Goal: Task Accomplishment & Management: Manage account settings

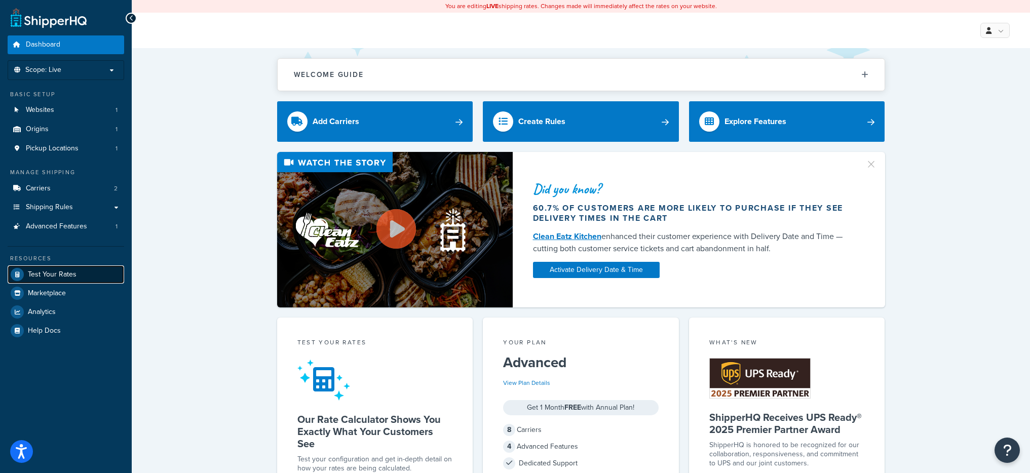
click at [82, 270] on link "Test Your Rates" at bounding box center [66, 274] width 116 height 18
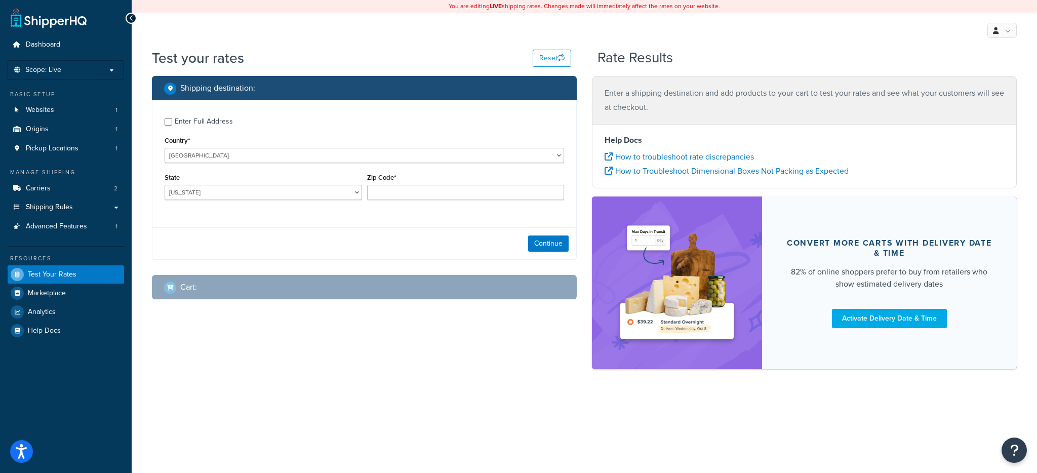
click at [208, 125] on div "Enter Full Address" at bounding box center [204, 121] width 58 height 14
click at [172, 125] on input "Enter Full Address" at bounding box center [169, 122] width 8 height 8
checkbox input "true"
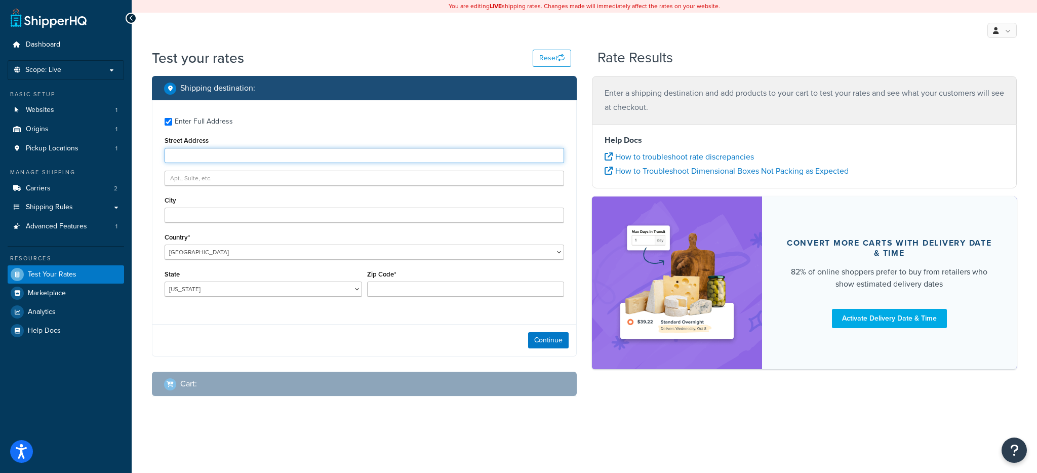
click at [216, 153] on input "Street Address" at bounding box center [365, 155] width 400 height 15
paste input "Ballylannon Malin County Donegal F93 T625"
click at [260, 156] on input "Ballylannon Malin County Donegal F93 T625" at bounding box center [365, 155] width 400 height 15
click at [261, 155] on input "Ballylannon Malin County Donegal F93 T625" at bounding box center [365, 155] width 400 height 15
drag, startPoint x: 263, startPoint y: 154, endPoint x: 292, endPoint y: 152, distance: 29.5
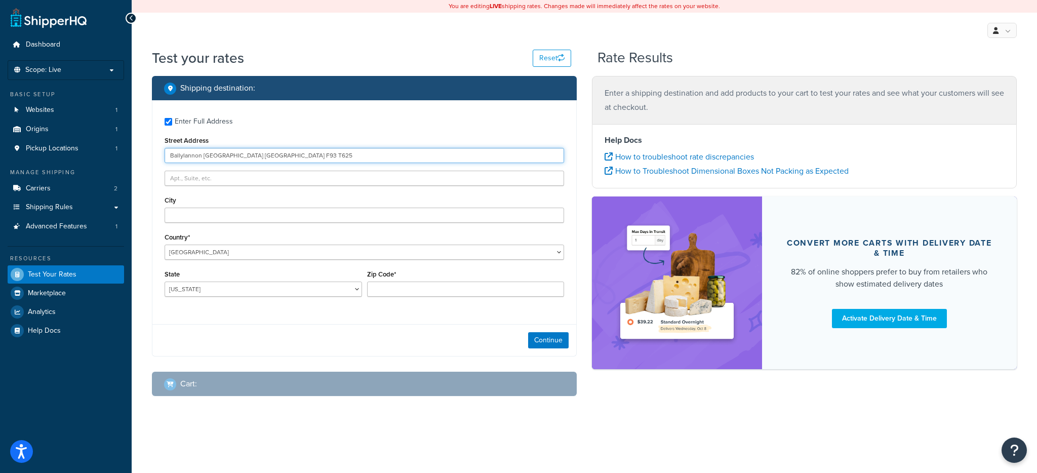
click at [292, 152] on input "Ballylannon Malin County Donegal F93 T625" at bounding box center [365, 155] width 400 height 15
type input "Ballylannon Malin County Donegal F93 T625"
click at [384, 281] on div "Zip Code*" at bounding box center [465, 281] width 197 height 29
click at [387, 284] on input "Zip Code*" at bounding box center [465, 289] width 197 height 15
paste input "F93 T625"
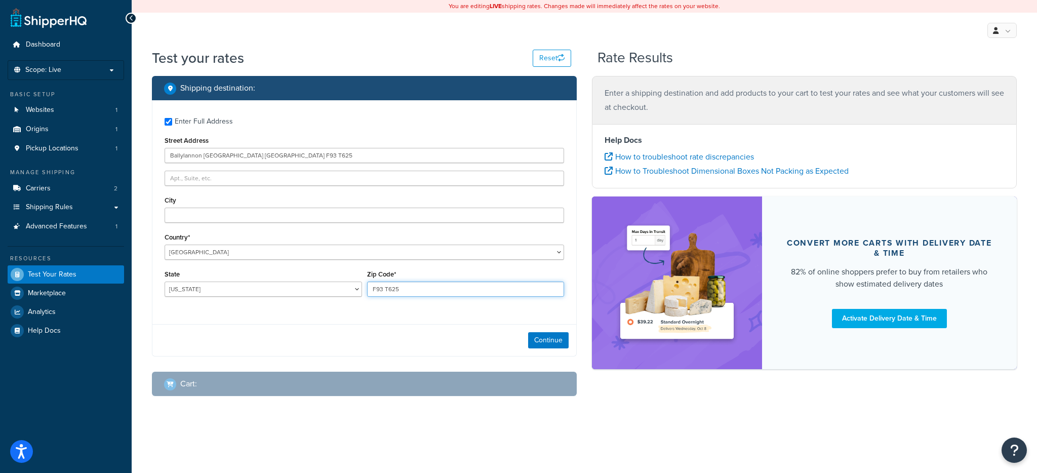
type input "F93 T625"
click at [272, 246] on select "[GEOGRAPHIC_DATA] [GEOGRAPHIC_DATA] [GEOGRAPHIC_DATA] [GEOGRAPHIC_DATA] [GEOGRA…" at bounding box center [365, 252] width 400 height 15
select select "GB"
click at [165, 245] on select "[GEOGRAPHIC_DATA] [GEOGRAPHIC_DATA] [GEOGRAPHIC_DATA] [GEOGRAPHIC_DATA] [GEOGRA…" at bounding box center [365, 252] width 400 height 15
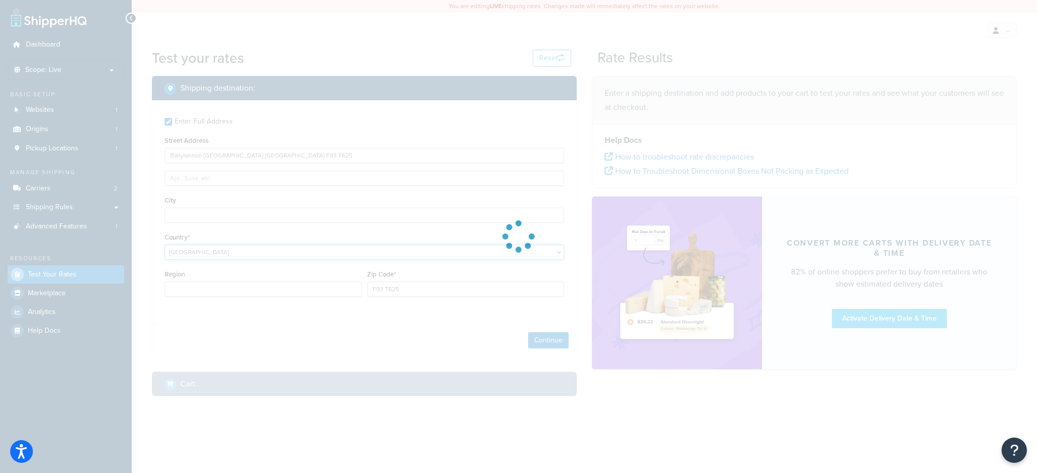
type input "AL"
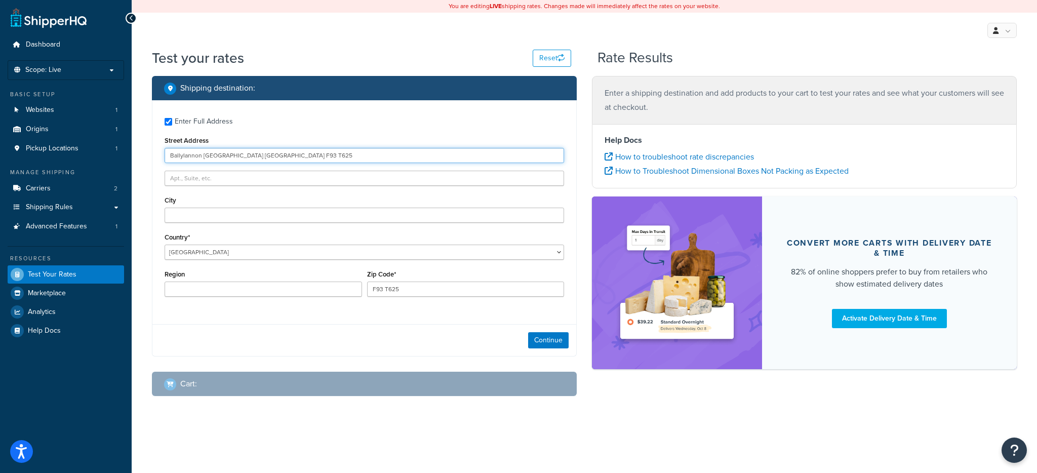
drag, startPoint x: 290, startPoint y: 153, endPoint x: 202, endPoint y: 153, distance: 87.6
click at [202, 153] on input "Ballylannon Malin County Donegal F93 T625" at bounding box center [365, 155] width 400 height 15
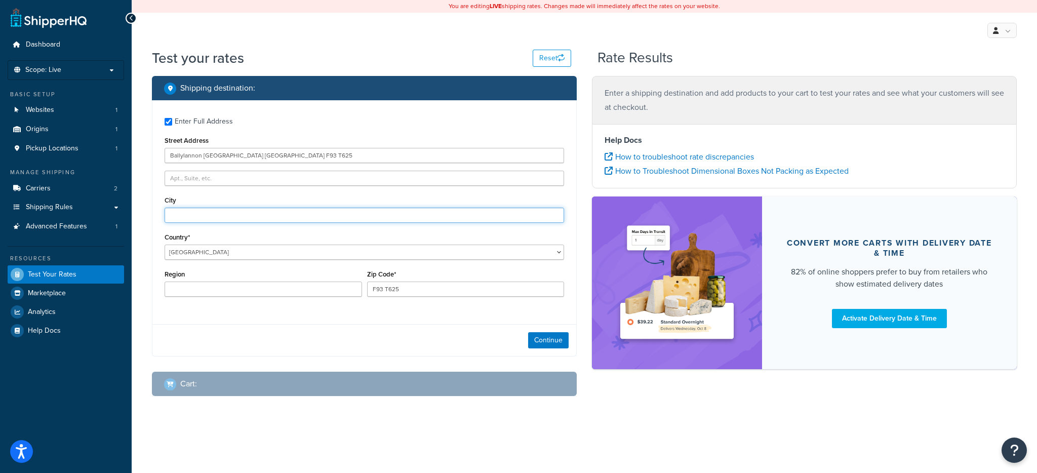
click at [204, 212] on input "City" at bounding box center [365, 215] width 400 height 15
paste input "Malin County Donegal F93 T625"
drag, startPoint x: 264, startPoint y: 217, endPoint x: 181, endPoint y: 216, distance: 83.6
click at [181, 216] on input "Malin County Donegal F93 T625" at bounding box center [365, 215] width 400 height 15
click at [184, 216] on input "Malin County Donegal F93 T625" at bounding box center [365, 215] width 400 height 15
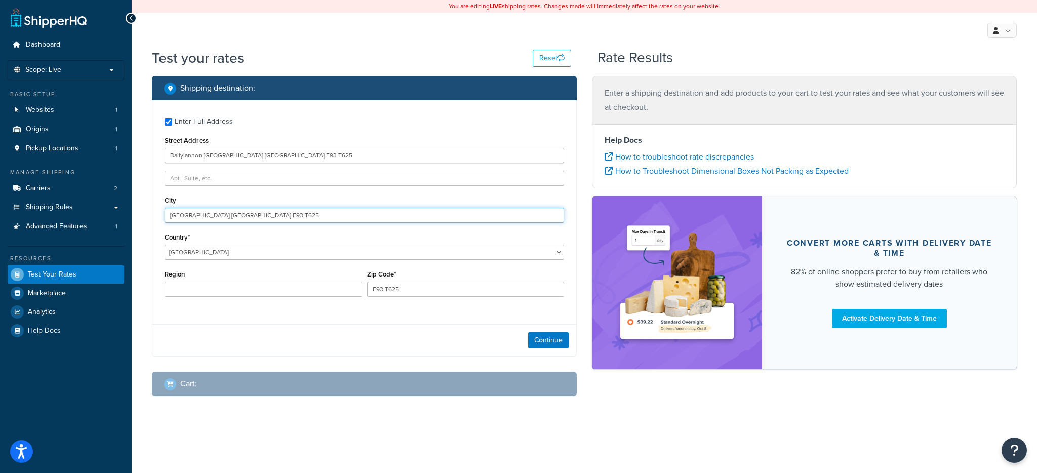
drag, startPoint x: 185, startPoint y: 216, endPoint x: 163, endPoint y: 215, distance: 22.3
click at [163, 215] on div "Enter Full Address Street Address Ballylannon Malin County Donegal F93 T625 Cit…" at bounding box center [364, 208] width 424 height 216
drag, startPoint x: 261, startPoint y: 215, endPoint x: 187, endPoint y: 215, distance: 74.4
click at [187, 215] on input "Malin County Donegal F93 T625" at bounding box center [365, 215] width 400 height 15
type input "Malin County Donegal F93 T625"
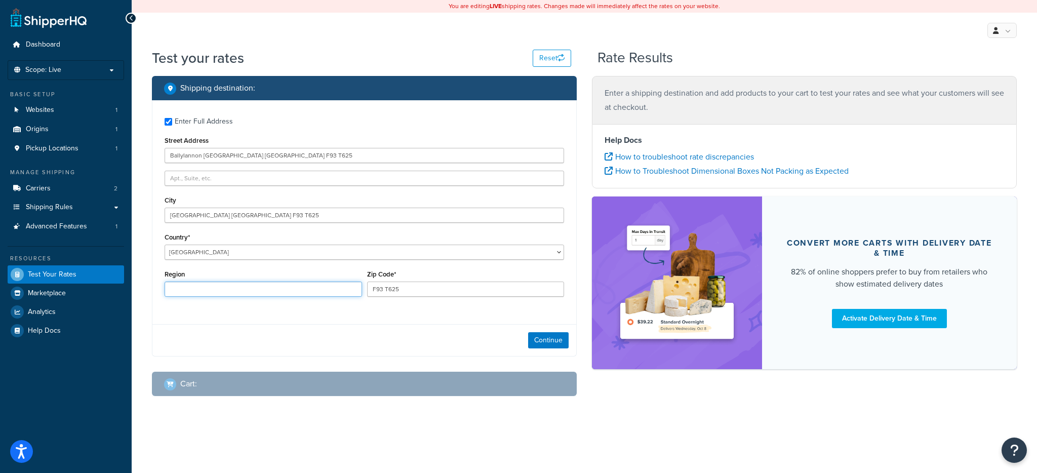
click at [206, 291] on input "Region" at bounding box center [263, 289] width 197 height 15
paste input "County Donegal F93 T625"
drag, startPoint x: 245, startPoint y: 288, endPoint x: 213, endPoint y: 290, distance: 31.5
click at [213, 290] on input "County Donegal F93 T625" at bounding box center [263, 289] width 197 height 15
type input "County Donegal"
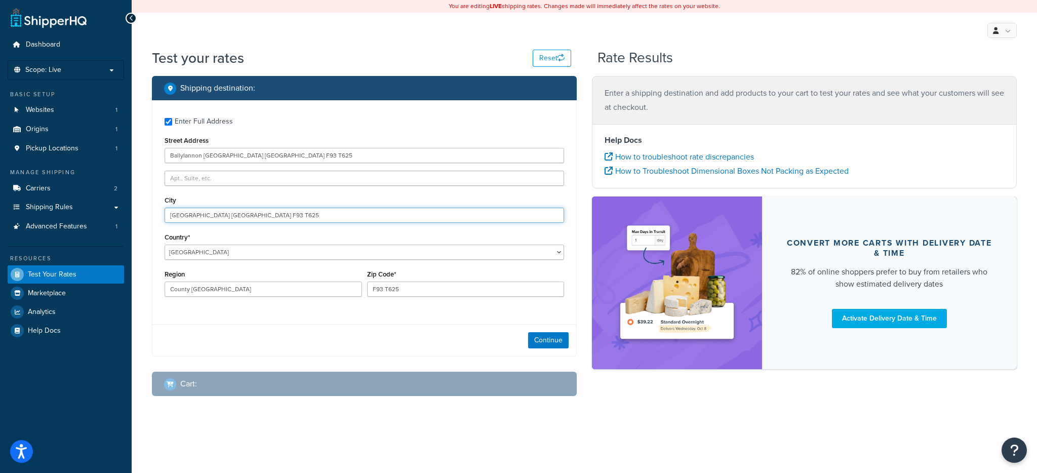
drag, startPoint x: 266, startPoint y: 216, endPoint x: 232, endPoint y: 216, distance: 33.9
click at [231, 216] on input "Malin County Donegal F93 T625" at bounding box center [365, 215] width 400 height 15
type input "Malin"
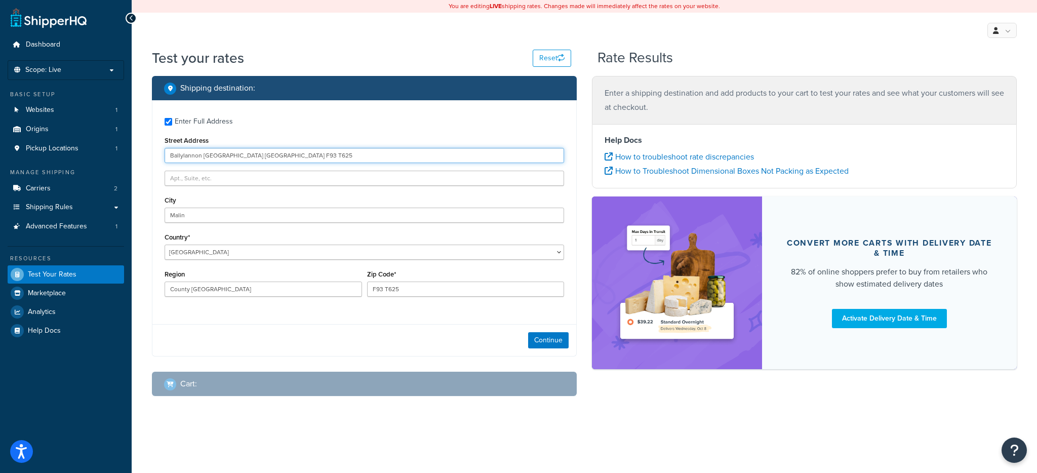
drag, startPoint x: 301, startPoint y: 158, endPoint x: 204, endPoint y: 156, distance: 97.8
click at [204, 156] on input "Ballylannon Malin County Donegal F93 T625" at bounding box center [365, 155] width 400 height 15
type input "Ballylannon"
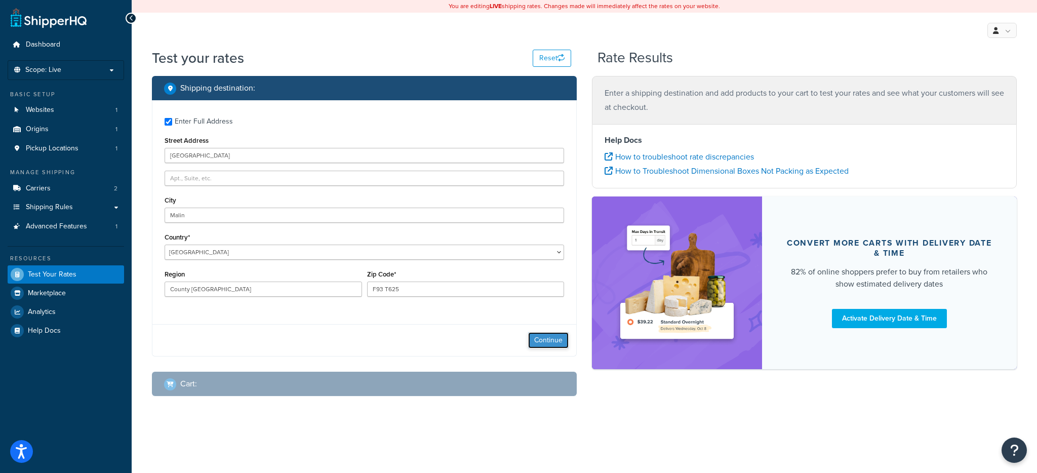
click at [541, 341] on button "Continue" at bounding box center [548, 340] width 41 height 16
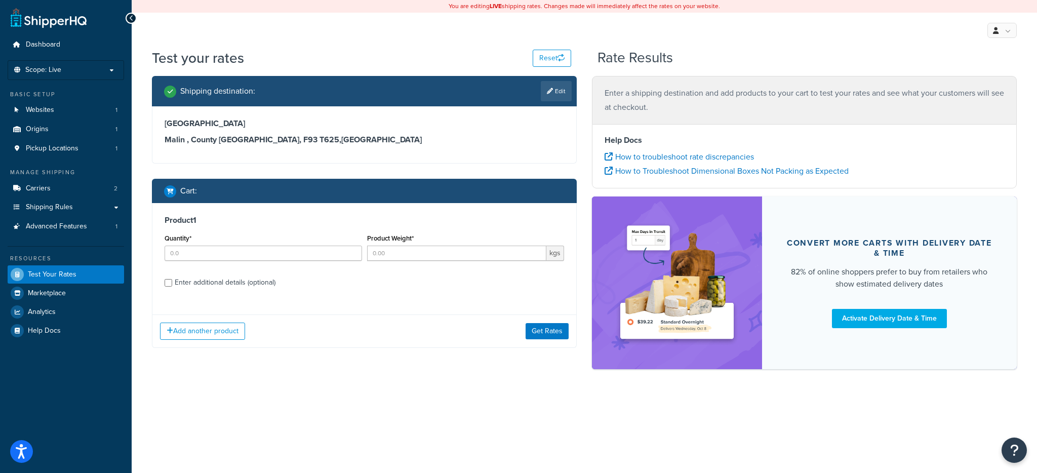
drag, startPoint x: 232, startPoint y: 240, endPoint x: 237, endPoint y: 247, distance: 8.7
click at [234, 242] on div "Quantity*" at bounding box center [263, 245] width 197 height 29
click at [238, 247] on input "Quantity*" at bounding box center [263, 253] width 197 height 15
type input "1"
click at [378, 252] on input "Product Weight*" at bounding box center [457, 253] width 180 height 15
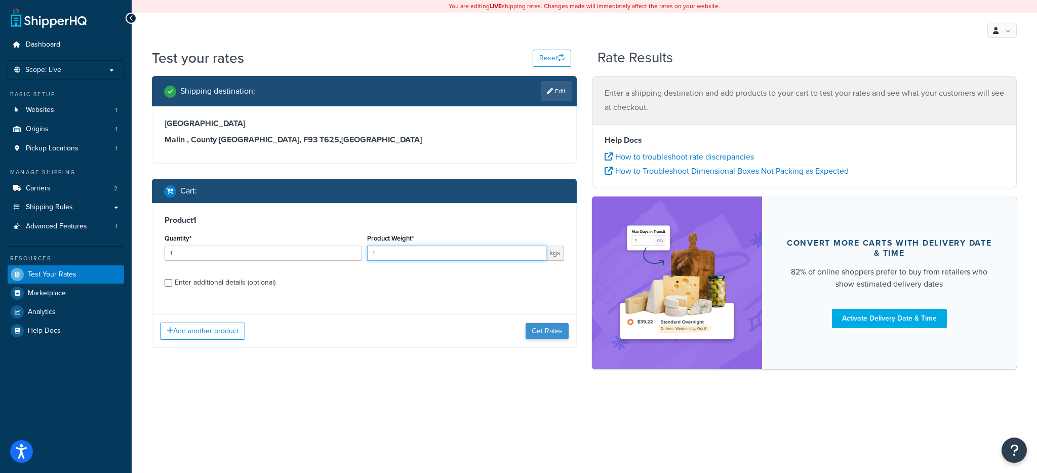
type input "1"
click at [544, 335] on button "Get Rates" at bounding box center [547, 331] width 43 height 16
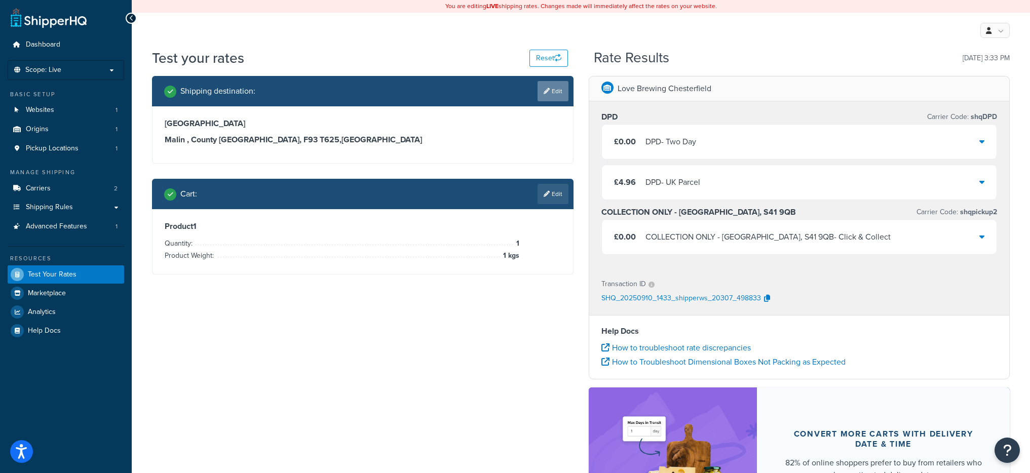
click at [553, 94] on link "Edit" at bounding box center [552, 91] width 31 height 20
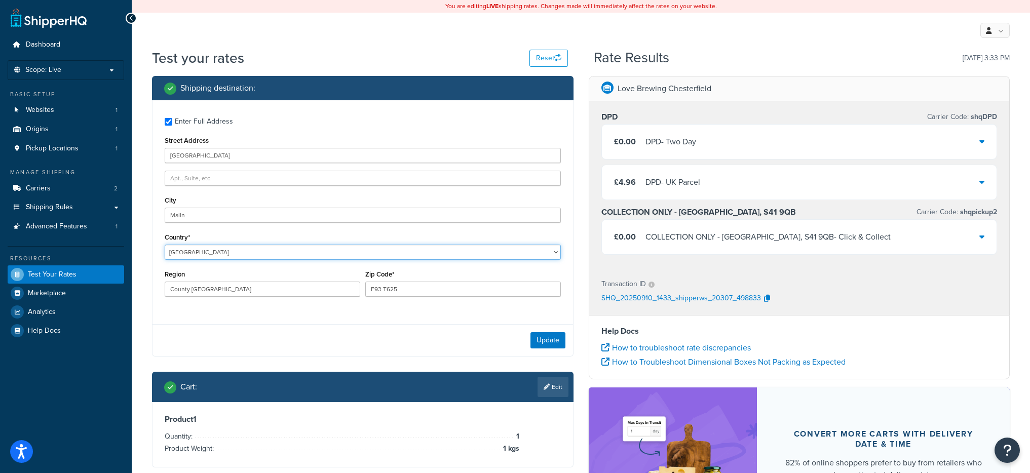
click at [229, 256] on select "United States United Kingdom Afghanistan Åland Islands Albania Algeria American…" at bounding box center [363, 252] width 396 height 15
select select "IE"
click at [165, 245] on select "United States United Kingdom Afghanistan Åland Islands Albania Algeria American…" at bounding box center [363, 252] width 396 height 15
click at [537, 339] on button "Update" at bounding box center [547, 340] width 35 height 16
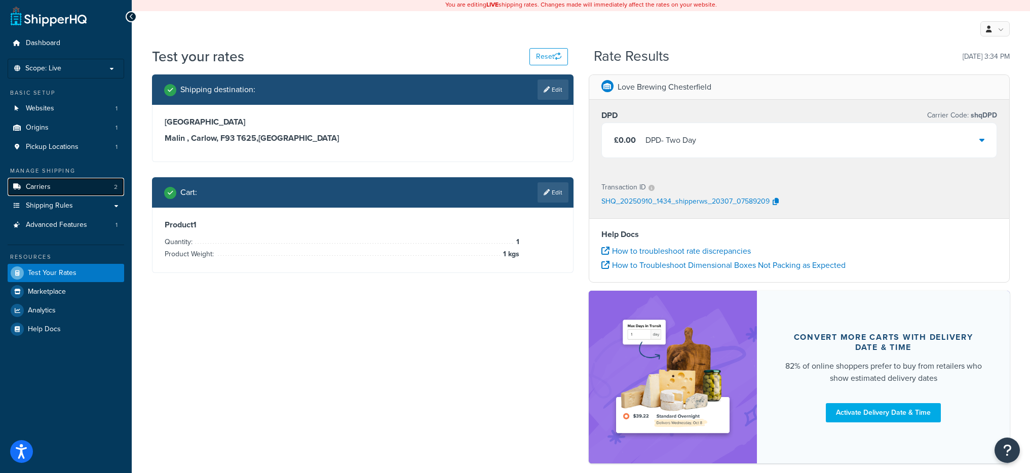
scroll to position [2, 0]
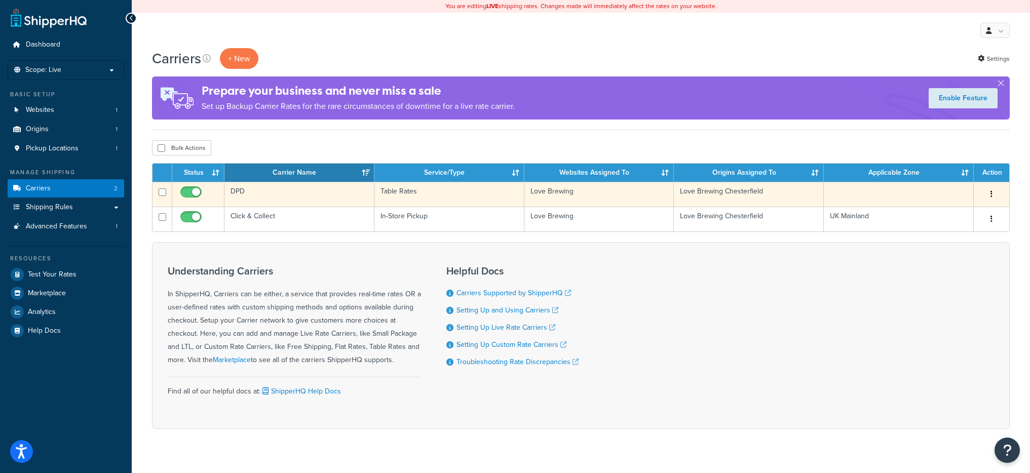
click at [257, 193] on td "DPD" at bounding box center [299, 194] width 150 height 25
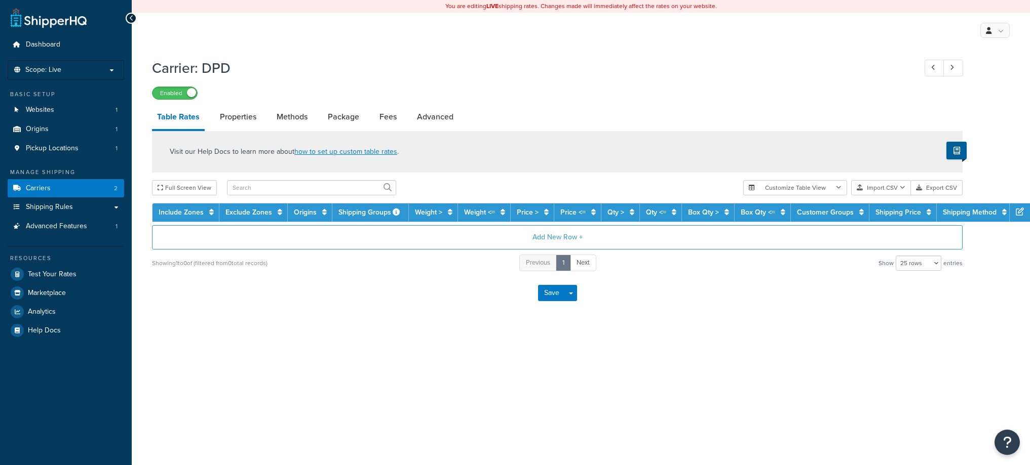
select select "25"
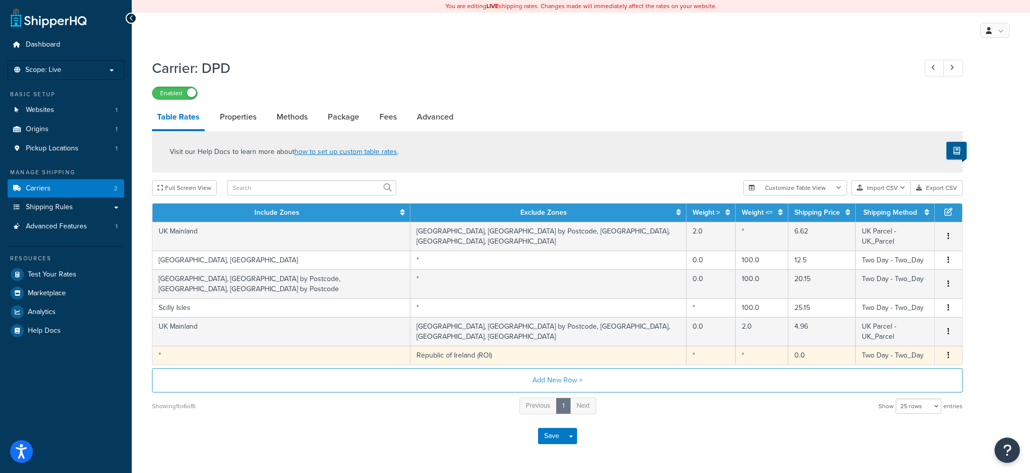
click at [946, 354] on button "button" at bounding box center [948, 355] width 8 height 11
click at [922, 375] on div "Delete" at bounding box center [896, 376] width 72 height 21
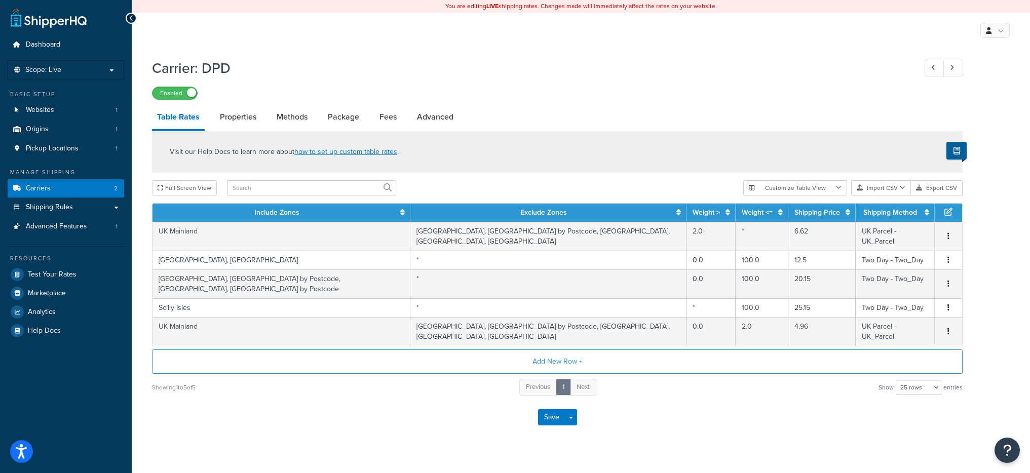
click at [368, 435] on div "Save Save Dropdown Save and Edit" at bounding box center [557, 418] width 810 height 42
click at [570, 415] on button "Save Dropdown" at bounding box center [571, 417] width 12 height 16
click at [569, 432] on button "Save and Edit" at bounding box center [575, 435] width 74 height 21
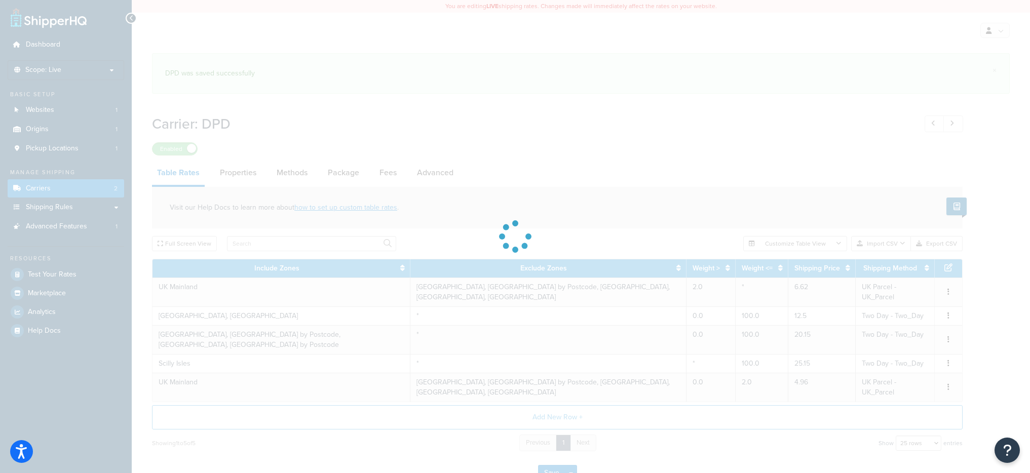
select select "25"
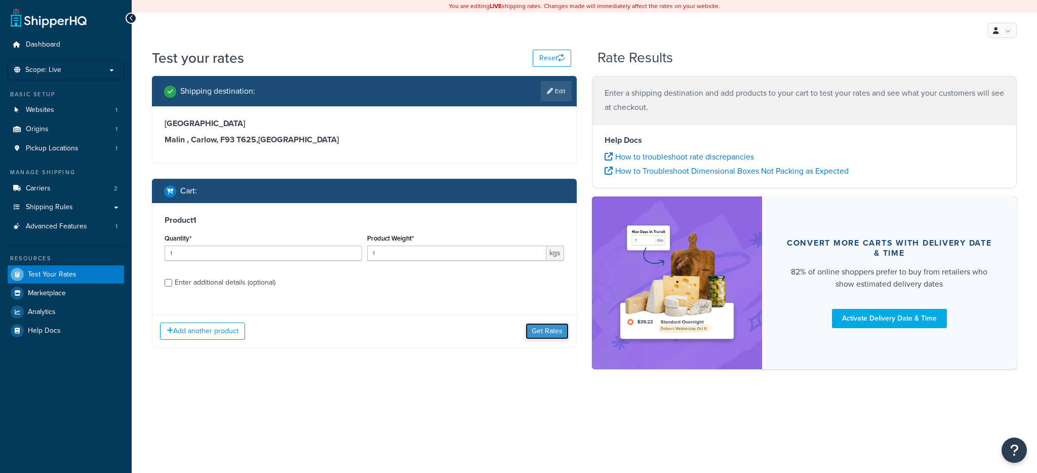
click at [534, 314] on div "Add another product Get Rates" at bounding box center [364, 330] width 424 height 33
click at [551, 339] on div "Add another product Get Rates" at bounding box center [364, 330] width 424 height 33
click at [546, 333] on button "Get Rates" at bounding box center [547, 331] width 43 height 16
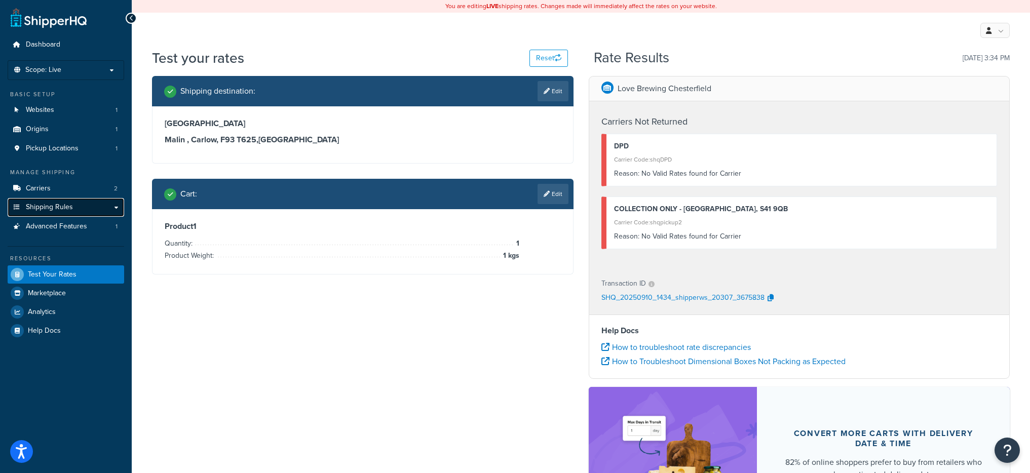
scroll to position [2, 0]
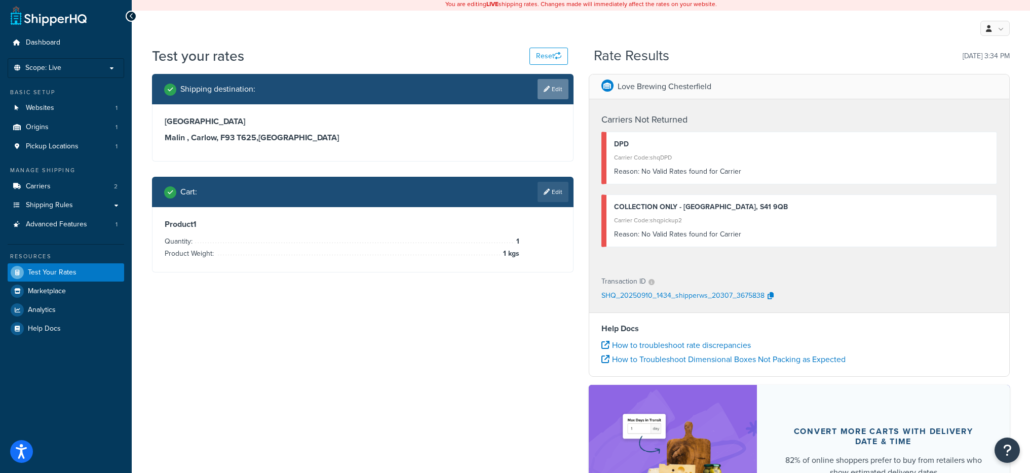
click at [560, 91] on link "Edit" at bounding box center [552, 89] width 31 height 20
select select "IE"
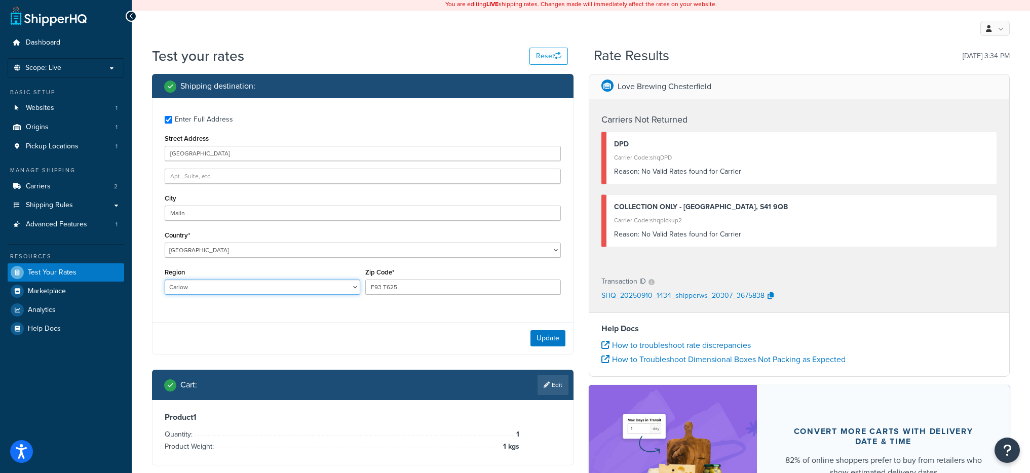
click at [205, 286] on select "Carlow Cavan Clare Cork Donegal Dublin Galway Kerry Kildare Kilkenny Laois Leit…" at bounding box center [262, 287] width 195 height 15
select select "DL"
click at [165, 280] on select "Carlow Cavan Clare Cork Donegal Dublin Galway Kerry Kildare Kilkenny Laois Leit…" at bounding box center [262, 287] width 195 height 15
click at [220, 214] on input "Malin" at bounding box center [363, 213] width 396 height 15
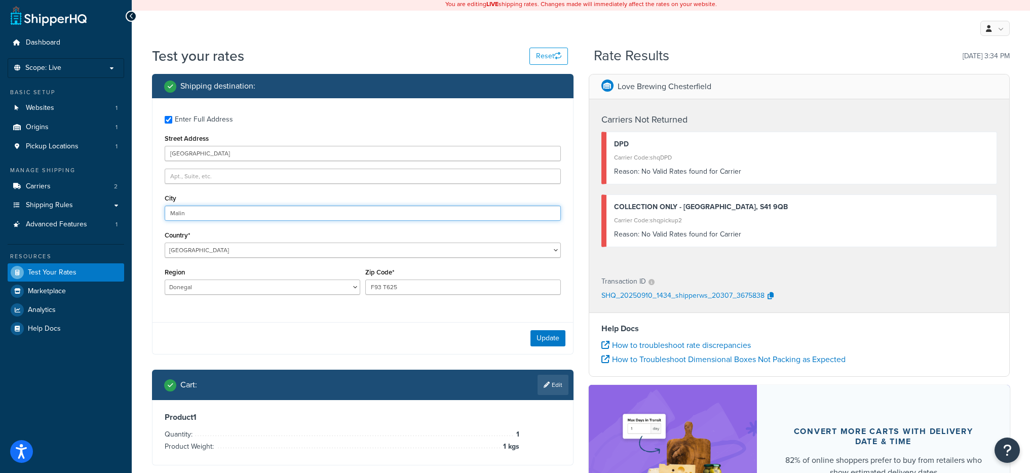
click at [220, 214] on input "Malin" at bounding box center [363, 213] width 396 height 15
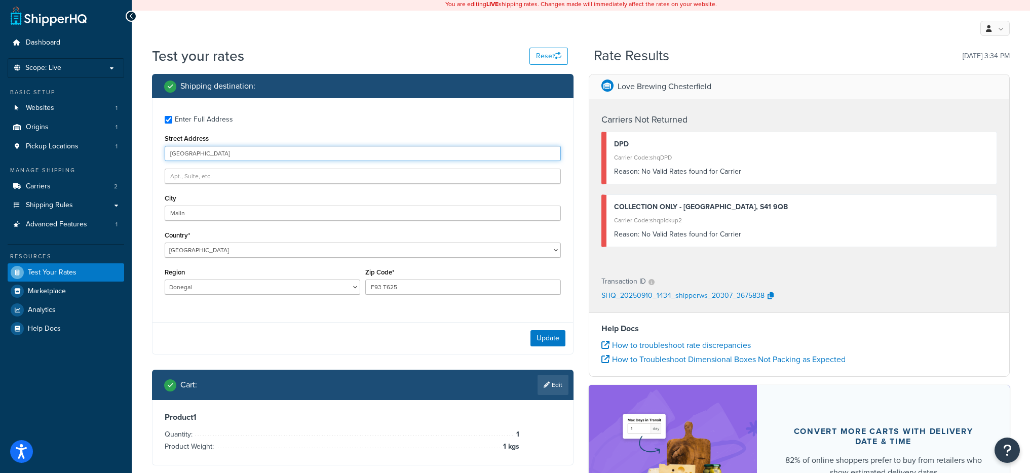
click at [215, 155] on input "Ballylannon" at bounding box center [363, 153] width 396 height 15
paste input "Malin"
type input "Ballylannon Malin"
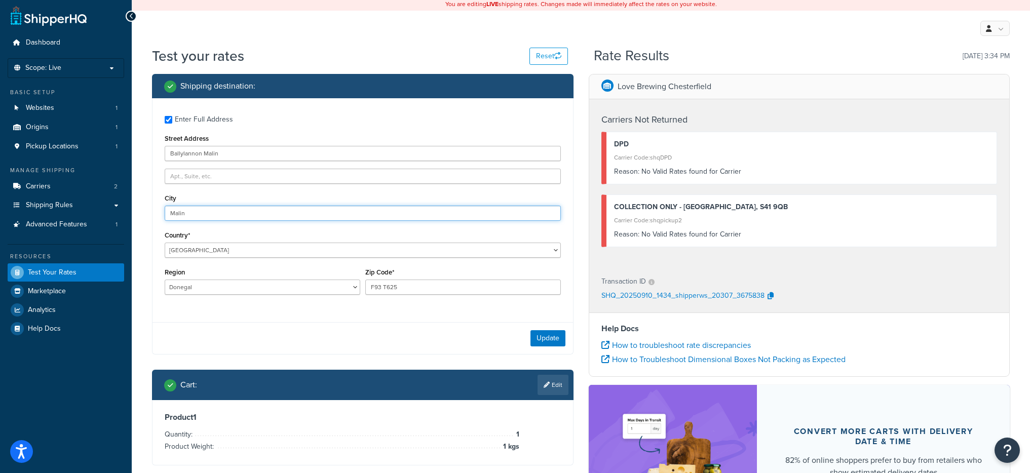
drag, startPoint x: 208, startPoint y: 215, endPoint x: 156, endPoint y: 215, distance: 52.2
click at [156, 215] on div "Enter Full Address Street Address Ballylannon Malin City Malin Country* United …" at bounding box center [362, 206] width 420 height 216
type input "County Donegal"
click at [534, 345] on button "Update" at bounding box center [547, 338] width 35 height 16
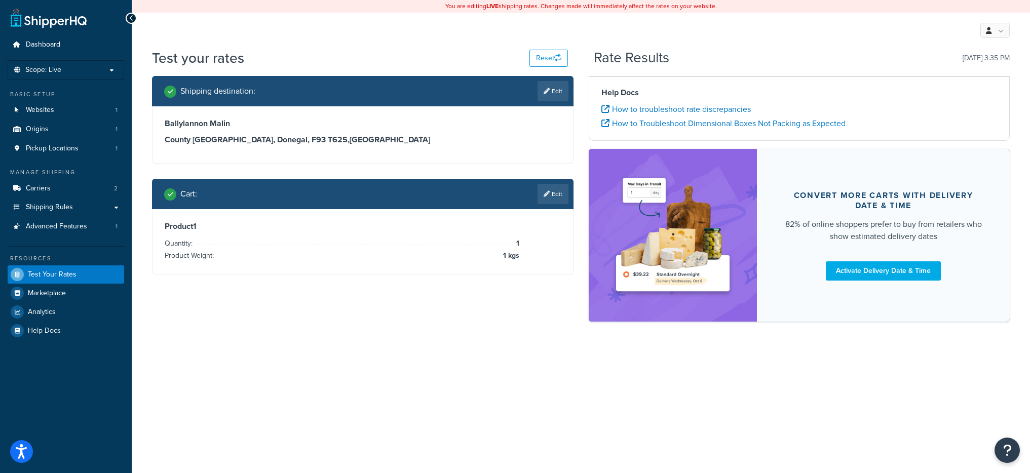
scroll to position [0, 0]
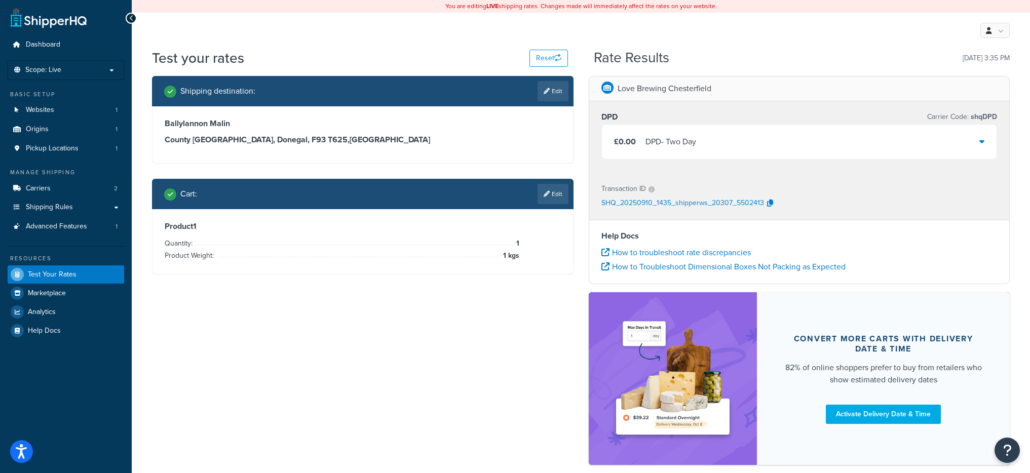
click at [693, 144] on div "DPD - Two Day" at bounding box center [670, 142] width 51 height 14
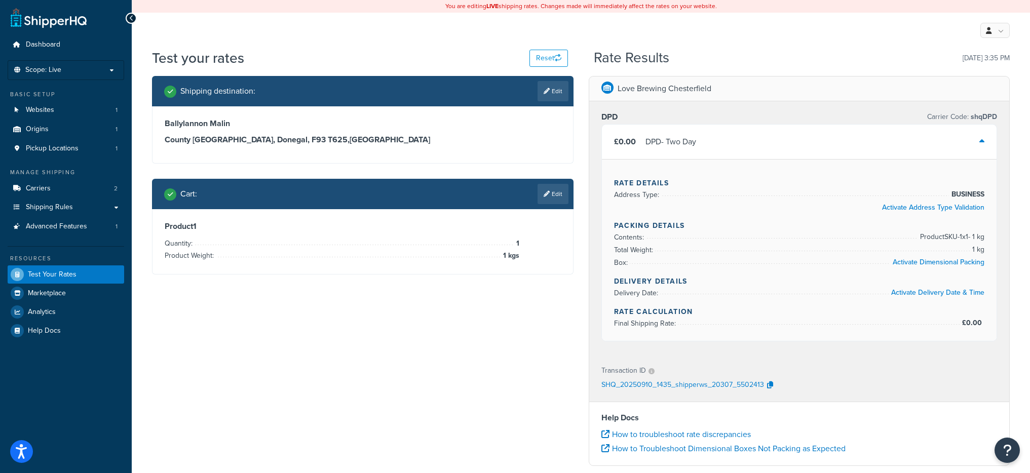
click at [693, 144] on div "DPD - Two Day" at bounding box center [670, 142] width 51 height 14
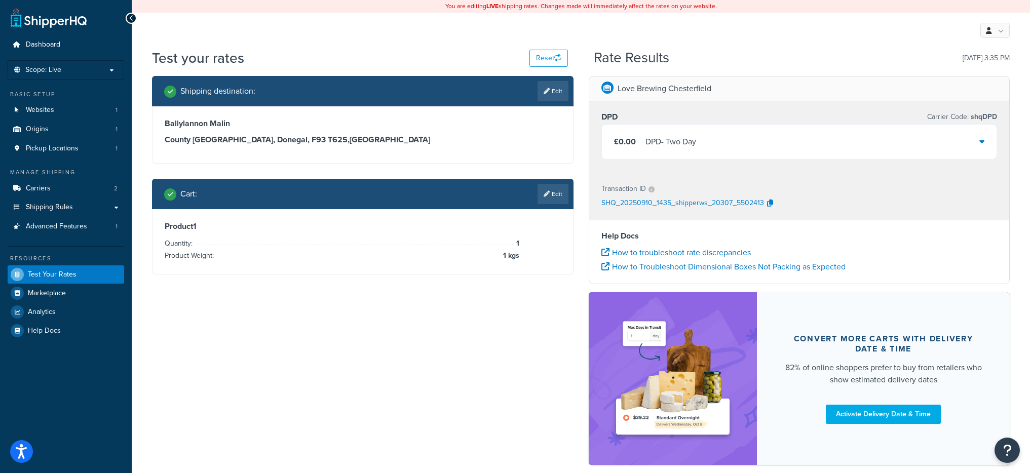
click at [693, 144] on div "DPD - Two Day" at bounding box center [670, 142] width 51 height 14
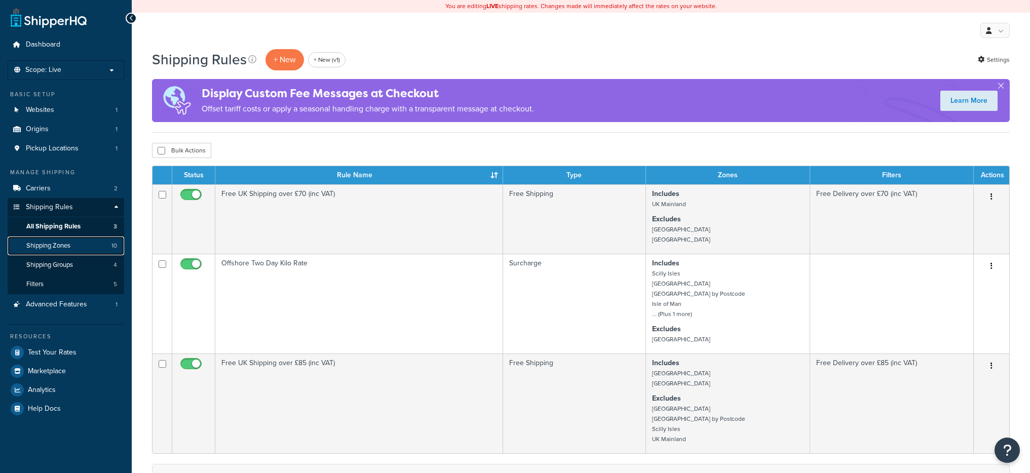
click at [41, 245] on span "Shipping Zones" at bounding box center [48, 246] width 44 height 9
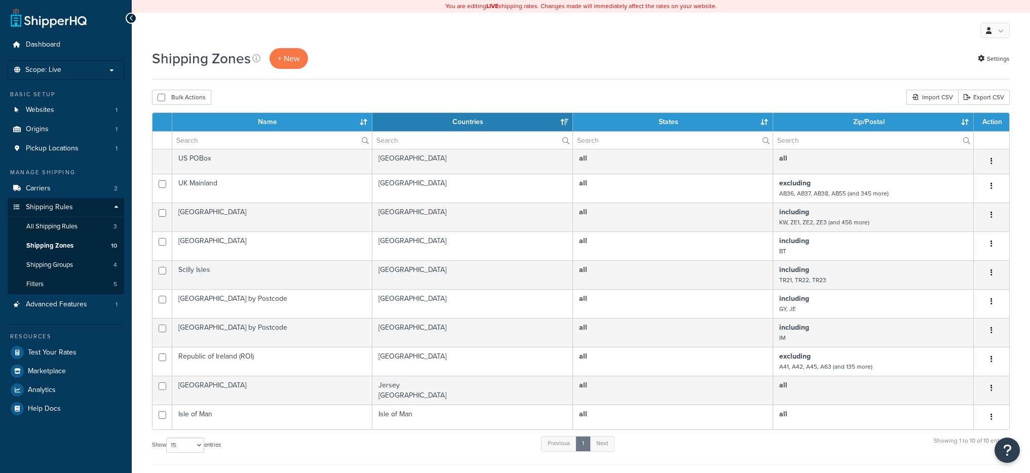
select select "15"
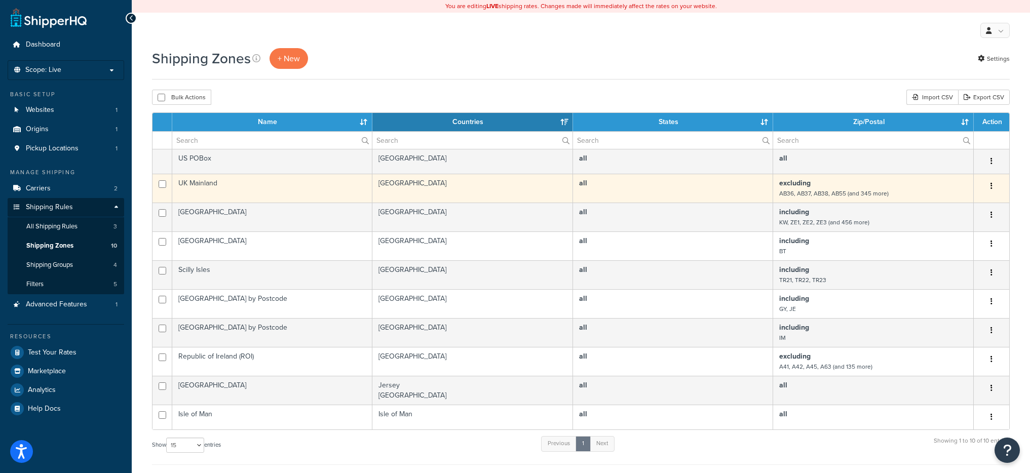
click at [260, 192] on td "UK Mainland" at bounding box center [272, 188] width 200 height 29
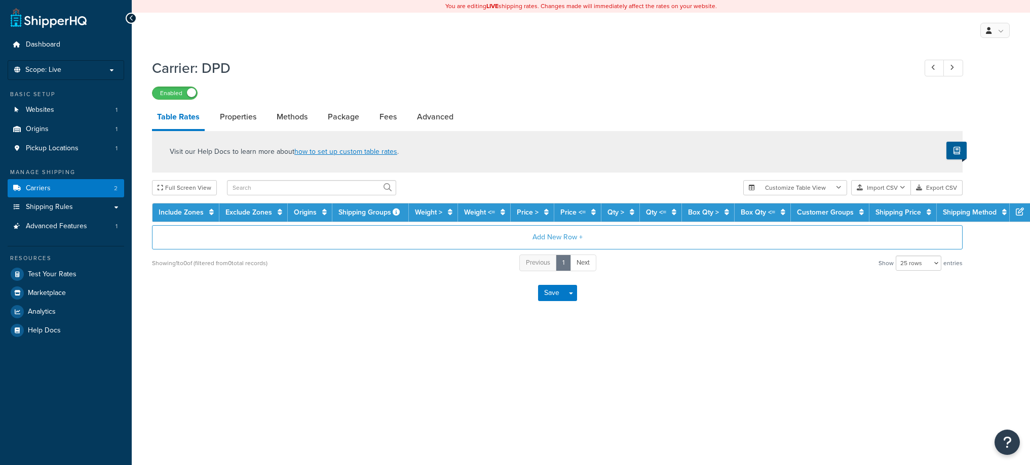
select select "25"
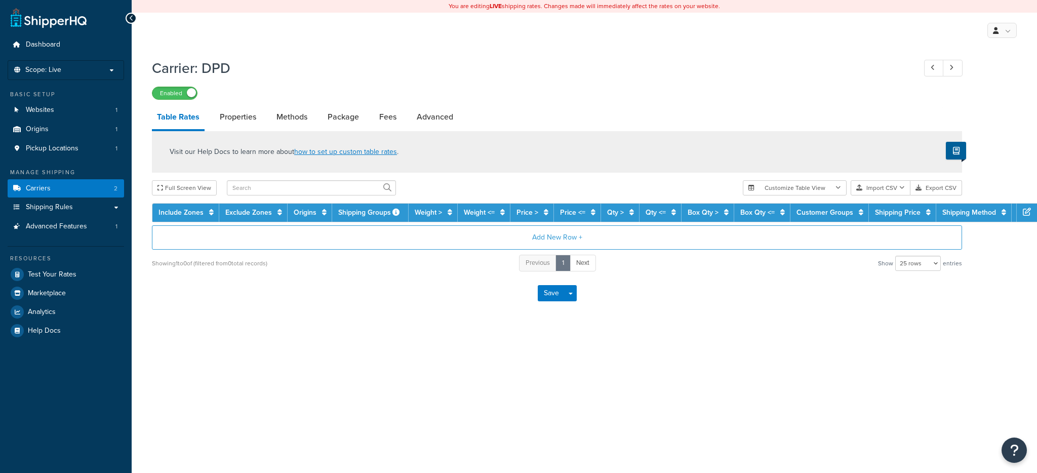
select select "25"
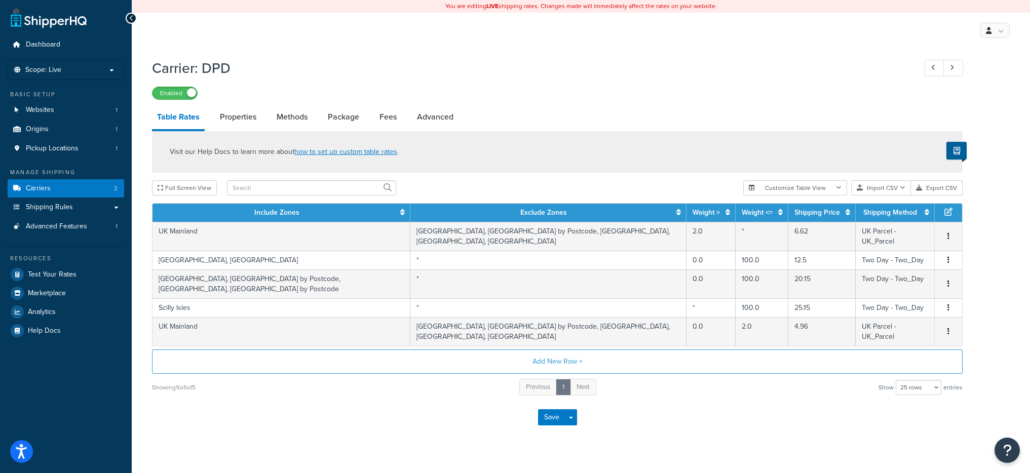
click at [459, 117] on li "Advanced" at bounding box center [440, 117] width 57 height 24
click at [451, 119] on link "Advanced" at bounding box center [435, 117] width 47 height 24
select select "false"
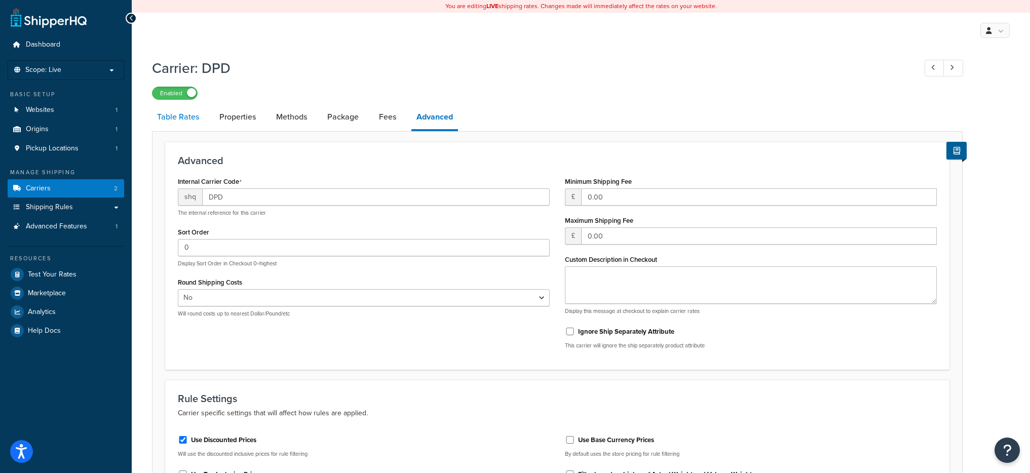
click at [193, 120] on link "Table Rates" at bounding box center [178, 117] width 52 height 24
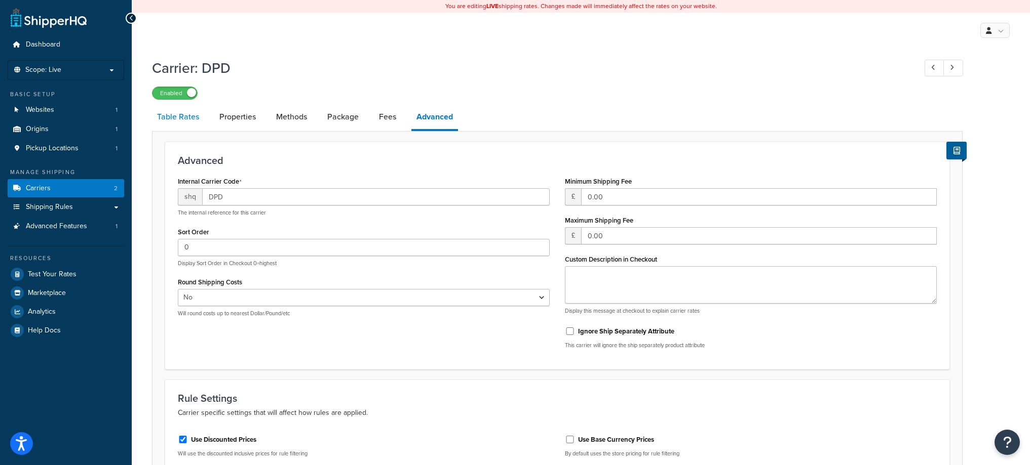
select select "25"
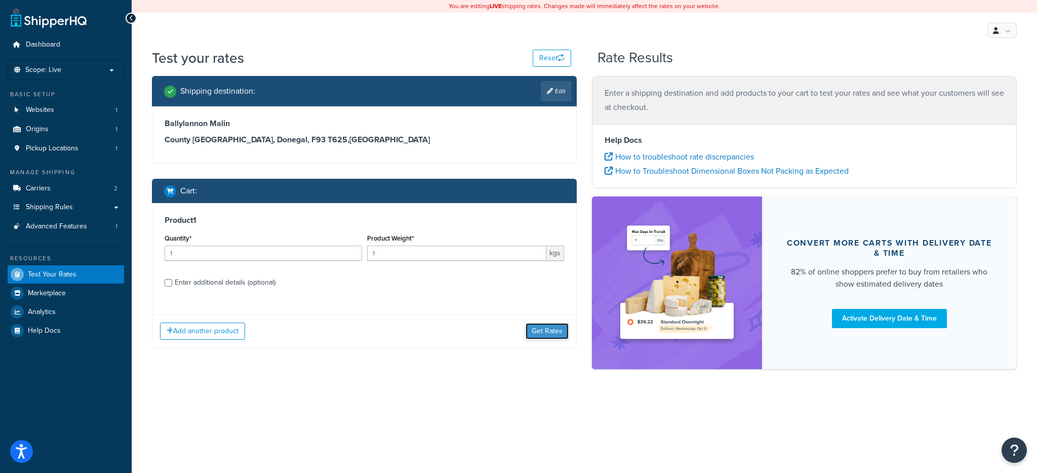
click at [550, 333] on button "Get Rates" at bounding box center [547, 331] width 43 height 16
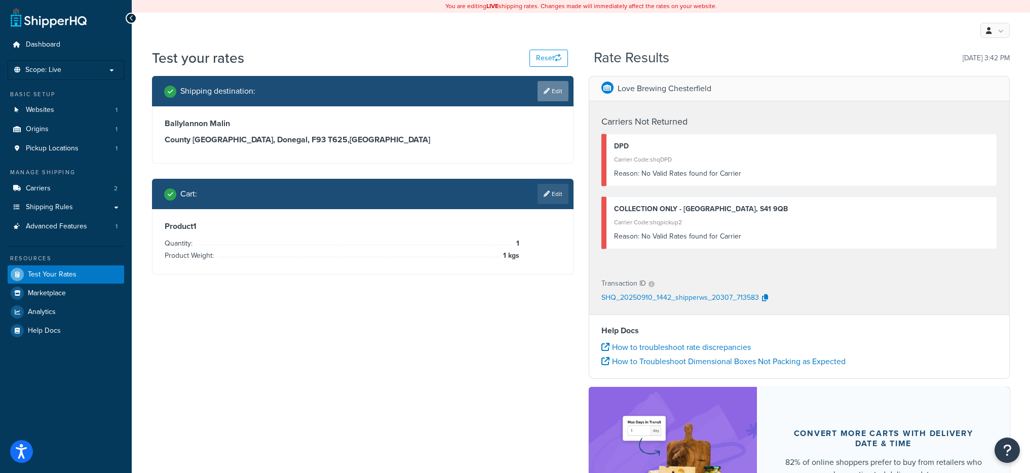
click at [546, 91] on icon at bounding box center [546, 91] width 6 height 6
select select "IE"
select select "DL"
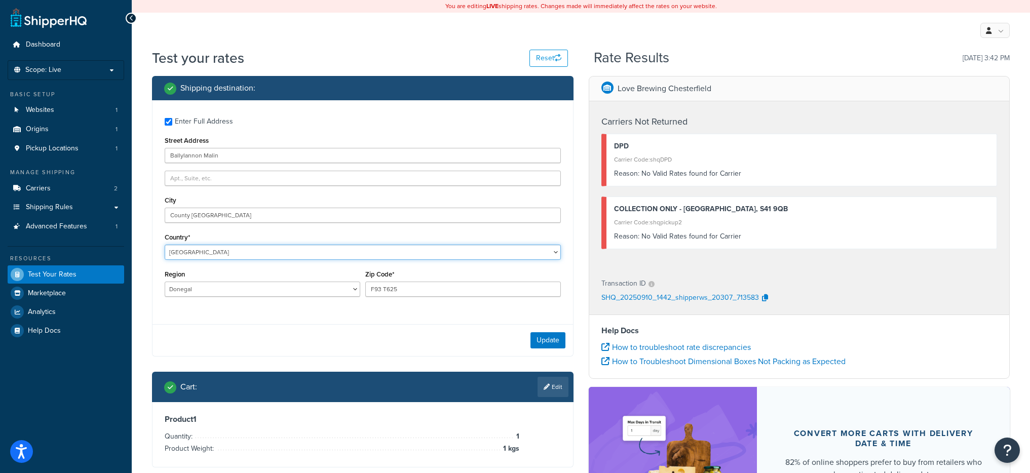
click at [383, 258] on select "United States United Kingdom Afghanistan Åland Islands Albania Algeria American…" at bounding box center [363, 252] width 396 height 15
select select "GB"
click at [165, 245] on select "United States United Kingdom Afghanistan Åland Islands Albania Algeria American…" at bounding box center [363, 252] width 396 height 15
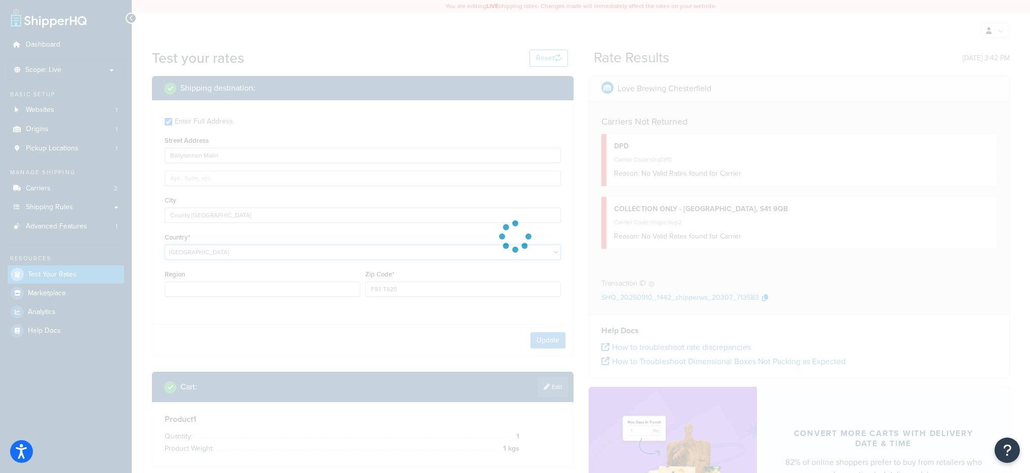
type input "DL"
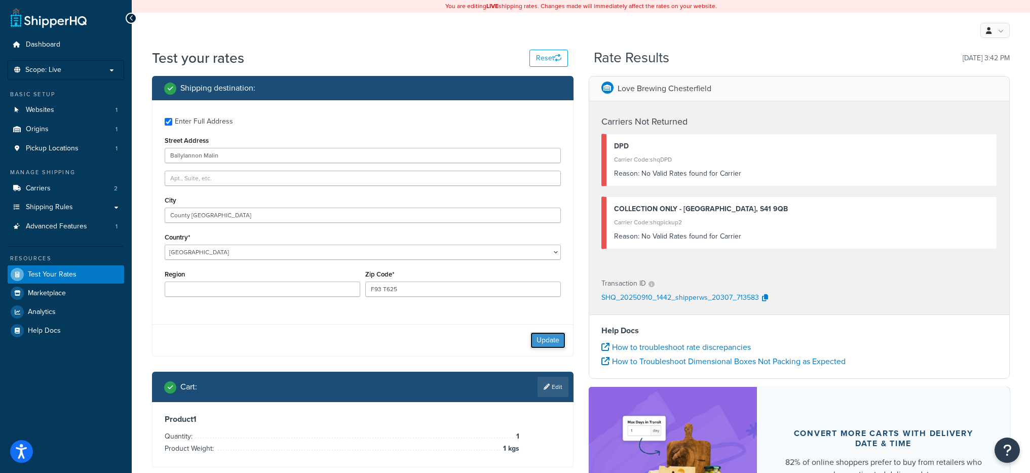
click at [548, 344] on button "Update" at bounding box center [547, 340] width 35 height 16
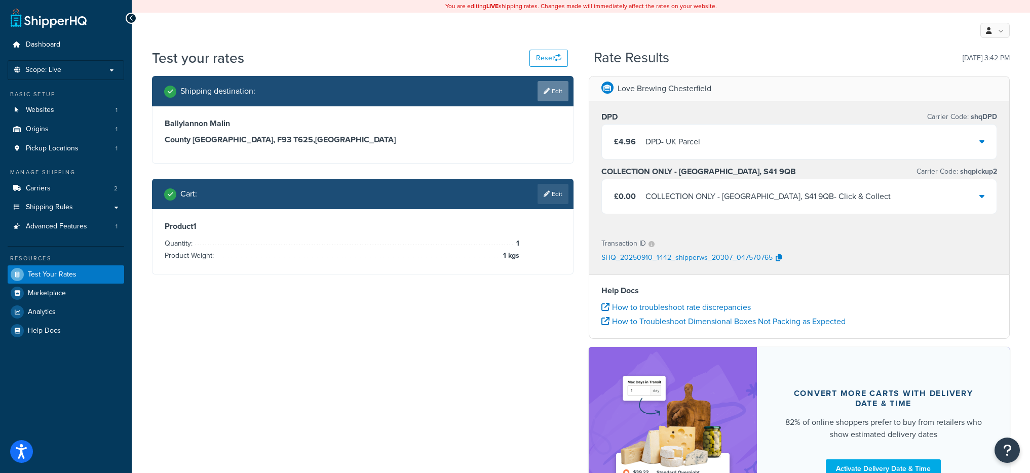
click at [545, 91] on icon at bounding box center [546, 91] width 6 height 6
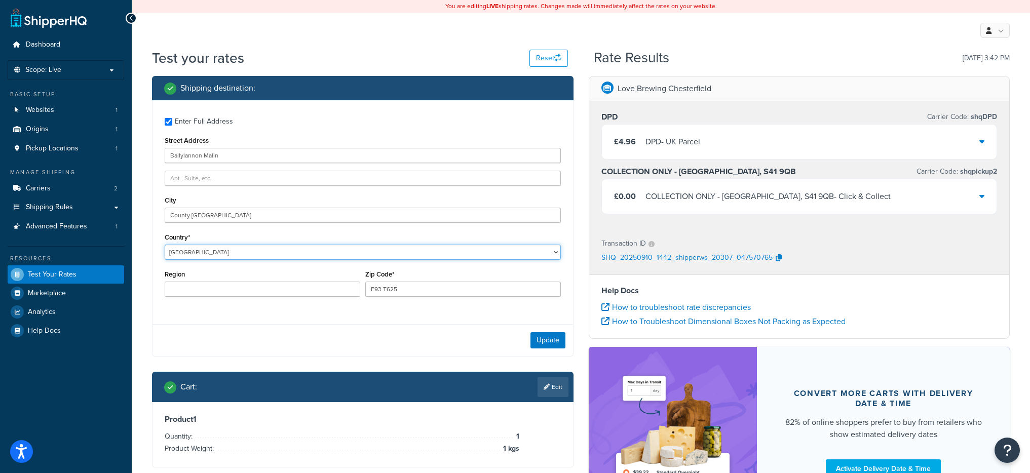
click at [208, 255] on select "United States United Kingdom Afghanistan Åland Islands Albania Algeria American…" at bounding box center [363, 252] width 396 height 15
select select "IE"
click at [165, 245] on select "United States United Kingdom Afghanistan Åland Islands Albania Algeria American…" at bounding box center [363, 252] width 396 height 15
click at [540, 334] on button "Update" at bounding box center [547, 340] width 35 height 16
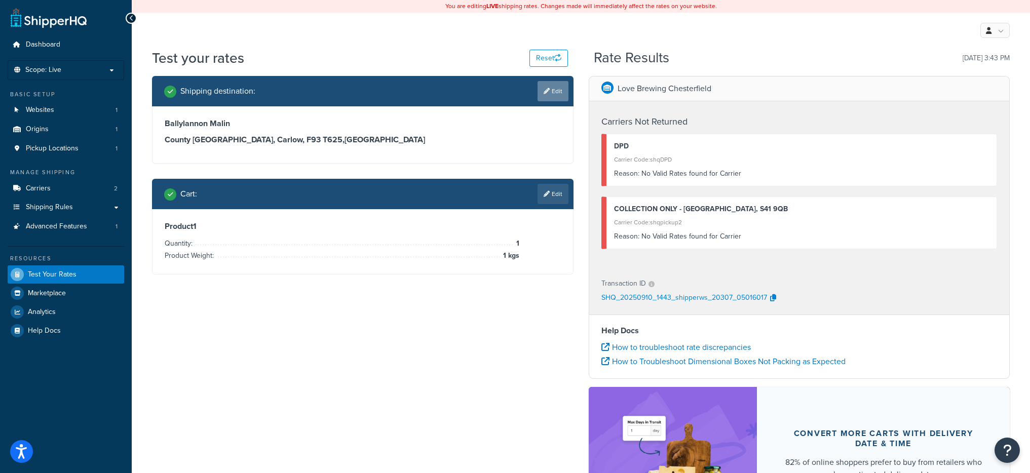
click at [539, 100] on link "Edit" at bounding box center [552, 91] width 31 height 20
select select "IE"
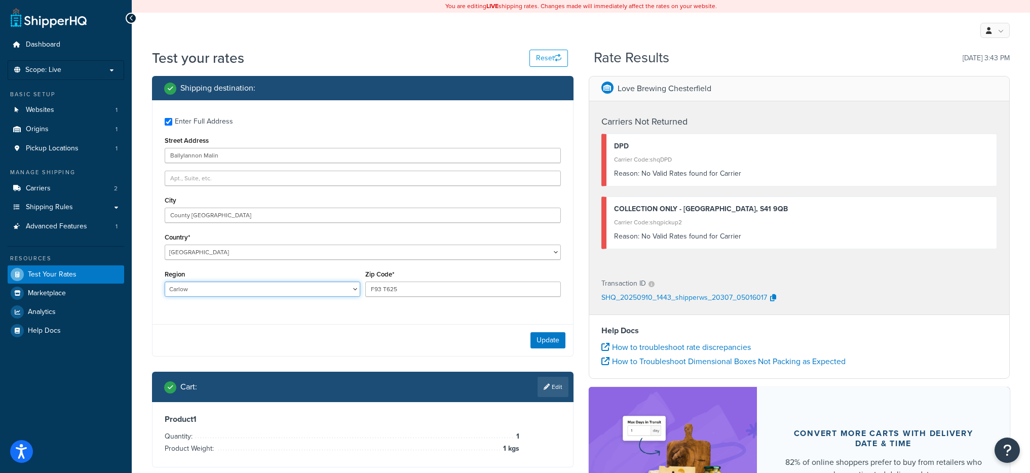
click at [204, 286] on select "Carlow Cavan Clare Cork Donegal Dublin Galway Kerry Kildare Kilkenny Laois Leit…" at bounding box center [262, 289] width 195 height 15
select select "DL"
click at [165, 282] on select "Carlow Cavan Clare Cork Donegal Dublin Galway Kerry Kildare Kilkenny Laois Leit…" at bounding box center [262, 289] width 195 height 15
click at [528, 338] on div "Update" at bounding box center [362, 340] width 420 height 32
click at [533, 339] on button "Update" at bounding box center [547, 340] width 35 height 16
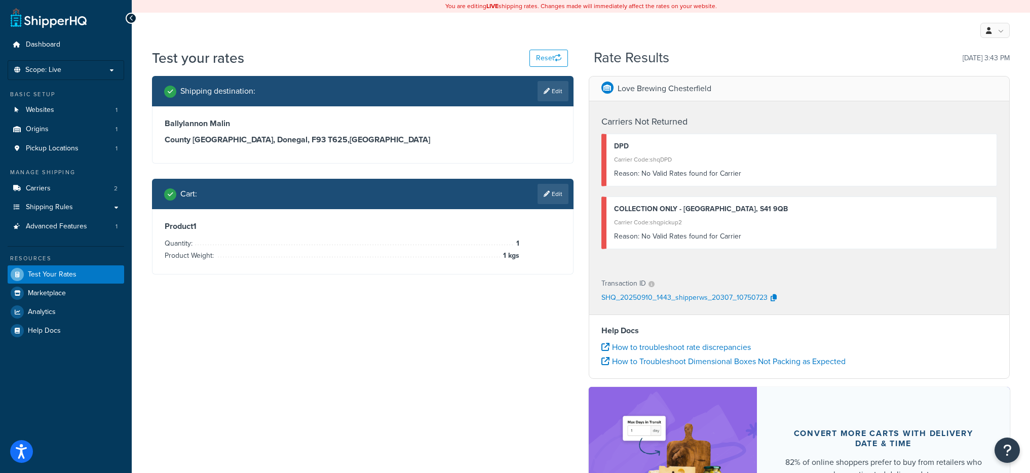
click at [543, 104] on div "Shipping destination : Edit" at bounding box center [362, 91] width 421 height 30
click at [544, 101] on link "Edit" at bounding box center [552, 91] width 31 height 20
select select "IE"
select select "DL"
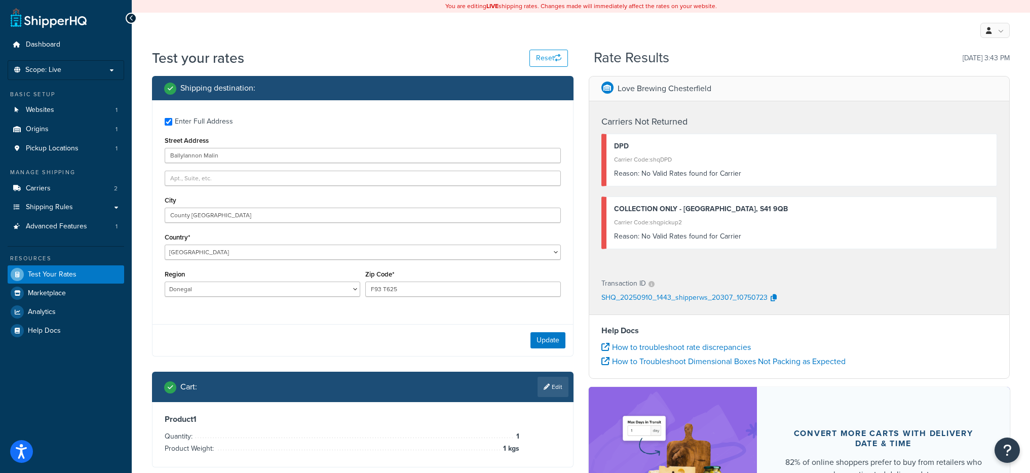
click at [250, 242] on div "Country* United States United Kingdom Afghanistan Åland Islands Albania Algeria…" at bounding box center [363, 244] width 396 height 29
click at [250, 246] on select "United States United Kingdom Afghanistan Åland Islands Albania Algeria American…" at bounding box center [363, 252] width 396 height 15
select select "GB"
click at [165, 245] on select "United States United Kingdom Afghanistan Åland Islands Albania Algeria American…" at bounding box center [363, 252] width 396 height 15
click at [542, 335] on button "Update" at bounding box center [547, 340] width 35 height 16
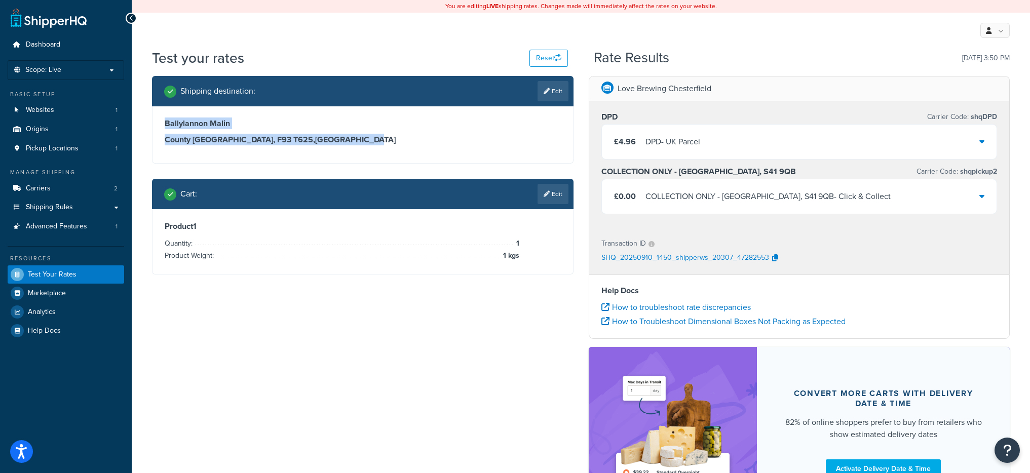
drag, startPoint x: 378, startPoint y: 157, endPoint x: 156, endPoint y: 123, distance: 224.9
click at [156, 123] on div "Ballylannon Malin County Donegal, F93 T625 , United Kingdom" at bounding box center [362, 134] width 420 height 57
copy div "Ballylannon Malin County Donegal, F93 T625 , United Kingdom"
click at [38, 41] on span "Dashboard" at bounding box center [43, 45] width 34 height 9
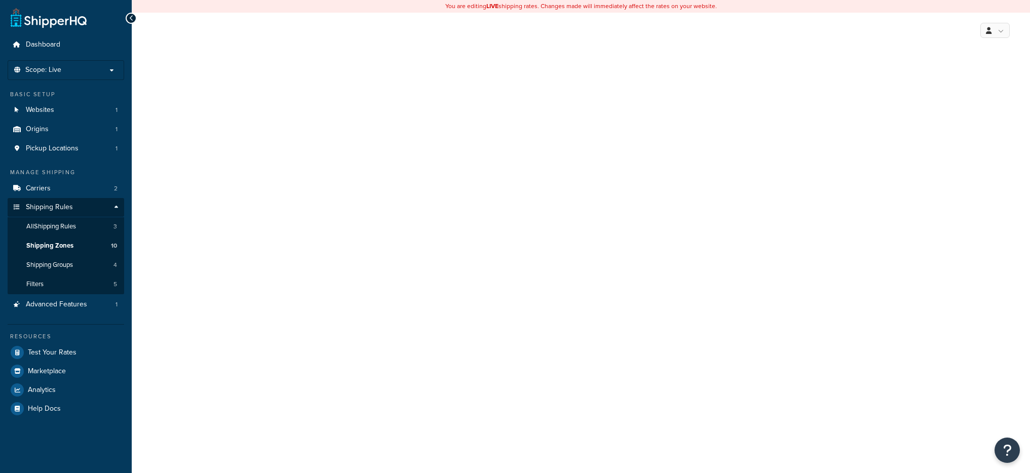
select select "excluding"
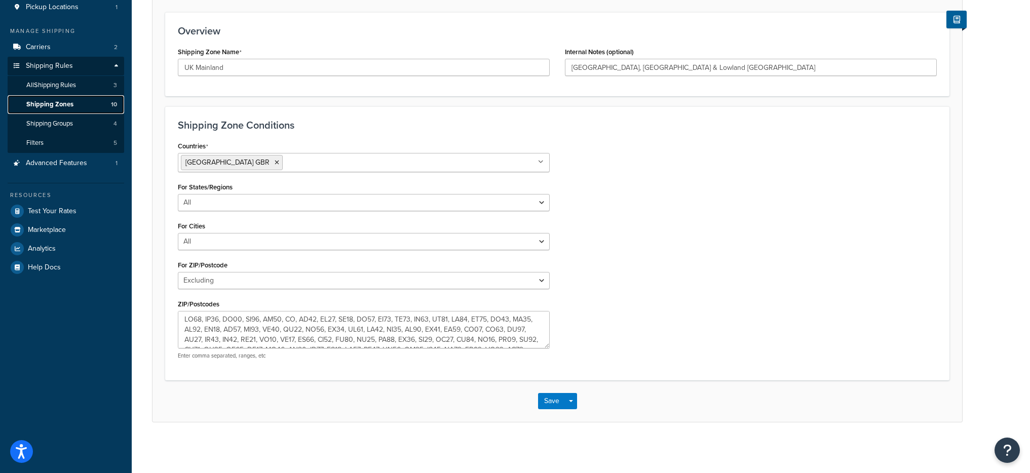
click at [105, 103] on link "Shipping Zones 10" at bounding box center [66, 104] width 116 height 19
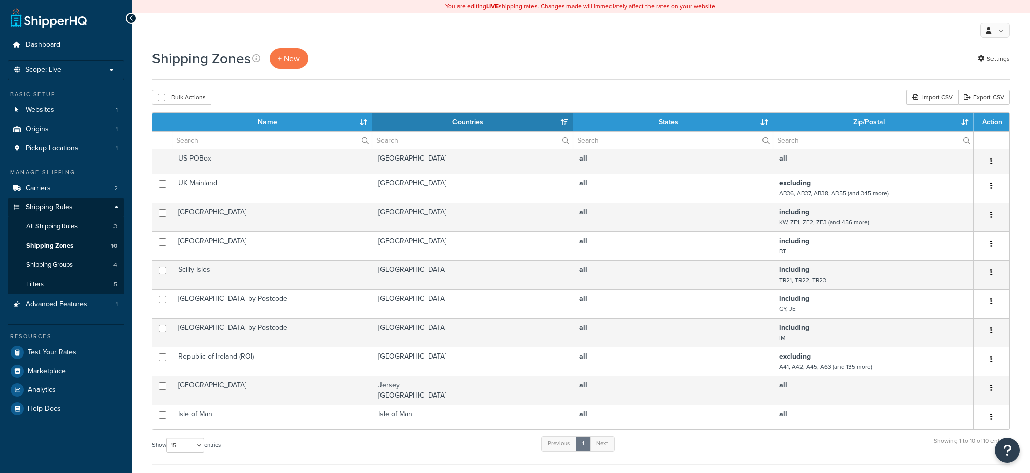
select select "15"
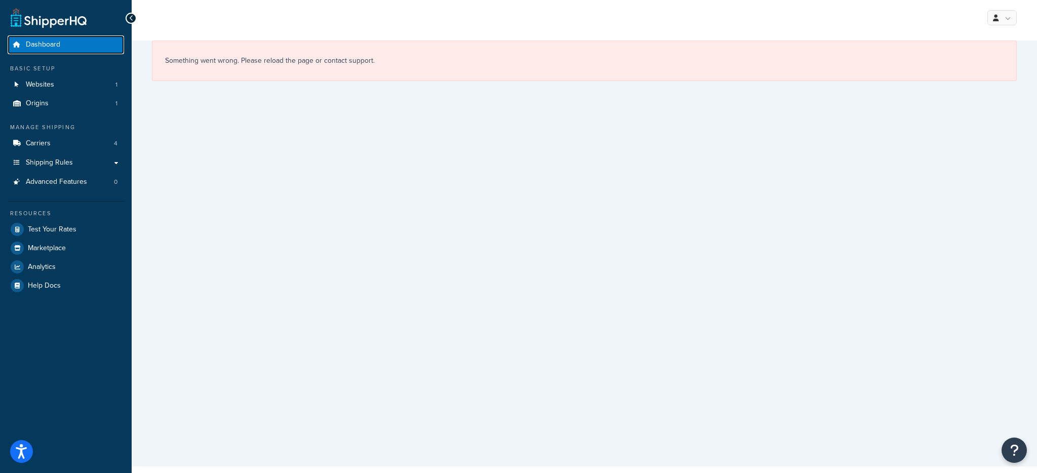
click at [47, 41] on span "Dashboard" at bounding box center [43, 45] width 34 height 9
click at [62, 147] on link "Carriers 4" at bounding box center [66, 143] width 116 height 19
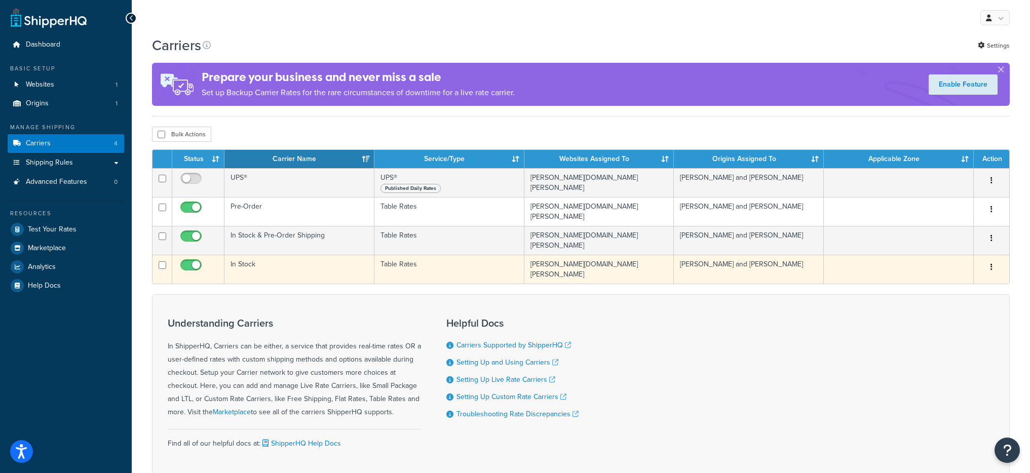
click at [306, 263] on td "In Stock" at bounding box center [299, 269] width 150 height 29
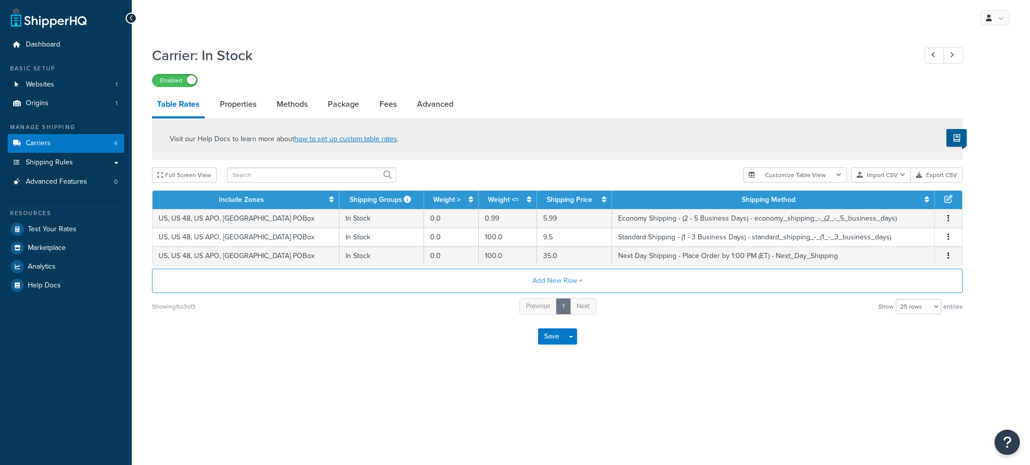
select select "25"
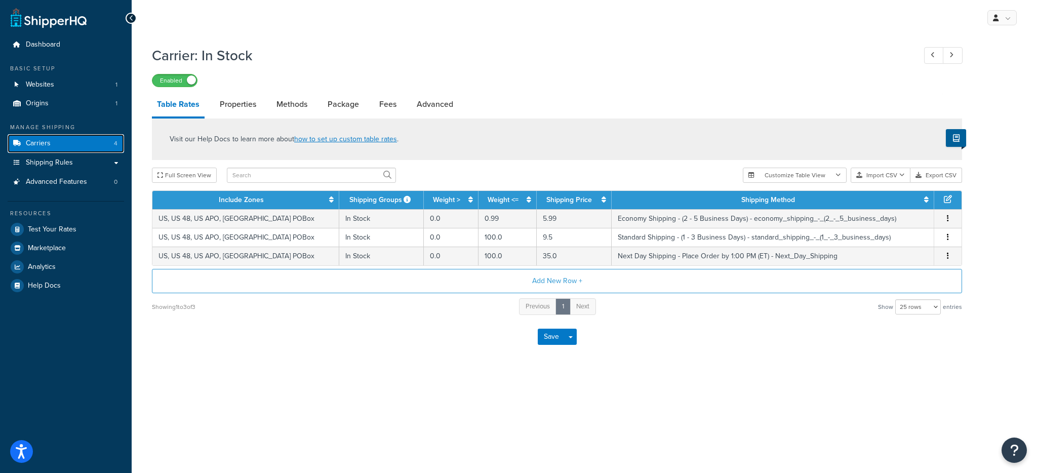
click at [85, 145] on link "Carriers 4" at bounding box center [66, 143] width 116 height 19
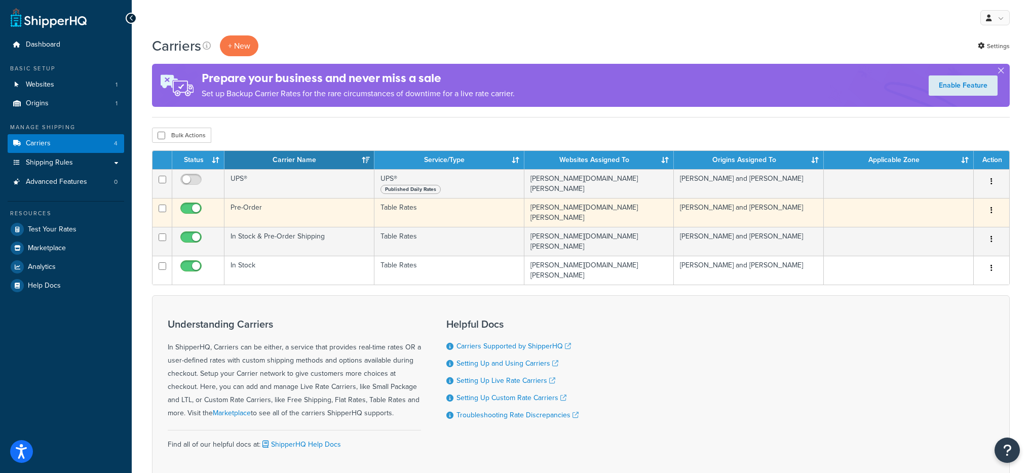
click at [260, 208] on td "Pre-Order" at bounding box center [299, 212] width 150 height 29
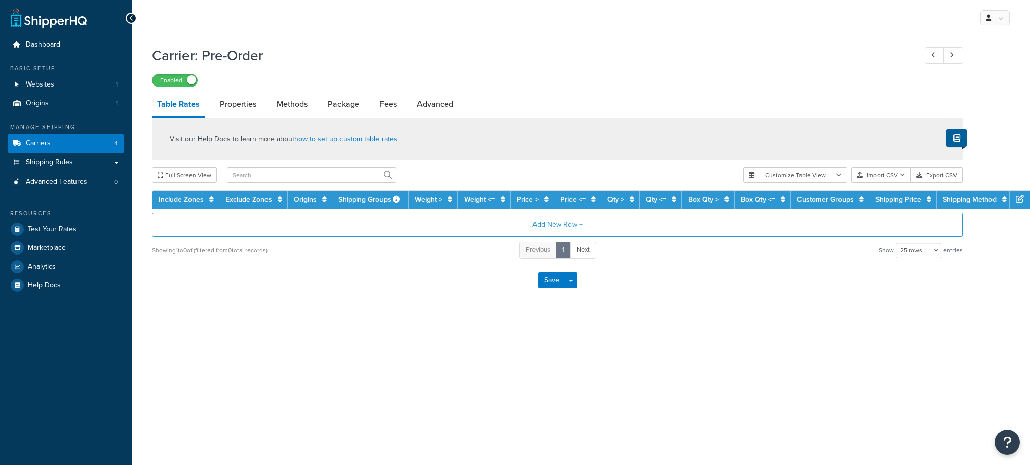
select select "25"
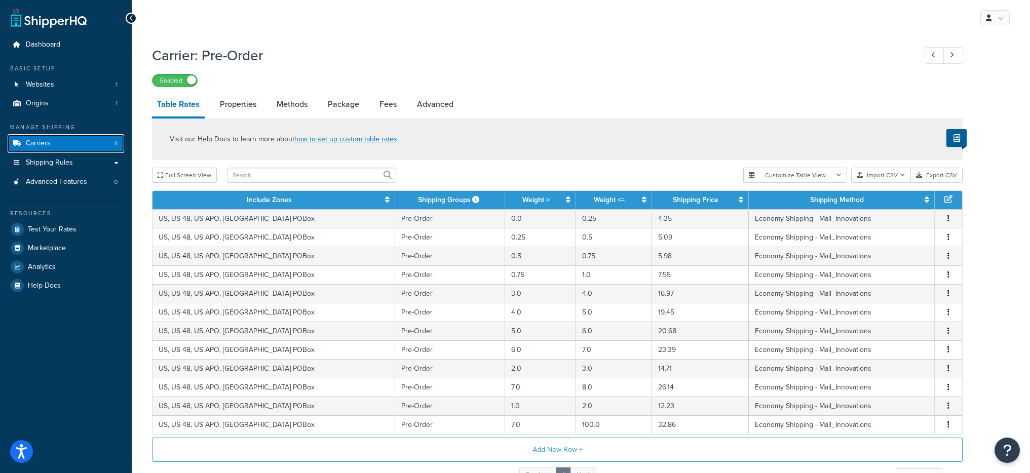
click at [77, 135] on link "Carriers 4" at bounding box center [66, 143] width 116 height 19
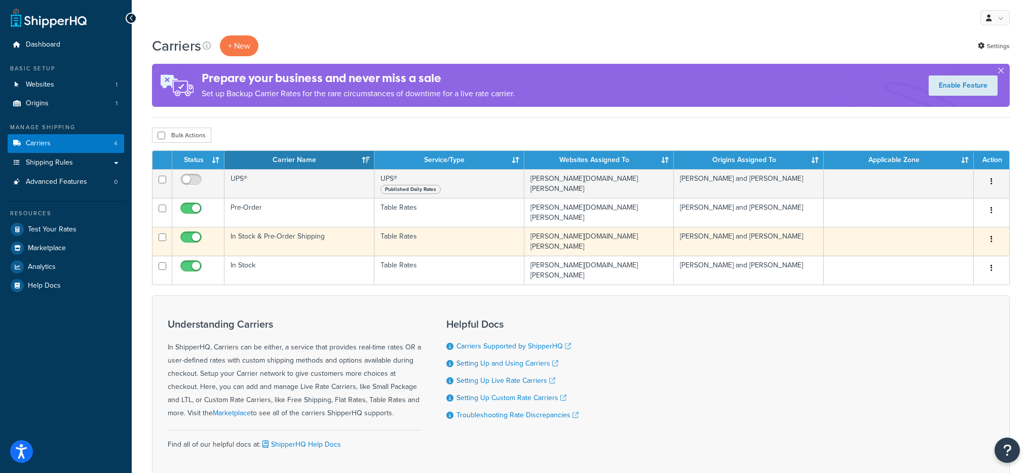
click at [291, 236] on td "In Stock & Pre-Order Shipping" at bounding box center [299, 241] width 150 height 29
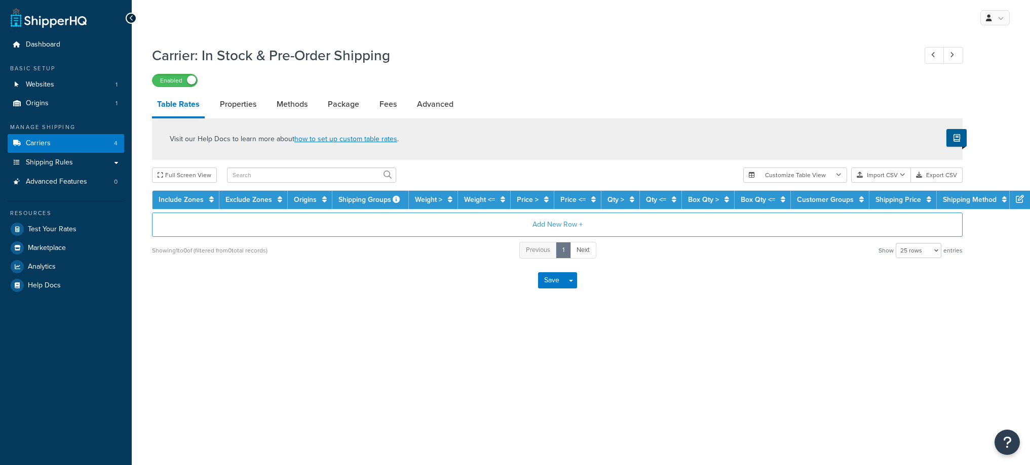
select select "25"
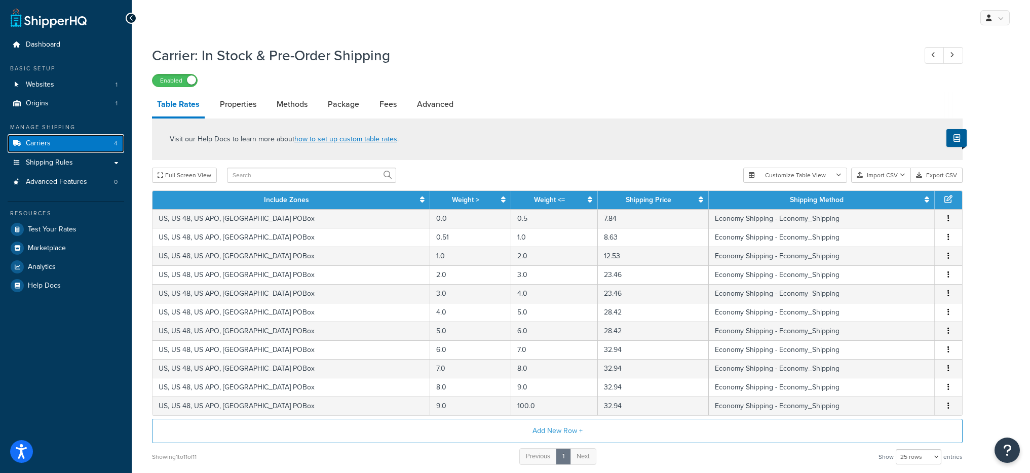
click at [37, 143] on span "Carriers" at bounding box center [38, 143] width 25 height 9
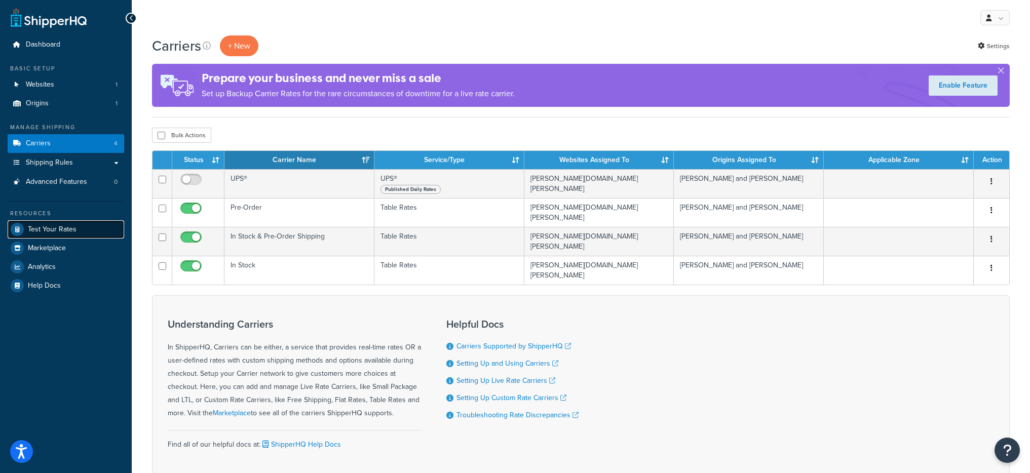
click at [78, 234] on link "Test Your Rates" at bounding box center [66, 229] width 116 height 18
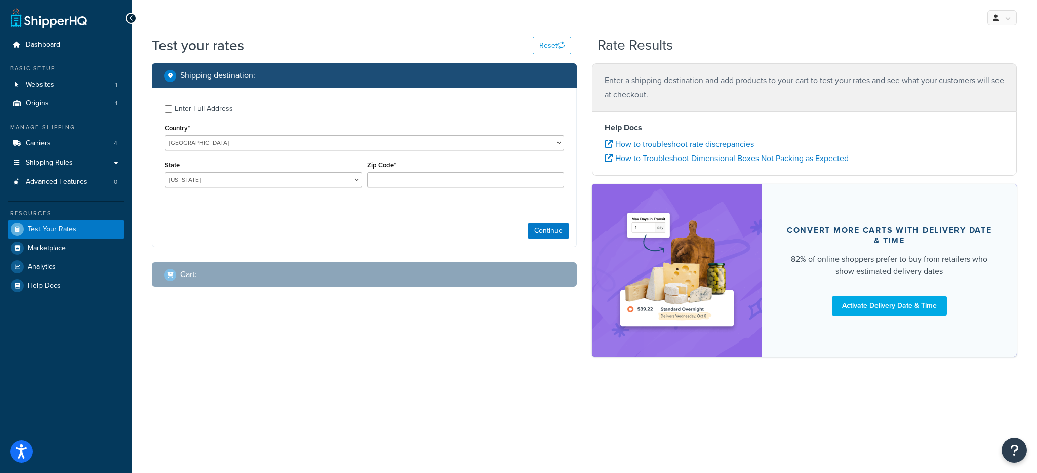
click at [392, 190] on div "Zip Code*" at bounding box center [466, 176] width 203 height 37
click at [395, 185] on input "Zip Code*" at bounding box center [465, 179] width 197 height 15
type input "78759"
select select "[GEOGRAPHIC_DATA]"
click at [550, 221] on div "Continue" at bounding box center [364, 231] width 424 height 32
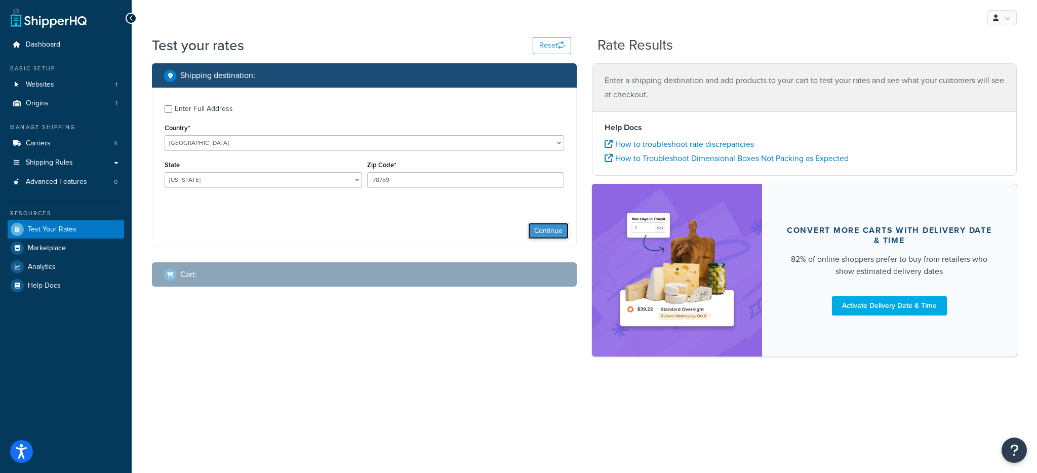
click at [550, 226] on button "Continue" at bounding box center [548, 231] width 41 height 16
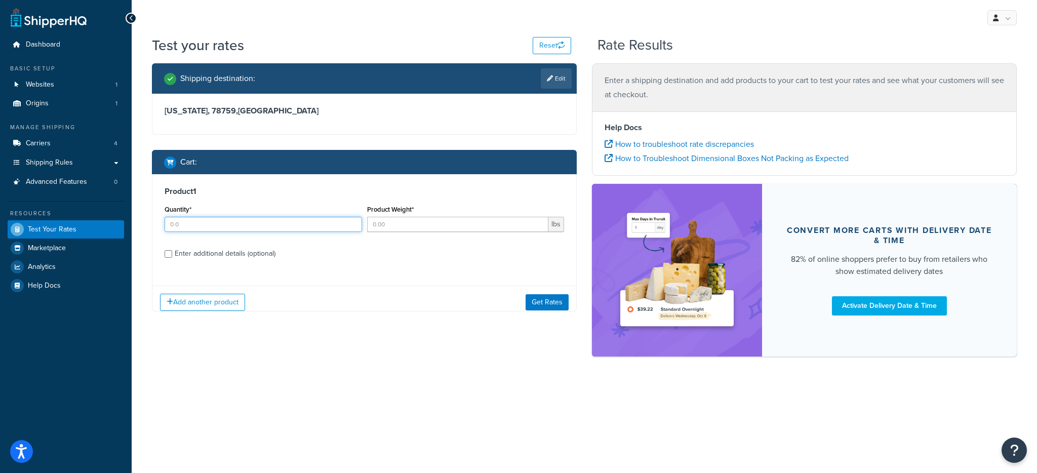
click at [211, 222] on input "Quantity*" at bounding box center [263, 224] width 197 height 15
type input "1"
click at [402, 220] on input "Product Weight*" at bounding box center [458, 224] width 182 height 15
type input "1"
click at [213, 234] on div "Quantity* 1" at bounding box center [263, 221] width 203 height 37
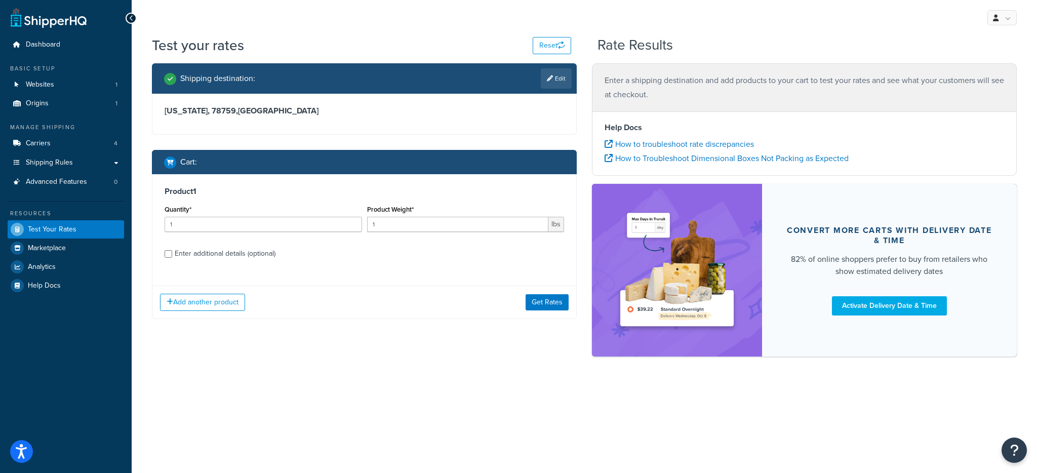
click at [220, 243] on div "Product 1 Quantity* 1 Product Weight* 1 lbs Enter additional details (optional)" at bounding box center [364, 226] width 424 height 104
click at [233, 253] on div "Enter additional details (optional)" at bounding box center [225, 254] width 101 height 14
click at [172, 253] on input "Enter additional details (optional)" at bounding box center [169, 254] width 8 height 8
checkbox input "true"
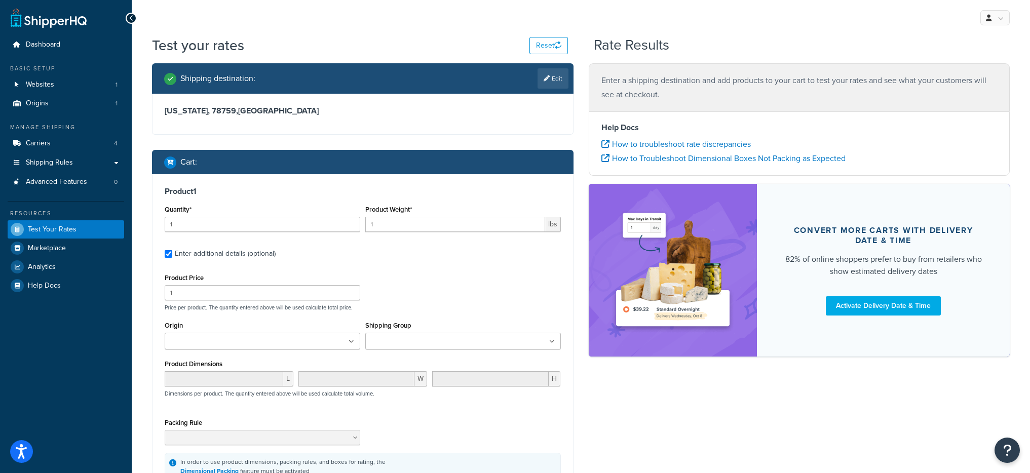
click at [418, 351] on div "Shipping Group Free Shipping In Stock Pre-Order Sample" at bounding box center [463, 338] width 201 height 38
click at [416, 344] on input "Shipping Group" at bounding box center [413, 341] width 90 height 11
click at [431, 303] on div "Product Price 1 Price per product. The quantity entered above will be used calc…" at bounding box center [362, 291] width 401 height 40
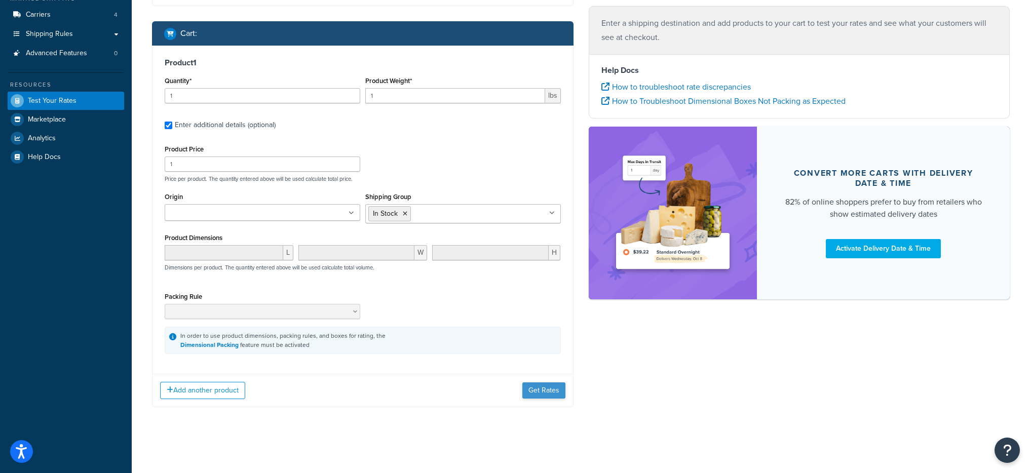
drag, startPoint x: 549, startPoint y: 418, endPoint x: 539, endPoint y: 397, distance: 24.2
click at [549, 418] on div "Shipping destination : Edit [US_STATE], 78759 , [GEOGRAPHIC_DATA] Cart : Produc…" at bounding box center [362, 179] width 437 height 488
click at [538, 395] on button "Get Rates" at bounding box center [543, 390] width 43 height 16
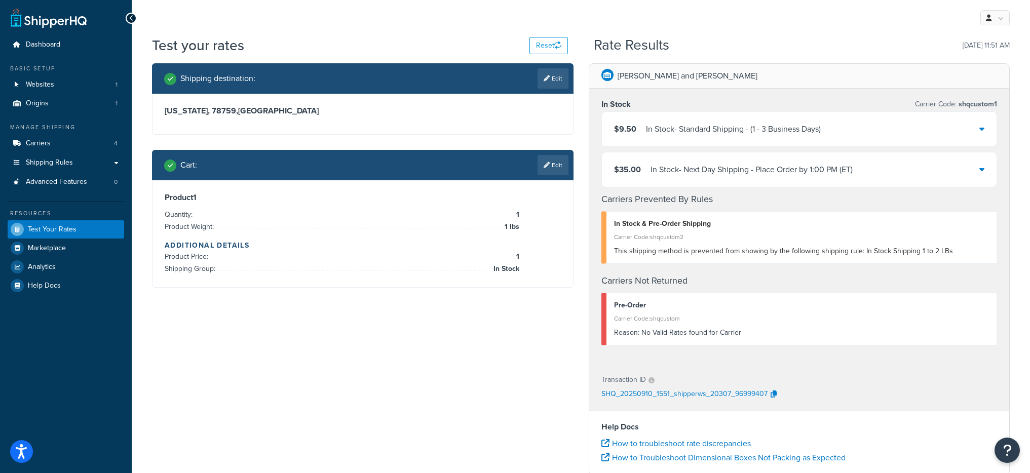
click at [555, 91] on div "Shipping destination : Edit" at bounding box center [362, 78] width 421 height 30
click at [553, 87] on link "Edit" at bounding box center [552, 78] width 31 height 20
select select "[GEOGRAPHIC_DATA]"
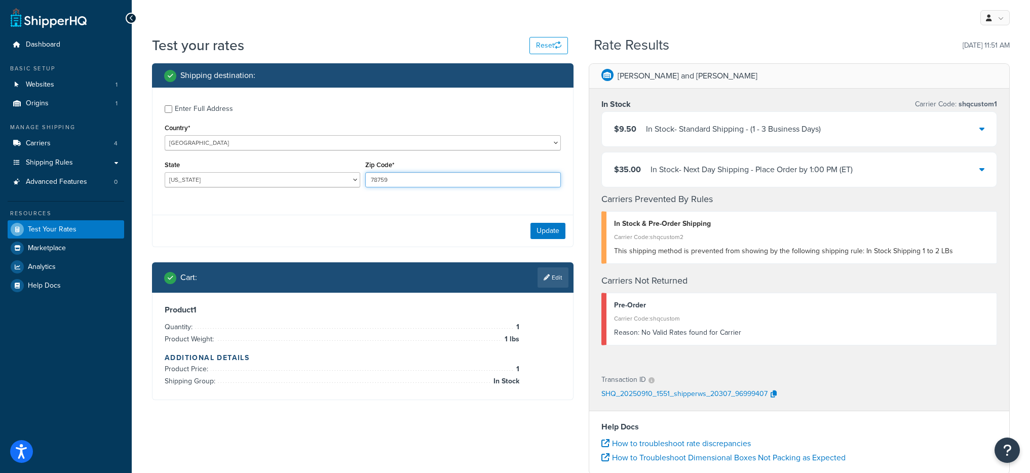
click at [387, 180] on input "78759" at bounding box center [462, 179] width 195 height 15
type input "75701"
click at [549, 233] on button "Update" at bounding box center [547, 231] width 35 height 16
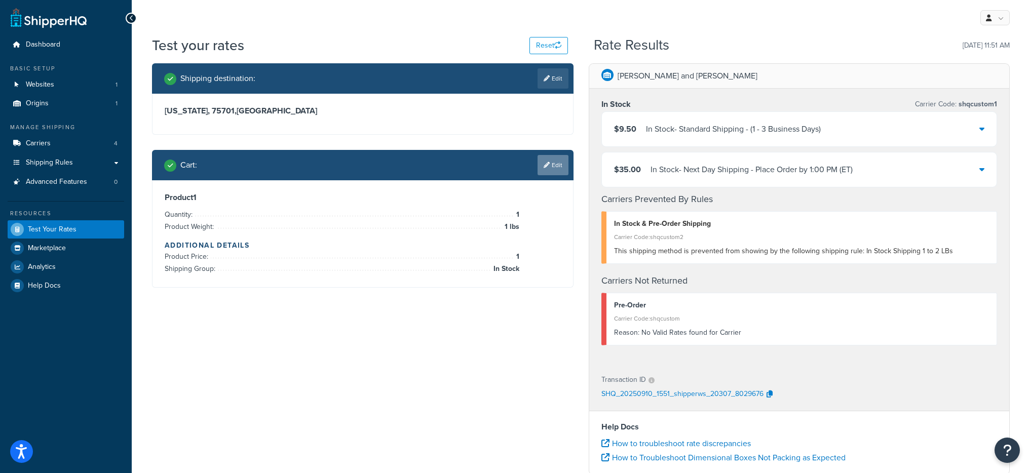
click at [550, 166] on link "Edit" at bounding box center [552, 165] width 31 height 20
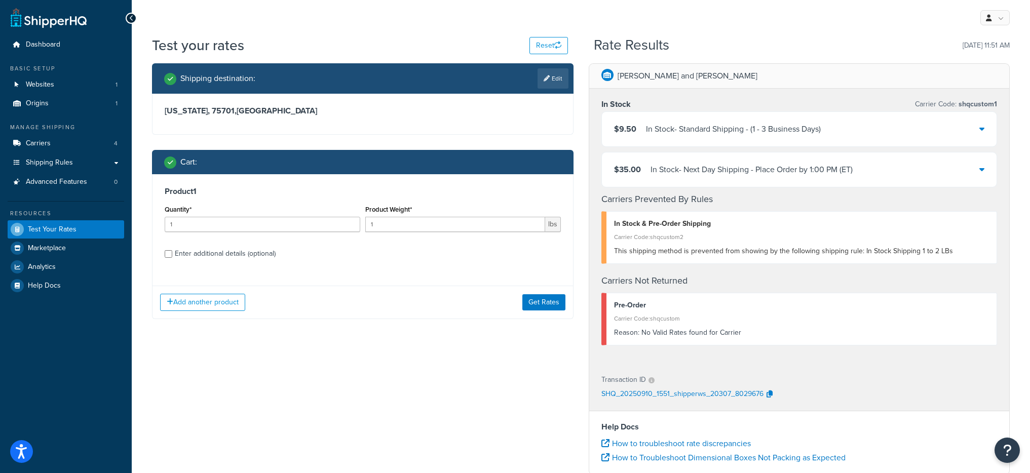
click at [190, 249] on div "Enter additional details (optional)" at bounding box center [225, 254] width 101 height 14
click at [172, 250] on input "Enter additional details (optional)" at bounding box center [169, 254] width 8 height 8
checkbox input "true"
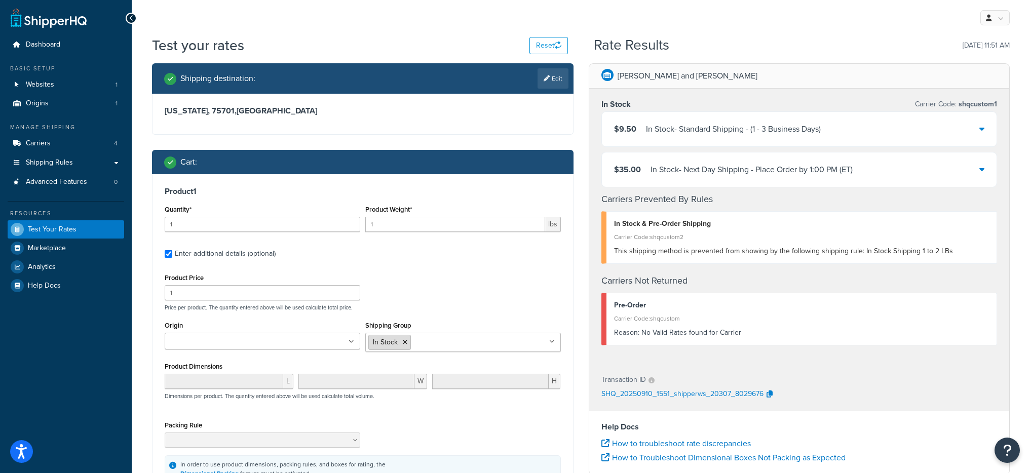
click at [408, 343] on li "In Stock" at bounding box center [389, 342] width 43 height 15
click at [404, 340] on icon at bounding box center [405, 342] width 5 height 6
click at [437, 288] on div "Product Price 1 Price per product. The quantity entered above will be used calc…" at bounding box center [362, 291] width 401 height 40
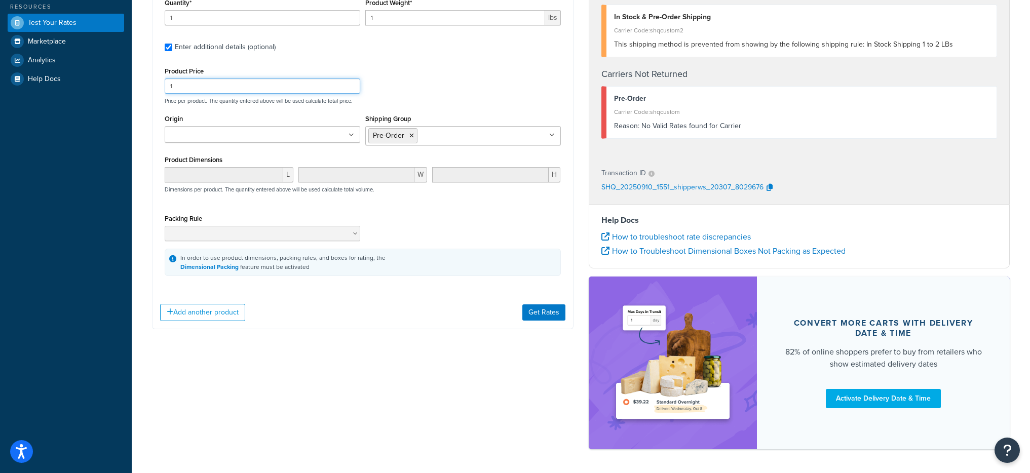
scroll to position [244, 0]
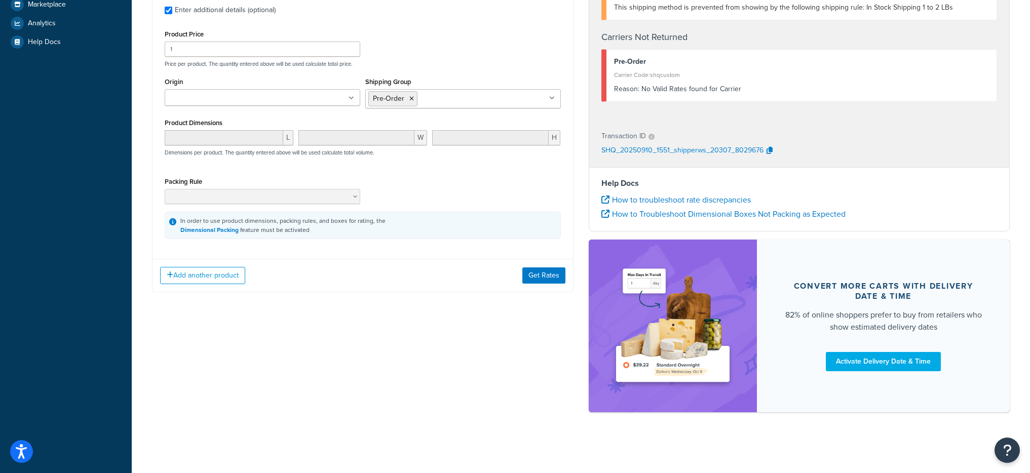
click at [538, 264] on div "Add another product Get Rates" at bounding box center [362, 275] width 420 height 33
click at [538, 267] on button "Get Rates" at bounding box center [543, 275] width 43 height 16
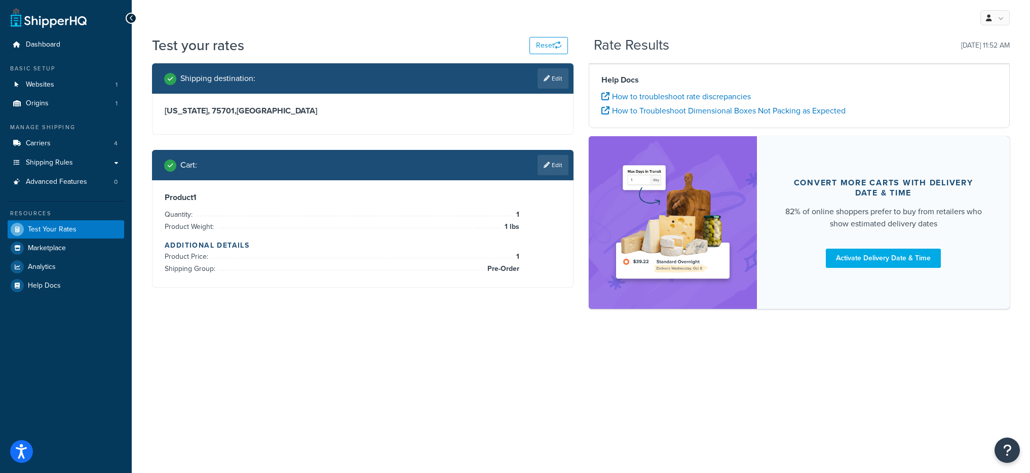
scroll to position [0, 0]
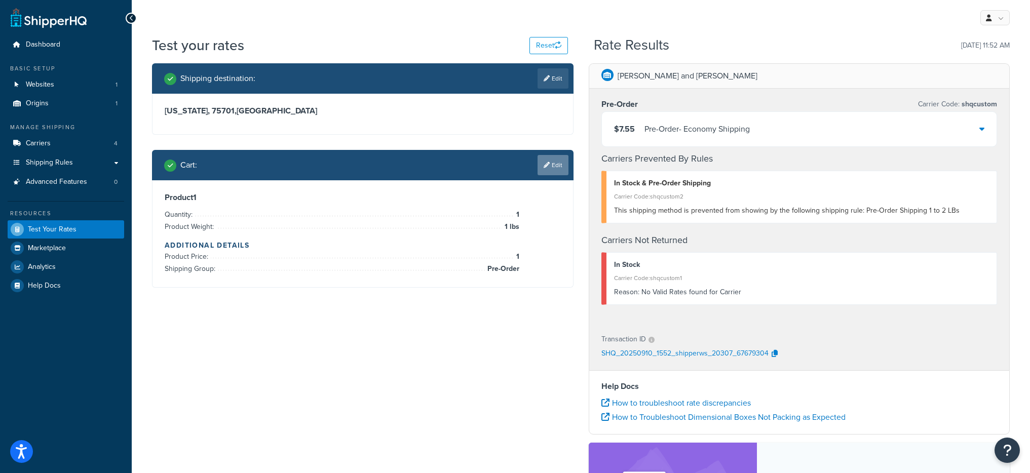
click at [548, 162] on link "Edit" at bounding box center [552, 165] width 31 height 20
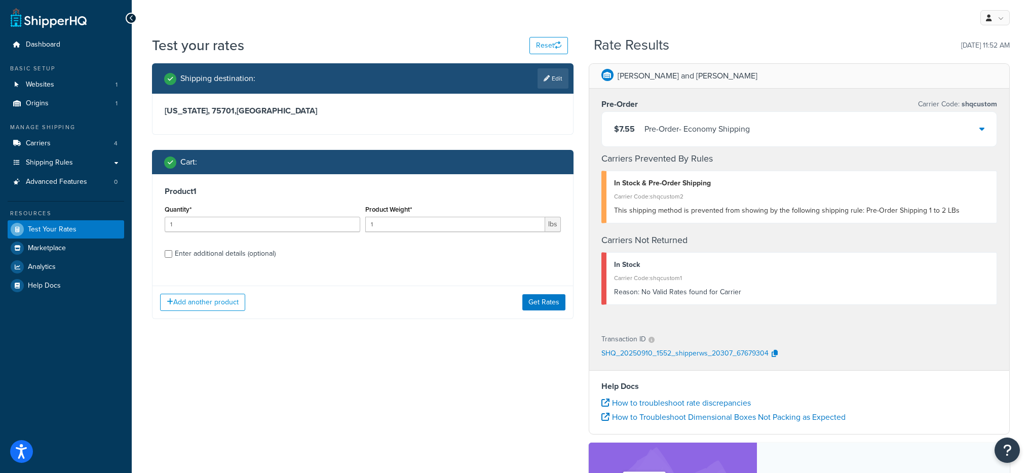
click at [185, 252] on div "Enter additional details (optional)" at bounding box center [225, 254] width 101 height 14
click at [172, 252] on input "Enter additional details (optional)" at bounding box center [169, 254] width 8 height 8
checkbox input "true"
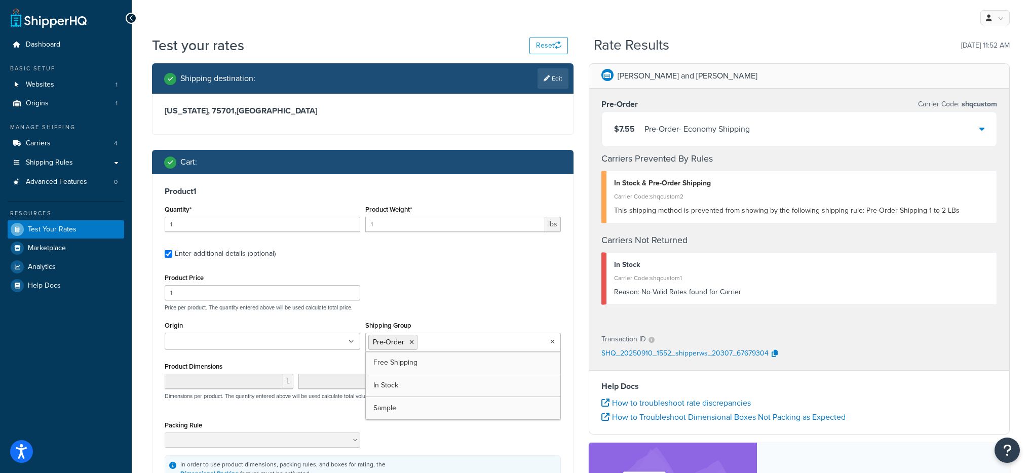
click at [430, 346] on input "Shipping Group" at bounding box center [465, 341] width 90 height 11
click at [411, 341] on icon at bounding box center [411, 342] width 5 height 6
click at [489, 286] on div "Product Price 1 Price per product. The quantity entered above will be used calc…" at bounding box center [362, 291] width 401 height 40
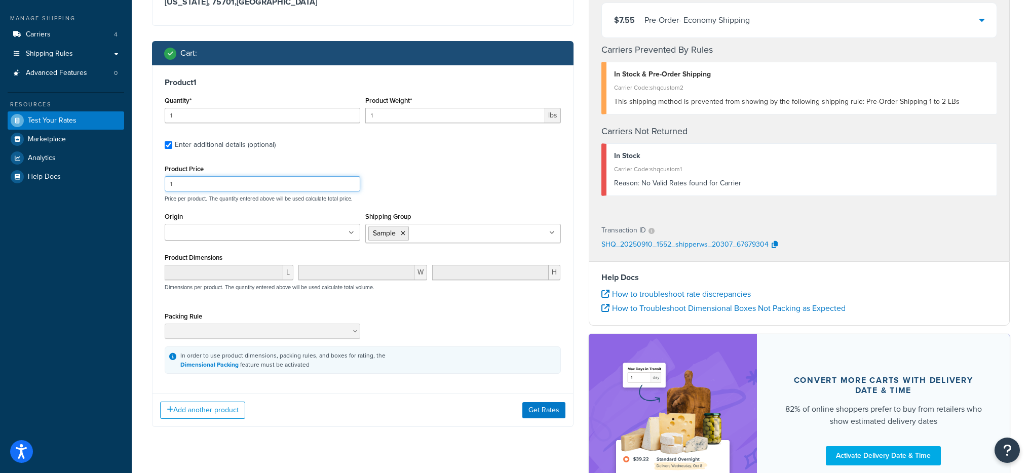
scroll to position [199, 0]
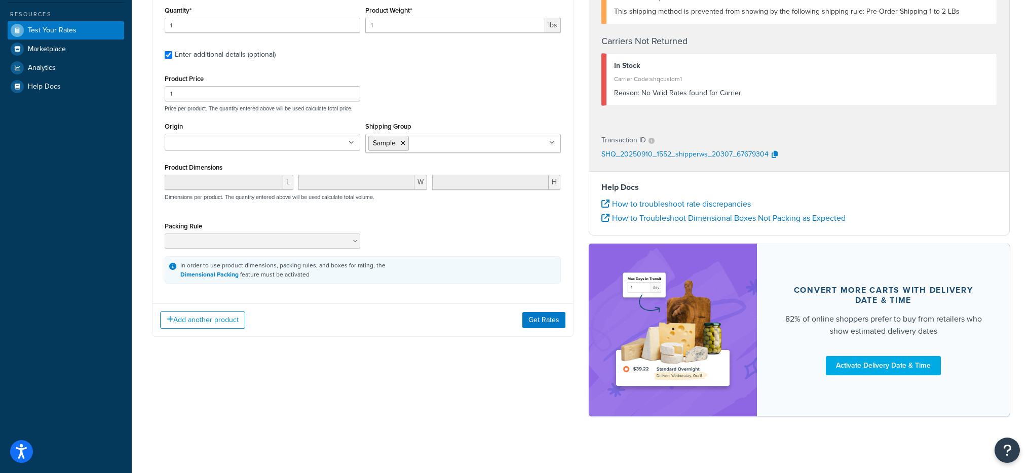
click at [536, 299] on div "Product 1 Quantity* 1 Product Weight* 1 lbs Enter additional details (optional)…" at bounding box center [362, 156] width 421 height 362
click at [543, 320] on button "Get Rates" at bounding box center [543, 320] width 43 height 16
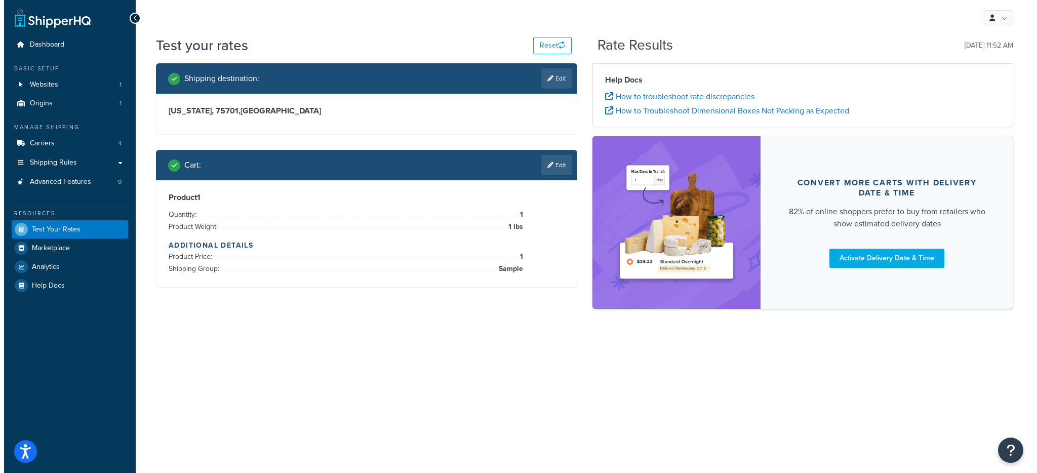
scroll to position [0, 0]
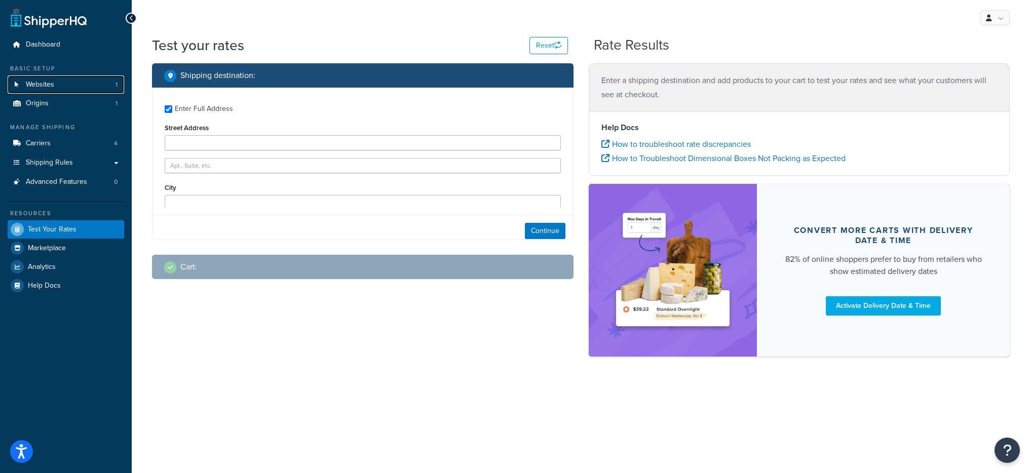
type input "[GEOGRAPHIC_DATA]"
type input "black123"
type input "Austin"
type input "78759"
select select "[GEOGRAPHIC_DATA]"
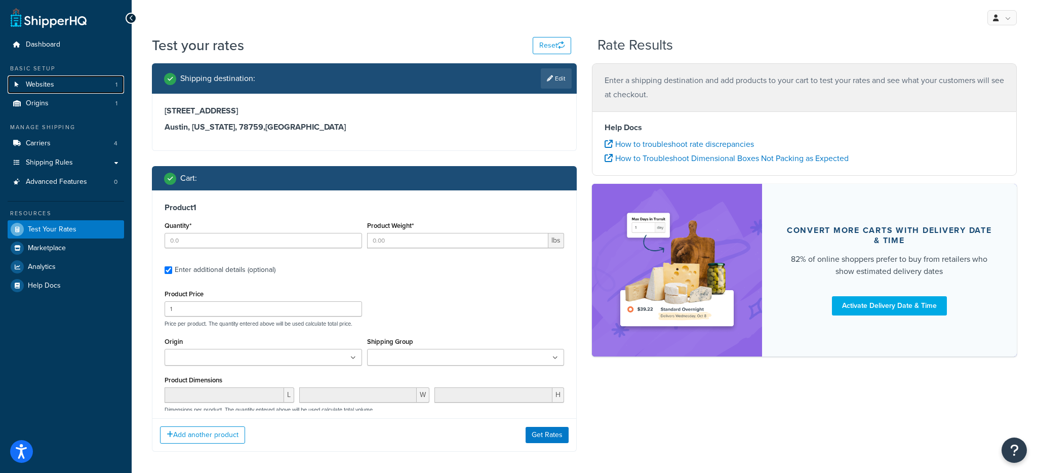
type input "1"
type input "0.4366"
type input "45"
type input "1"
type input "0.4366"
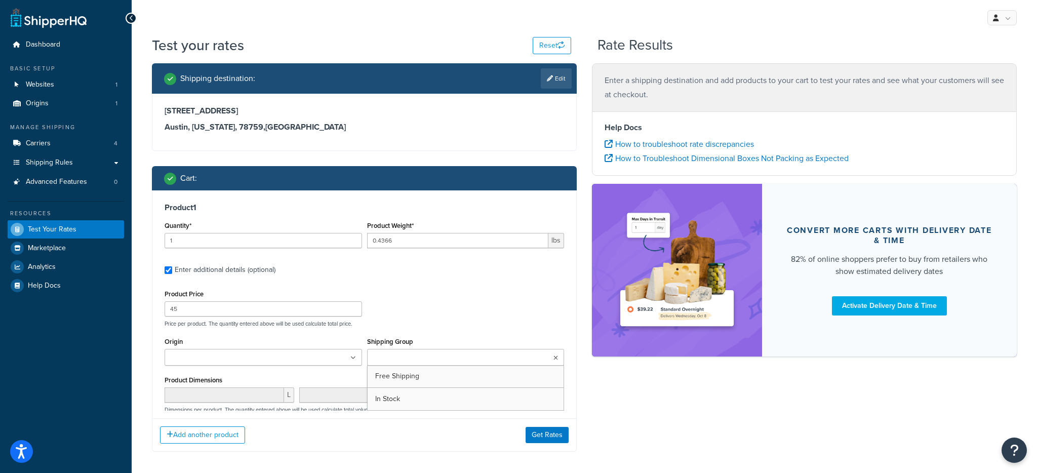
type input "45"
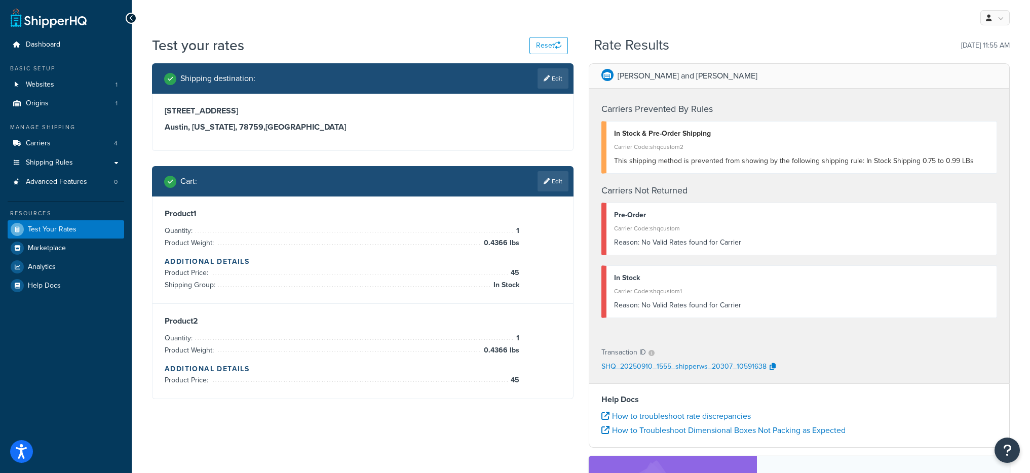
click at [691, 163] on span "This shipping method is prevented from showing by the following shipping rule: …" at bounding box center [794, 160] width 360 height 11
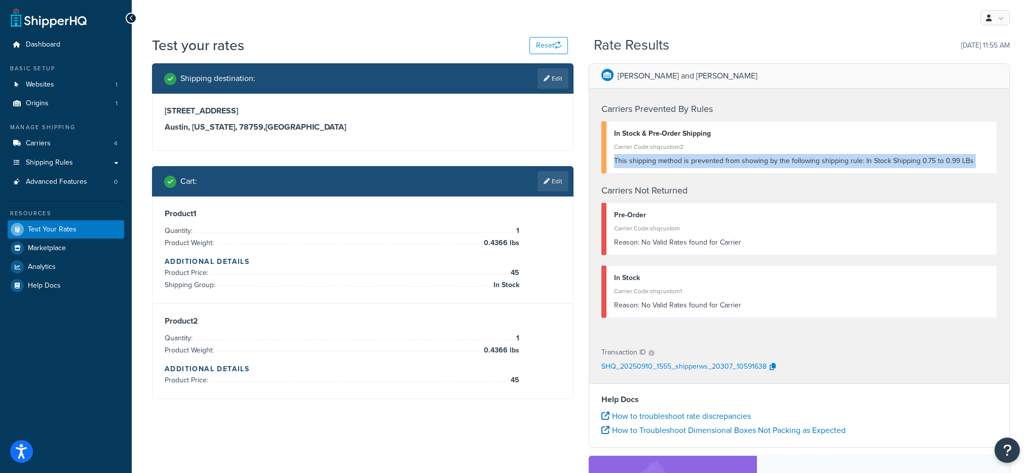
click at [691, 163] on span "This shipping method is prevented from showing by the following shipping rule: …" at bounding box center [794, 160] width 360 height 11
click at [733, 176] on div "Carriers Prevented By Rules In Stock & Pre-Order Shipping Carrier Code: shqcust…" at bounding box center [799, 213] width 420 height 248
drag, startPoint x: 675, startPoint y: 159, endPoint x: 959, endPoint y: 160, distance: 283.6
click at [959, 160] on span "This shipping method is prevented from showing by the following shipping rule: …" at bounding box center [794, 160] width 360 height 11
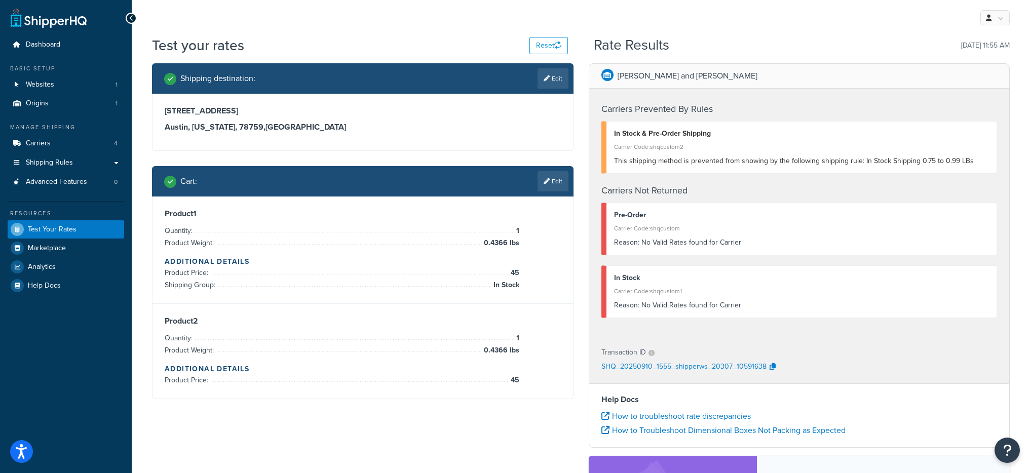
click at [974, 160] on div "This shipping method is prevented from showing by the following shipping rule: …" at bounding box center [801, 161] width 375 height 14
drag, startPoint x: 974, startPoint y: 160, endPoint x: 891, endPoint y: 160, distance: 82.5
click at [891, 160] on div "This shipping method is prevented from showing by the following shipping rule: …" at bounding box center [801, 161] width 375 height 14
drag, startPoint x: 71, startPoint y: 86, endPoint x: 80, endPoint y: 83, distance: 9.0
click at [743, 48] on div "Rate Results 09/10/2025, 11:55 AM" at bounding box center [801, 45] width 416 height 16
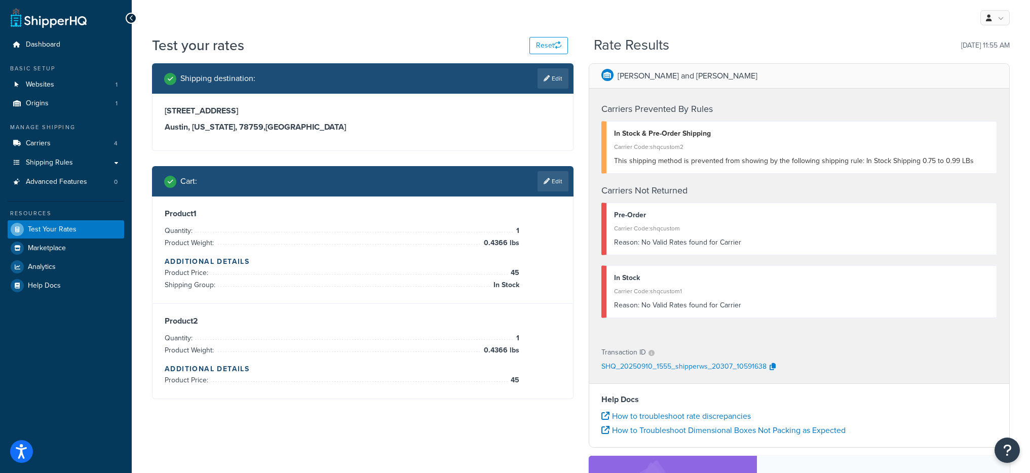
click at [558, 197] on div "Product 1 Quantity: 1 Product Weight: 0.4366 lbs Additional Details Product Pri…" at bounding box center [362, 249] width 420 height 107
click at [555, 187] on link "Edit" at bounding box center [552, 181] width 31 height 20
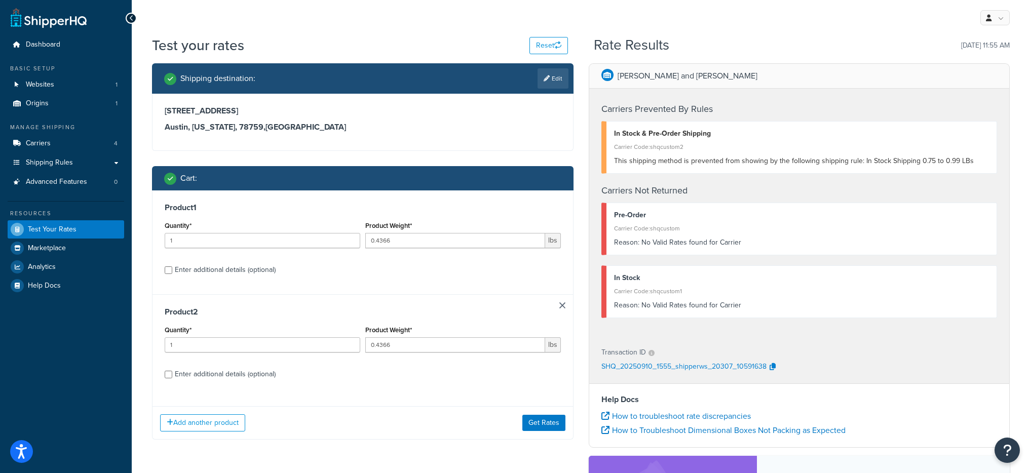
click at [199, 379] on div "Enter additional details (optional)" at bounding box center [225, 374] width 101 height 14
click at [172, 378] on input "Enter additional details (optional)" at bounding box center [169, 375] width 8 height 8
checkbox input "true"
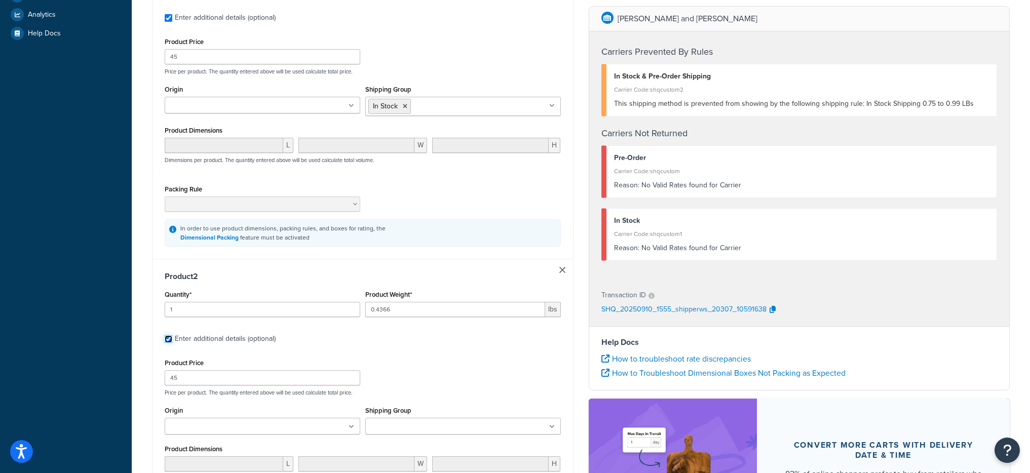
scroll to position [396, 0]
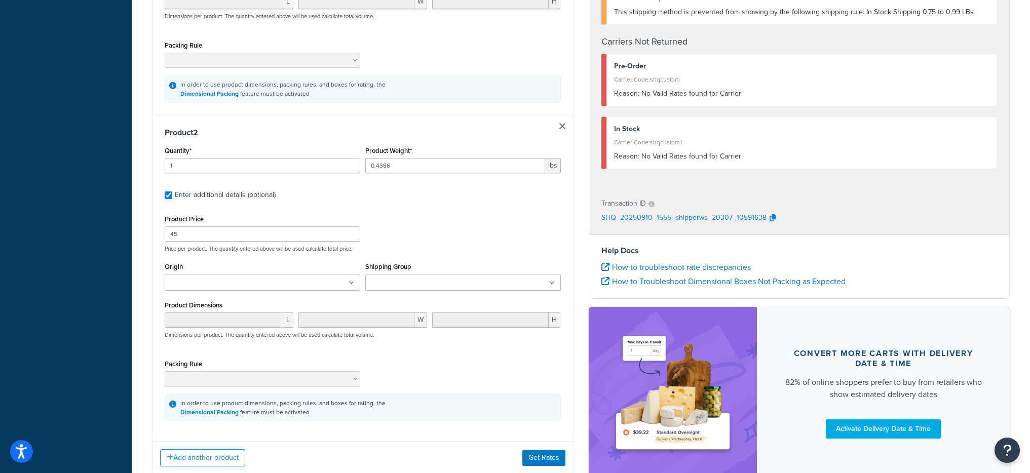
click at [400, 285] on input "Shipping Group" at bounding box center [413, 283] width 90 height 11
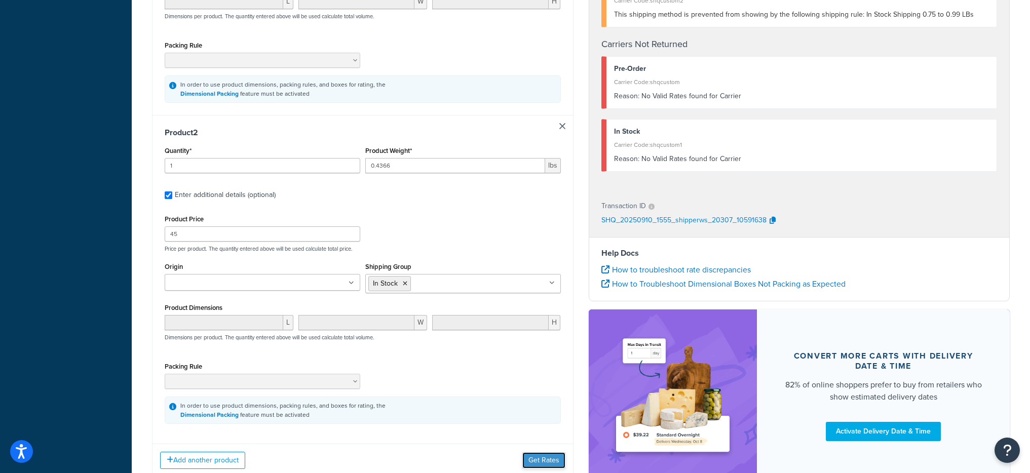
click at [544, 467] on button "Get Rates" at bounding box center [543, 460] width 43 height 16
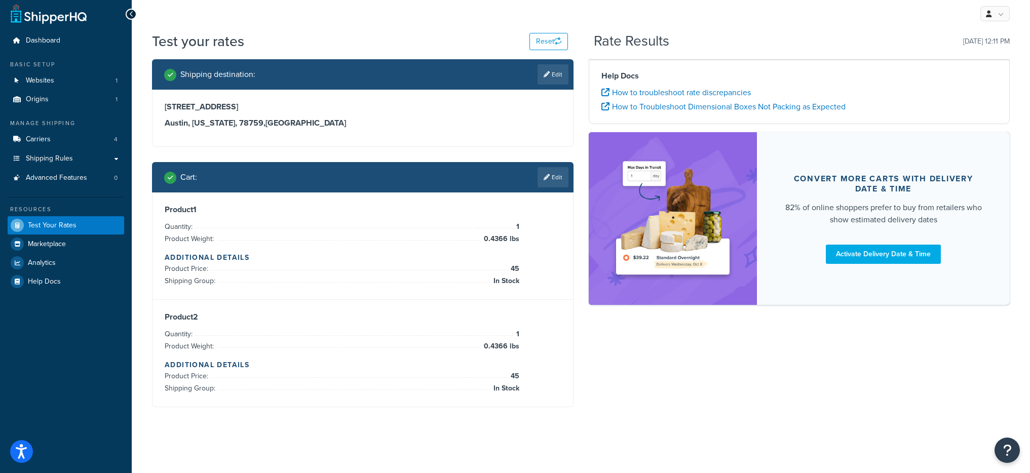
scroll to position [0, 0]
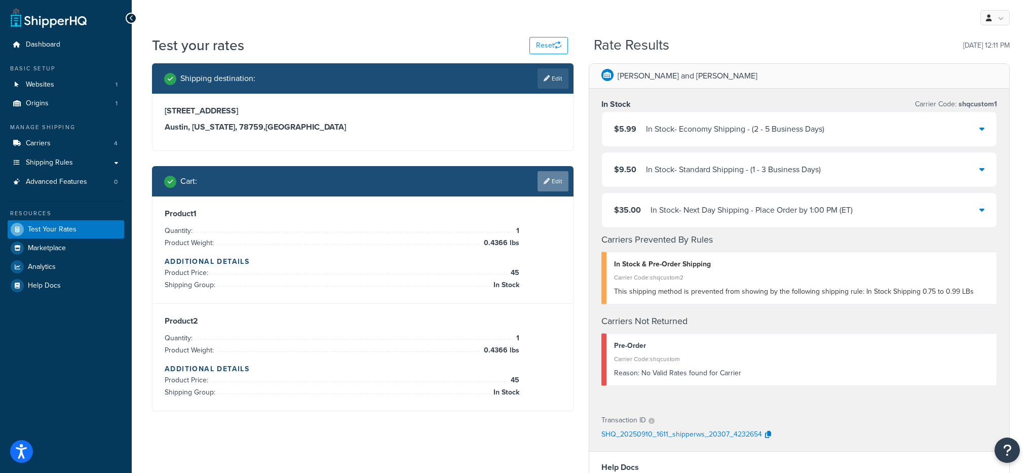
click at [547, 188] on link "Edit" at bounding box center [552, 181] width 31 height 20
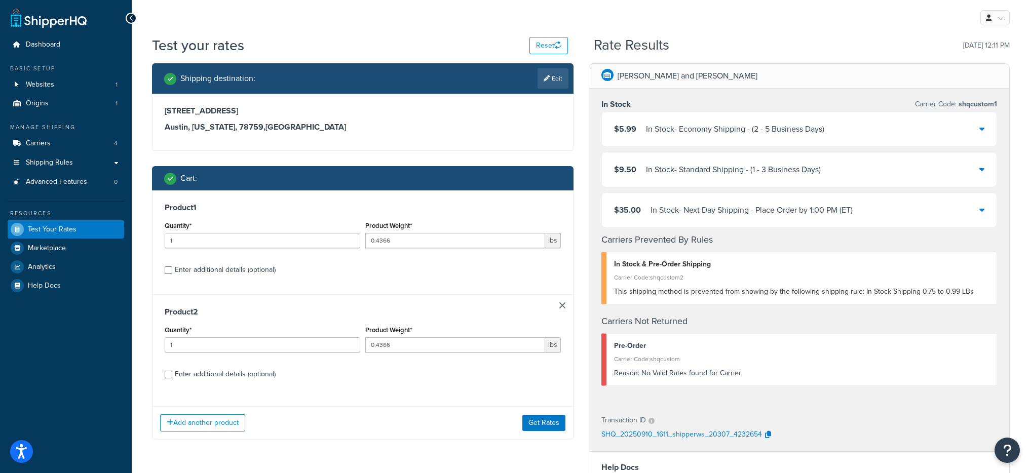
click at [181, 369] on div "Enter additional details (optional)" at bounding box center [225, 374] width 101 height 14
click at [172, 371] on input "Enter additional details (optional)" at bounding box center [169, 375] width 8 height 8
checkbox input "true"
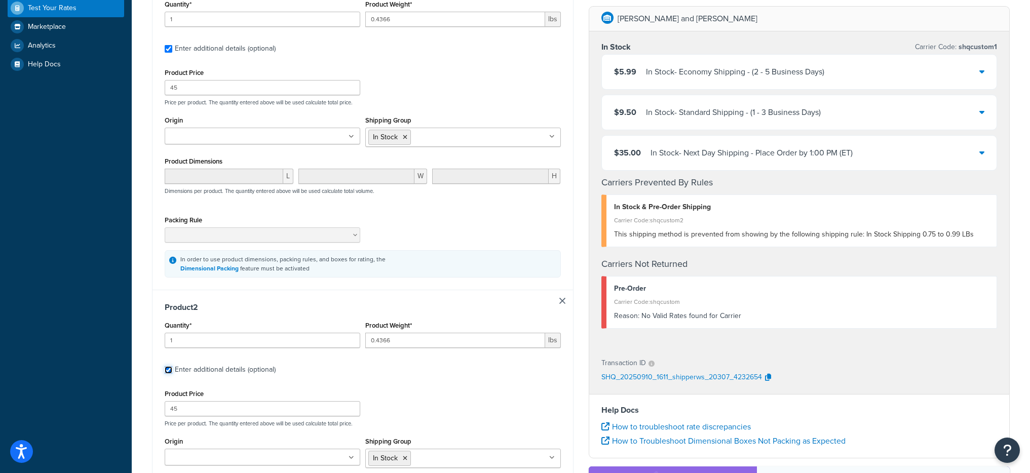
scroll to position [284, 0]
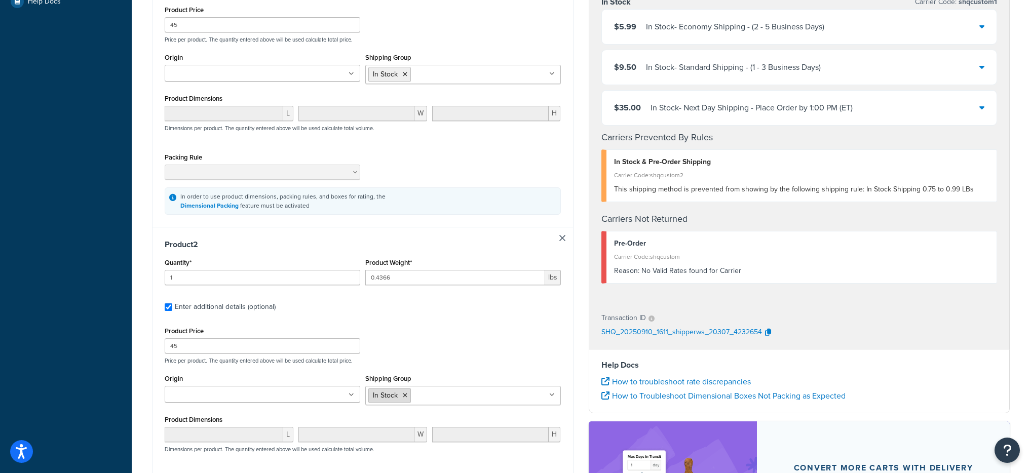
click at [403, 397] on icon at bounding box center [405, 395] width 5 height 6
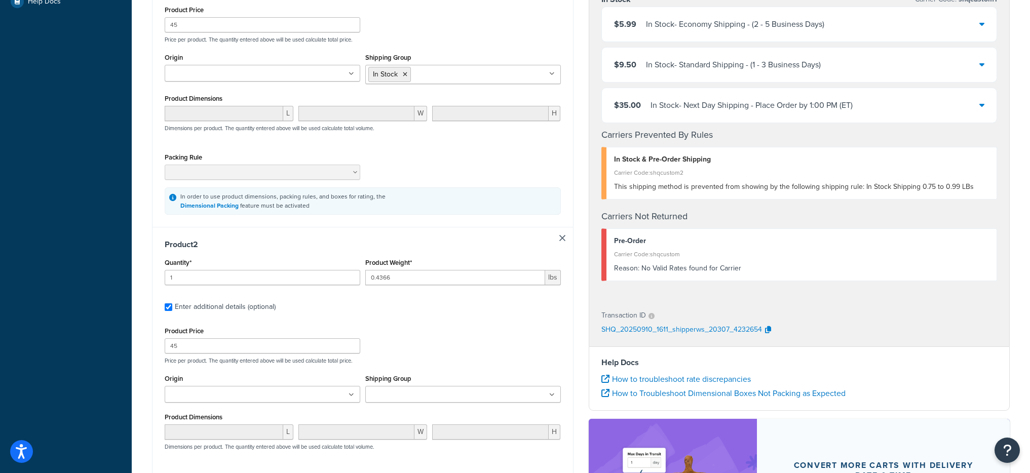
click at [406, 339] on div "Product Price 45 Price per product. The quantity entered above will be used cal…" at bounding box center [362, 344] width 401 height 40
click at [395, 276] on input "0.4366" at bounding box center [455, 277] width 180 height 15
type input ".1"
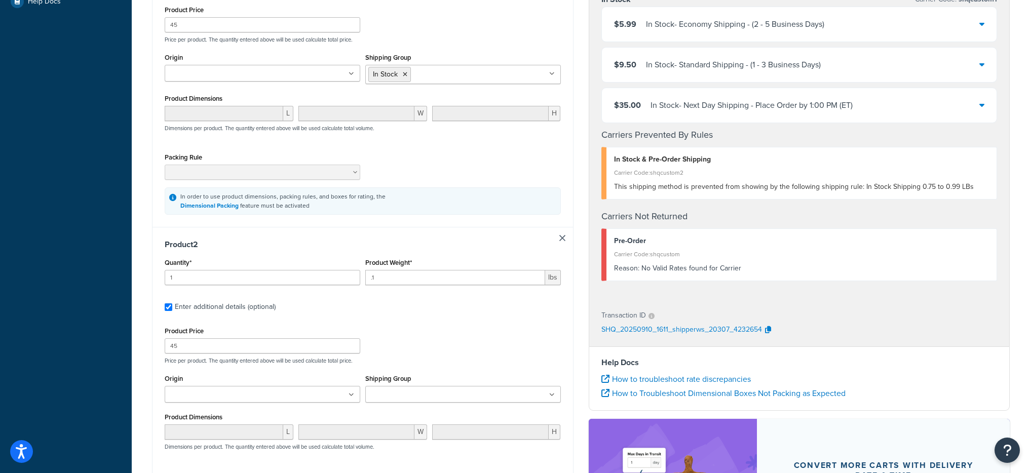
click at [430, 289] on div "Product Weight* .1 lbs" at bounding box center [463, 274] width 201 height 37
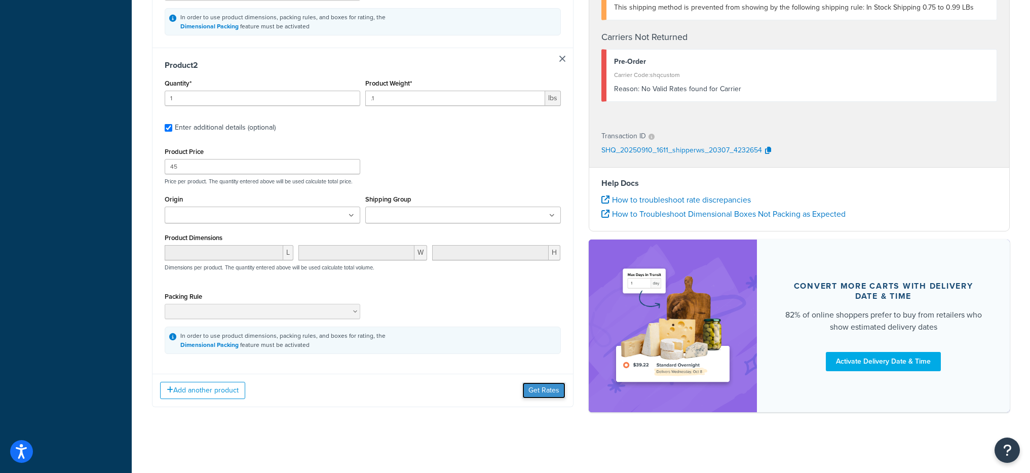
click at [536, 391] on button "Get Rates" at bounding box center [543, 390] width 43 height 16
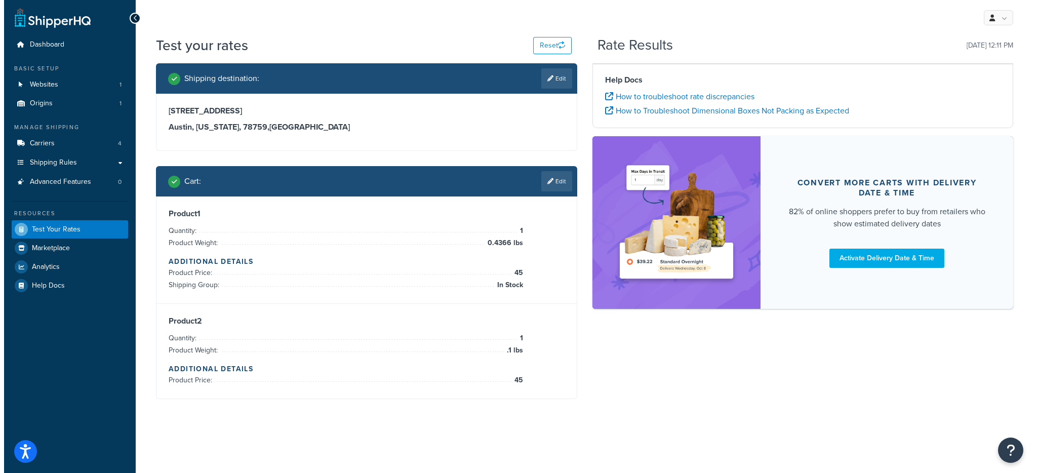
scroll to position [0, 0]
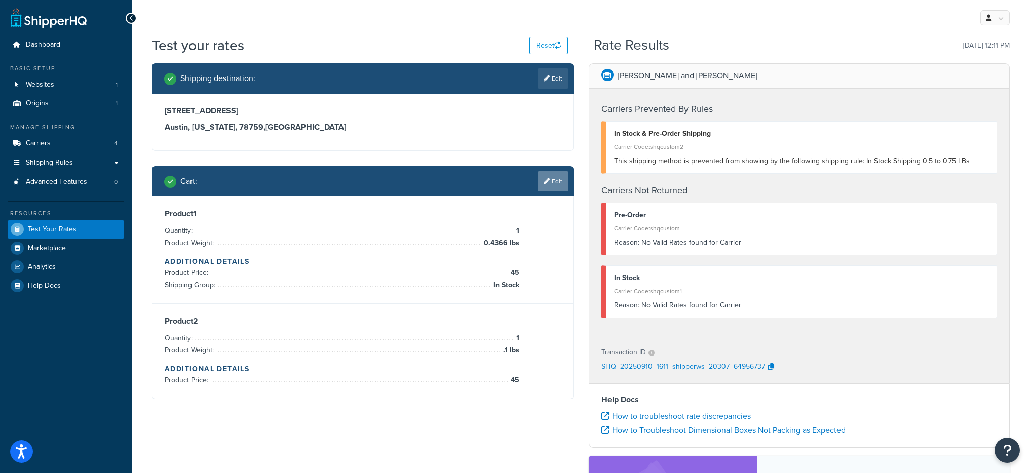
click at [540, 185] on link "Edit" at bounding box center [552, 181] width 31 height 20
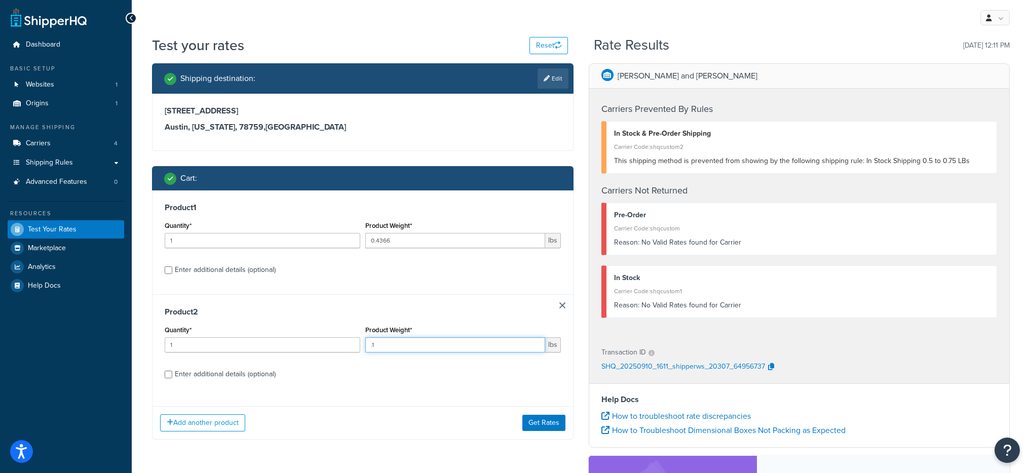
click at [391, 337] on input ".1" at bounding box center [455, 344] width 180 height 15
click at [395, 345] on input "1.1" at bounding box center [455, 344] width 180 height 15
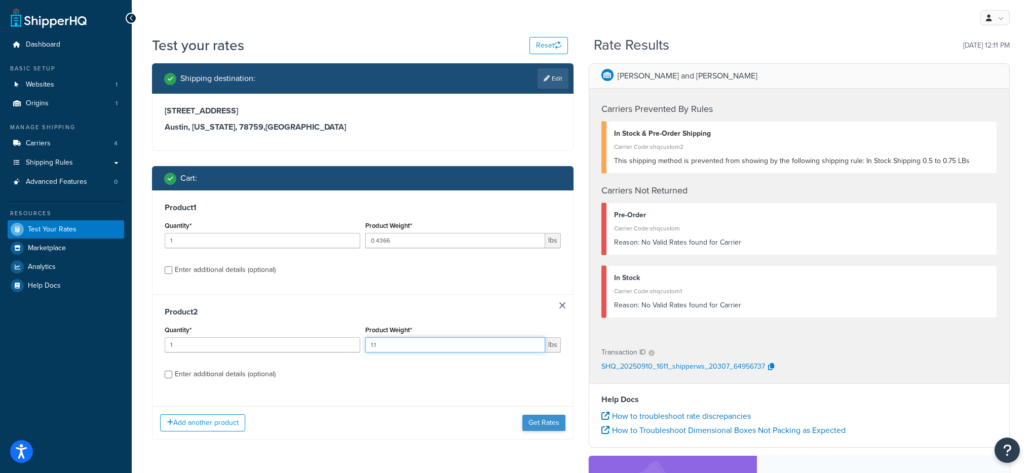
type input "1.1"
click at [528, 422] on button "Get Rates" at bounding box center [543, 423] width 43 height 16
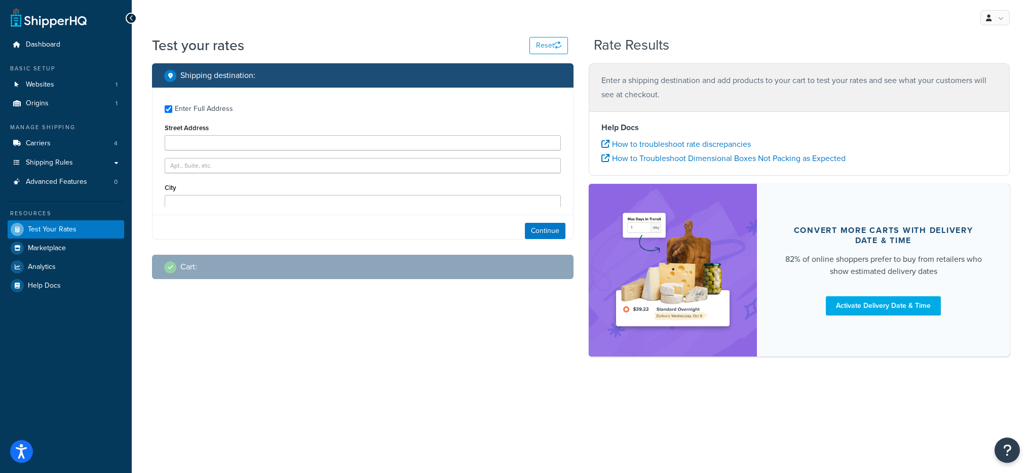
type input "9600 Great Hills Trail"
type input "black123"
type input "Austin"
type input "78759"
select select "TX"
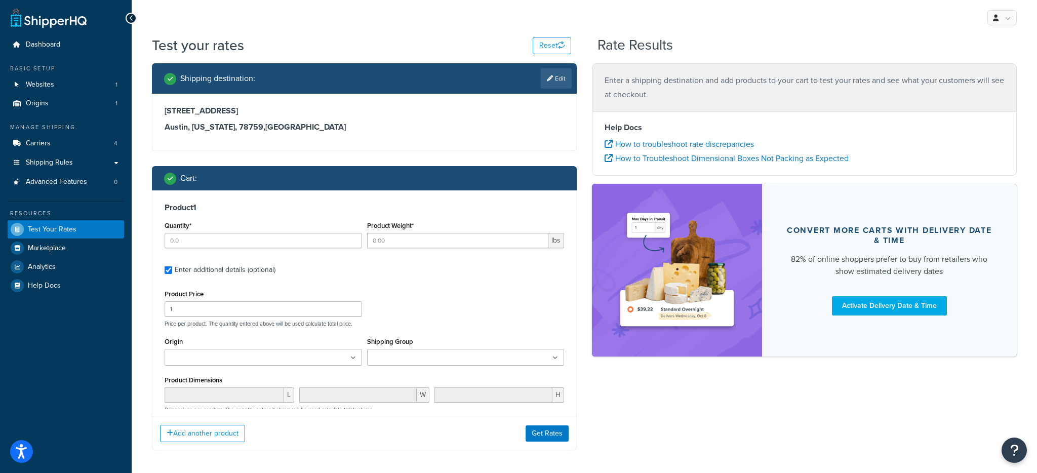
type input "1"
type input "0.4366"
type input "45"
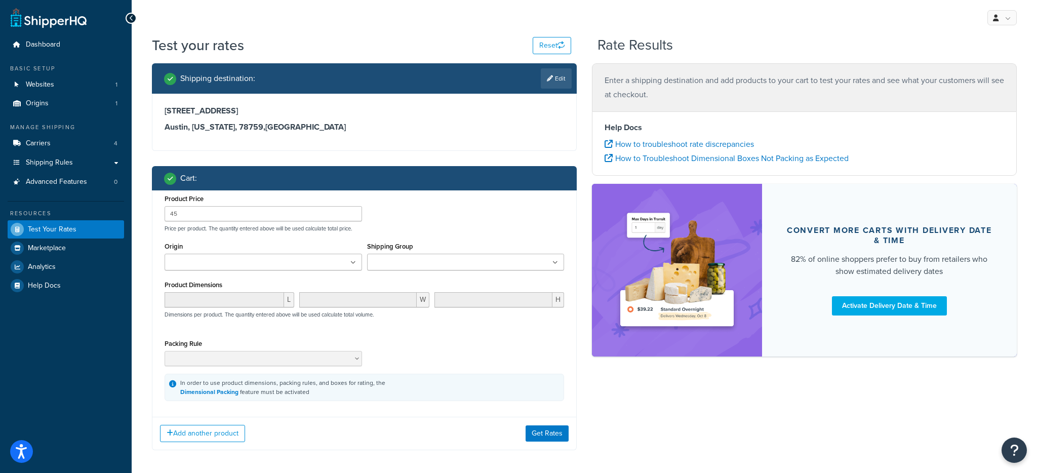
type input "1"
type input "0.4366"
type input "45"
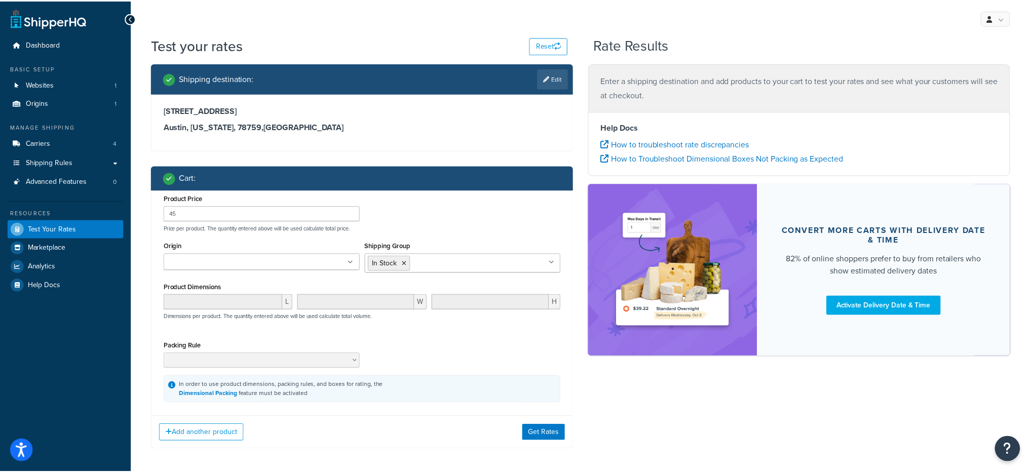
scroll to position [196, 0]
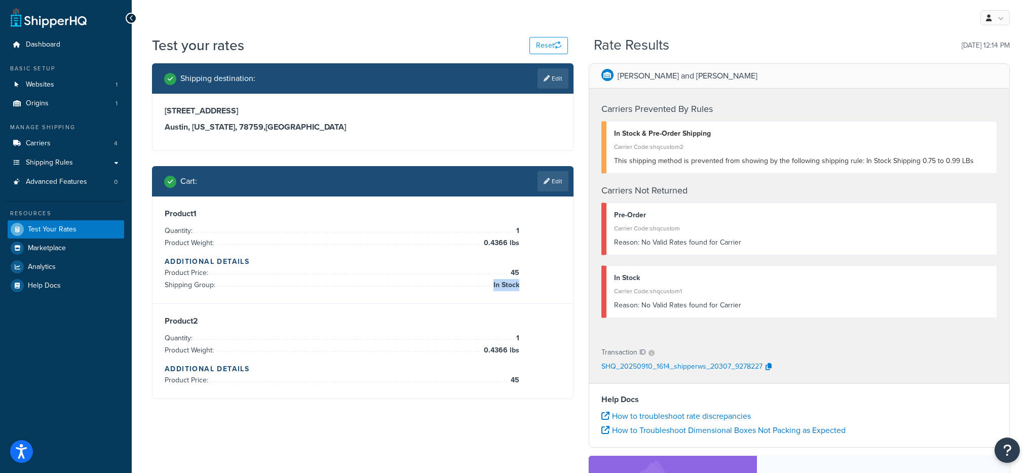
drag, startPoint x: 492, startPoint y: 284, endPoint x: 518, endPoint y: 283, distance: 25.8
click at [518, 283] on span "In Stock" at bounding box center [505, 285] width 28 height 12
click at [509, 380] on span "45" at bounding box center [513, 380] width 11 height 12
click at [640, 283] on div "In Stock" at bounding box center [801, 278] width 375 height 14
drag, startPoint x: 640, startPoint y: 279, endPoint x: 609, endPoint y: 280, distance: 31.4
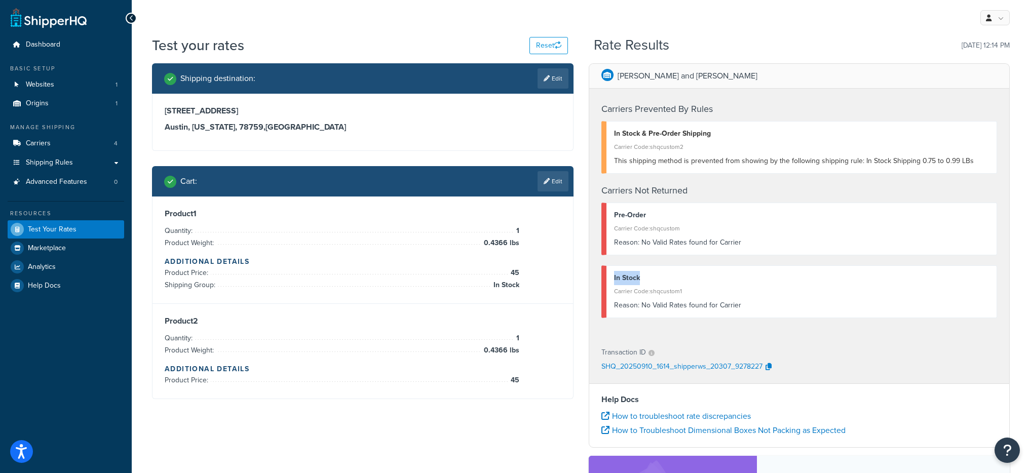
click at [609, 280] on div "In Stock Carrier Code: shqcustom1 Reason: No Valid Rates found for Carrier" at bounding box center [799, 291] width 396 height 53
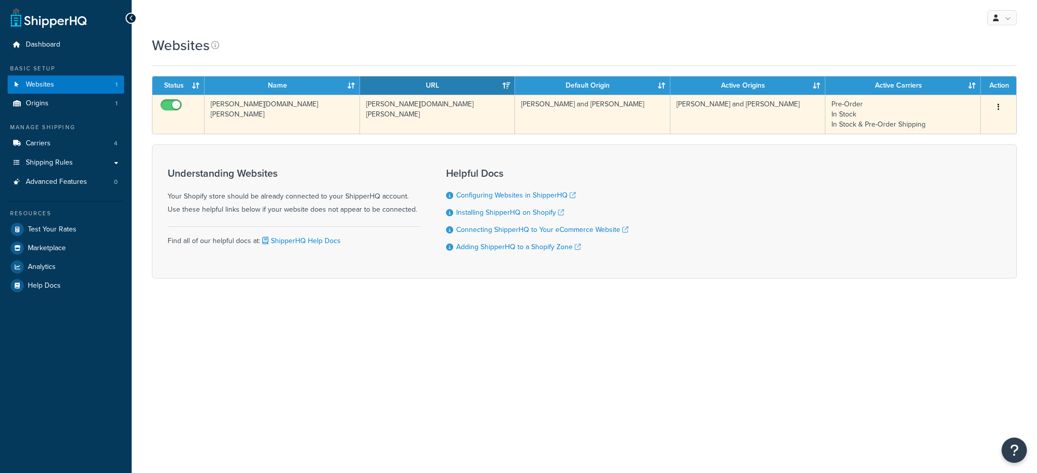
click at [409, 118] on td "[PERSON_NAME][DOMAIN_NAME][PERSON_NAME]" at bounding box center [437, 114] width 155 height 39
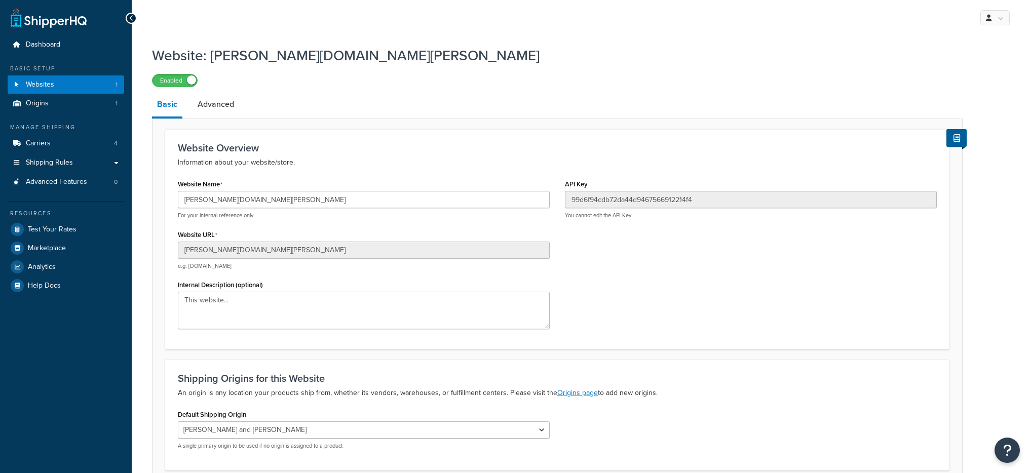
click at [266, 209] on div "[PERSON_NAME][DOMAIN_NAME][PERSON_NAME] For your internal reference only" at bounding box center [364, 205] width 372 height 28
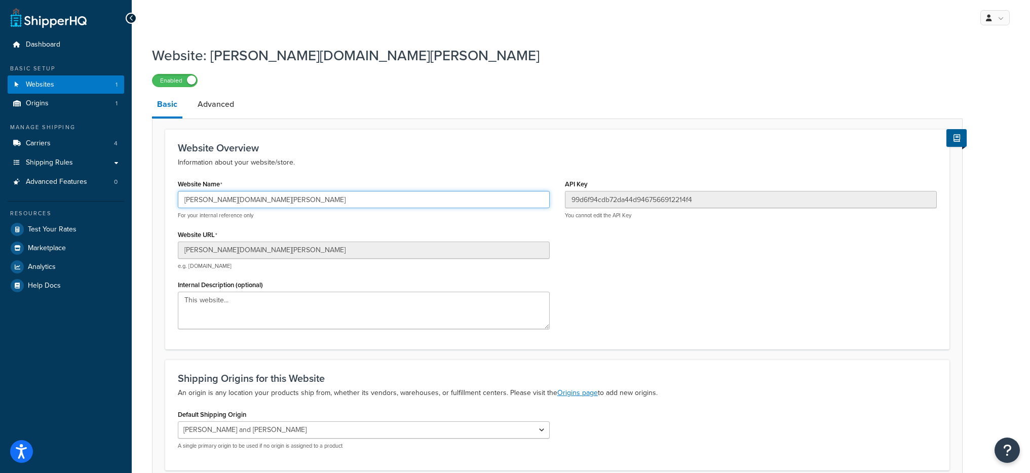
click at [264, 200] on input "[PERSON_NAME][DOMAIN_NAME][PERSON_NAME]" at bounding box center [364, 199] width 372 height 17
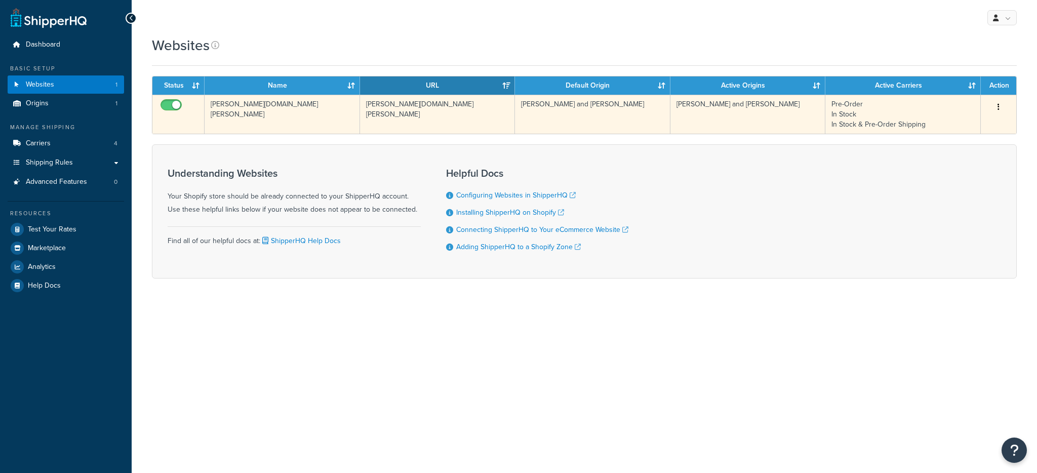
click at [302, 115] on td "[PERSON_NAME][DOMAIN_NAME][PERSON_NAME]" at bounding box center [282, 114] width 155 height 39
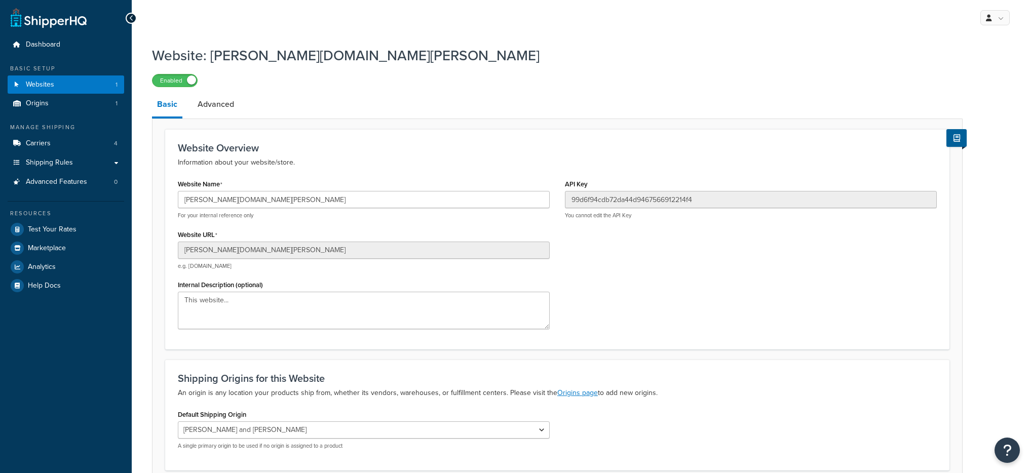
click at [321, 209] on div "[PERSON_NAME][DOMAIN_NAME][PERSON_NAME] For your internal reference only" at bounding box center [364, 205] width 372 height 28
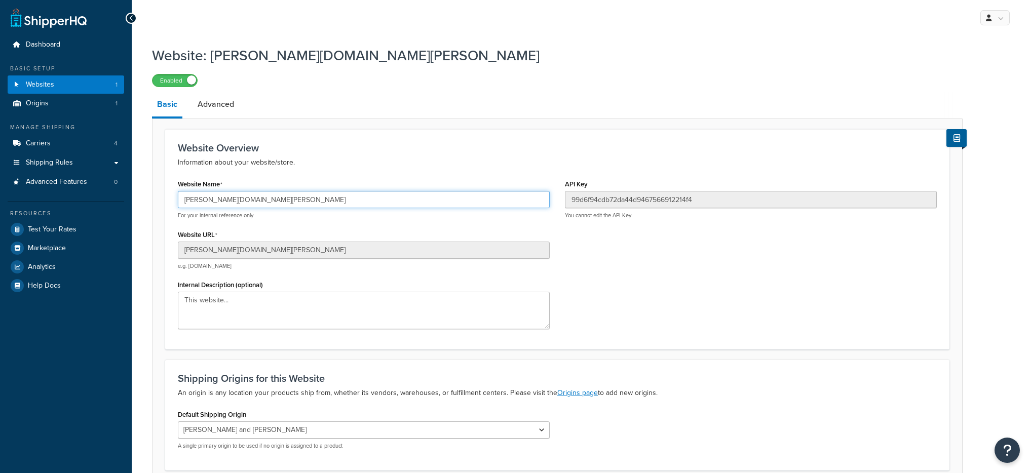
click at [320, 206] on input "[PERSON_NAME][DOMAIN_NAME][PERSON_NAME]" at bounding box center [364, 199] width 372 height 17
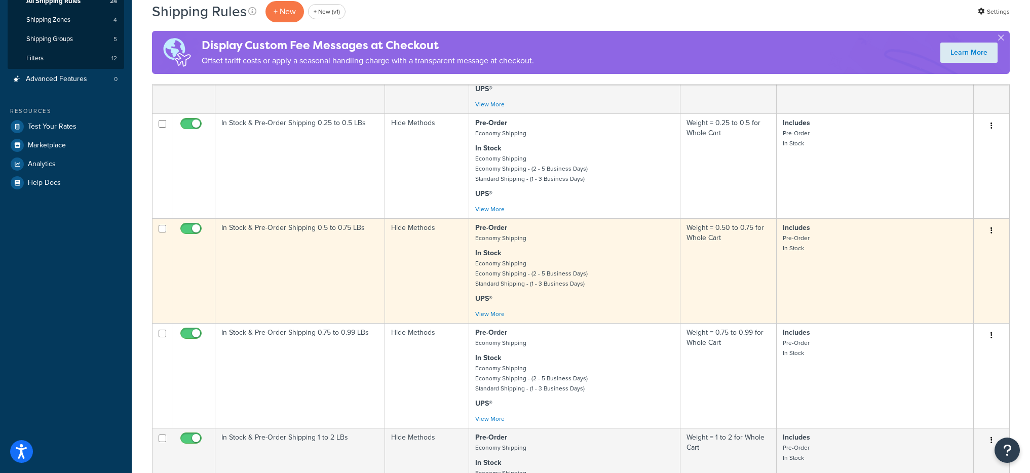
scroll to position [190, 0]
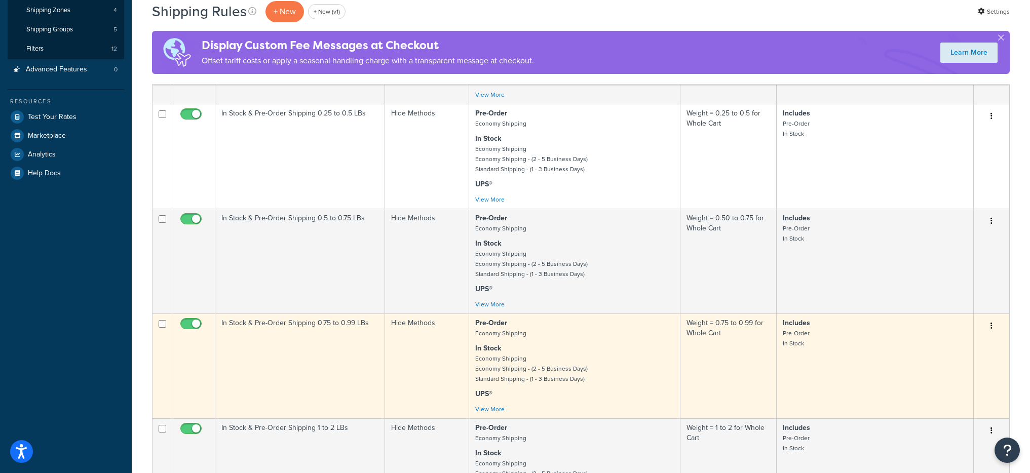
click at [345, 362] on td "In Stock & Pre-Order Shipping 0.75 to 0.99 LBs" at bounding box center [300, 365] width 170 height 105
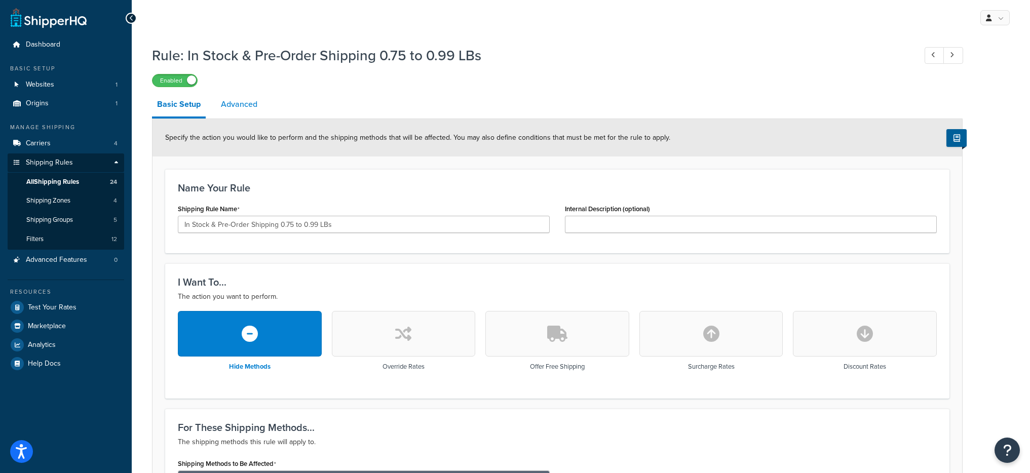
click at [233, 103] on link "Advanced" at bounding box center [239, 104] width 47 height 24
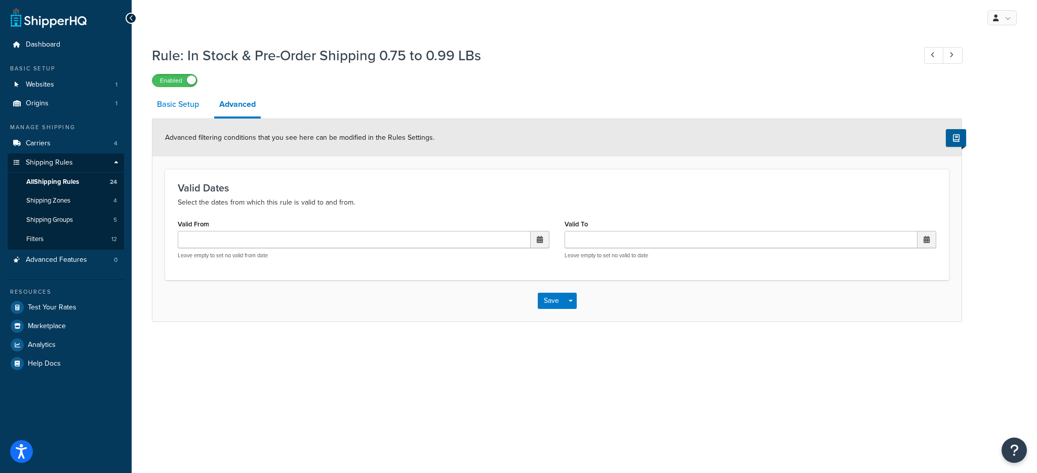
click at [166, 102] on link "Basic Setup" at bounding box center [178, 104] width 52 height 24
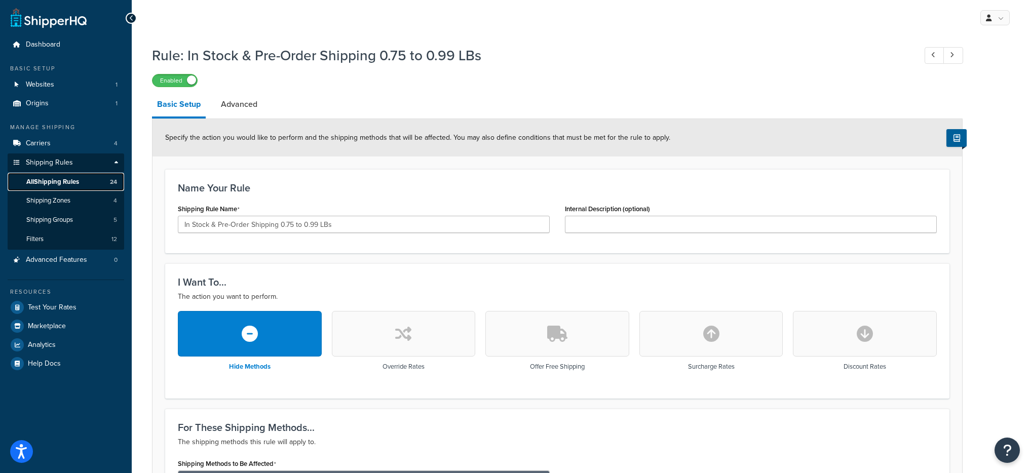
click at [107, 184] on link "All Shipping Rules 24" at bounding box center [66, 182] width 116 height 19
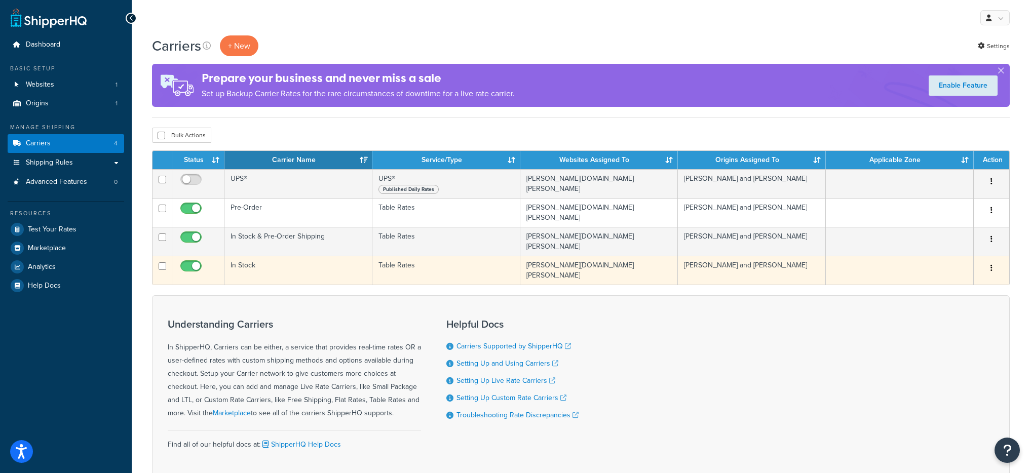
click at [275, 259] on td "In Stock" at bounding box center [298, 270] width 148 height 29
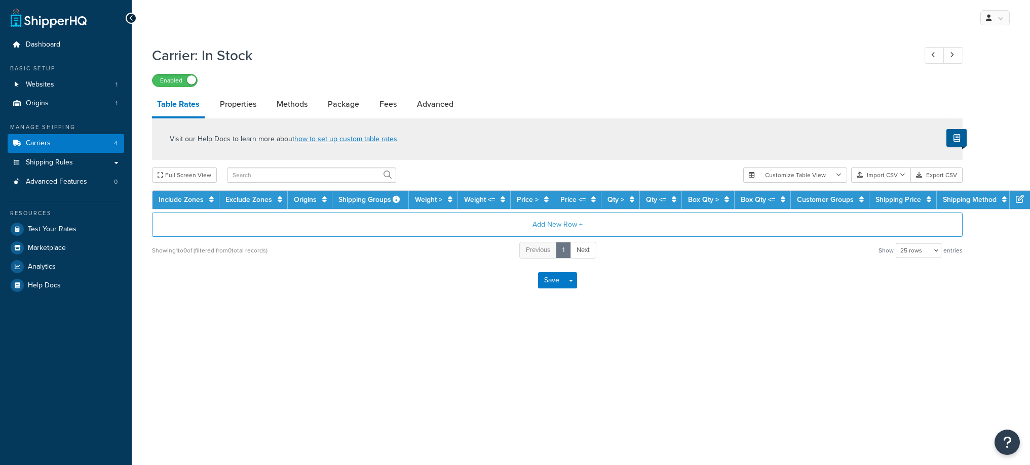
select select "25"
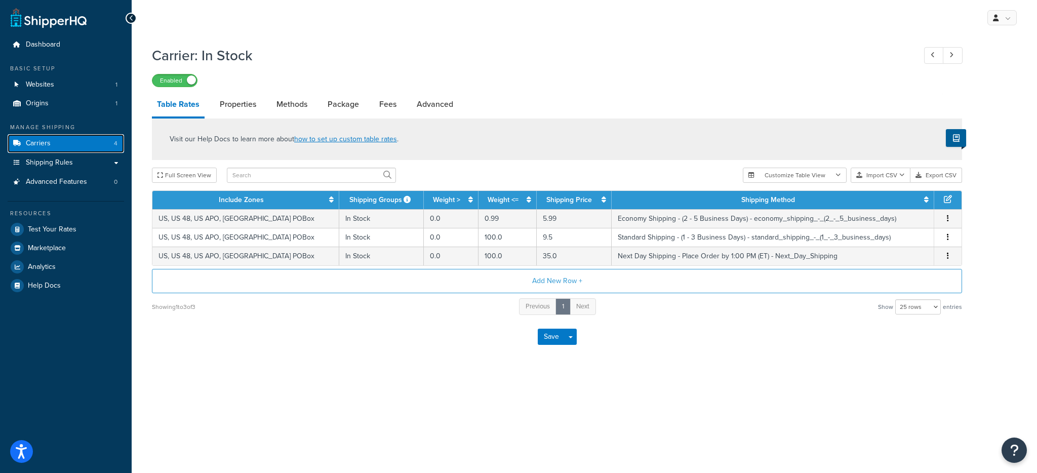
click at [56, 137] on link "Carriers 4" at bounding box center [66, 143] width 116 height 19
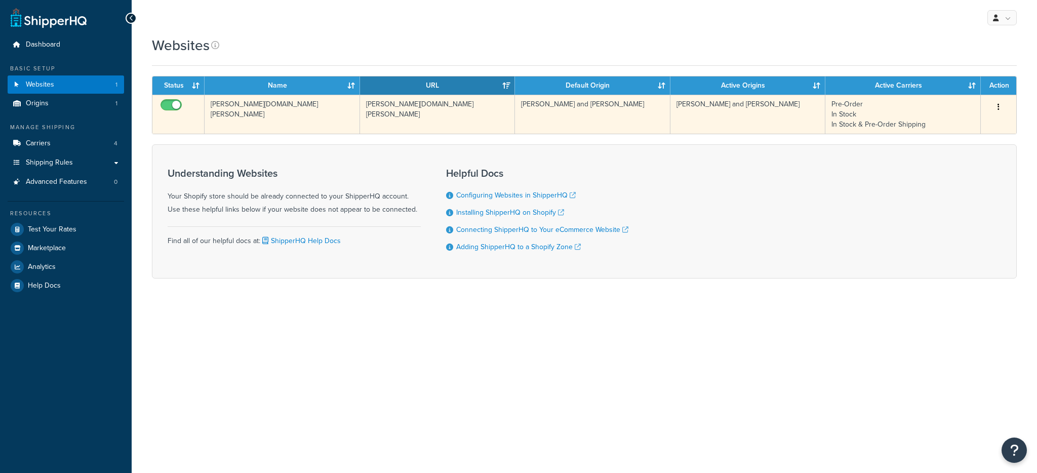
click at [257, 106] on td "[PERSON_NAME][DOMAIN_NAME][PERSON_NAME]" at bounding box center [282, 114] width 155 height 39
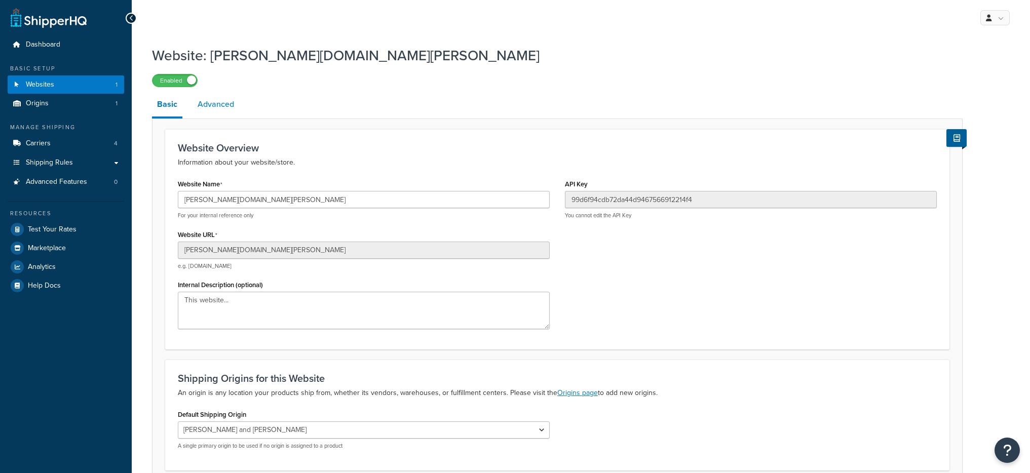
click at [213, 109] on link "Advanced" at bounding box center [215, 104] width 47 height 24
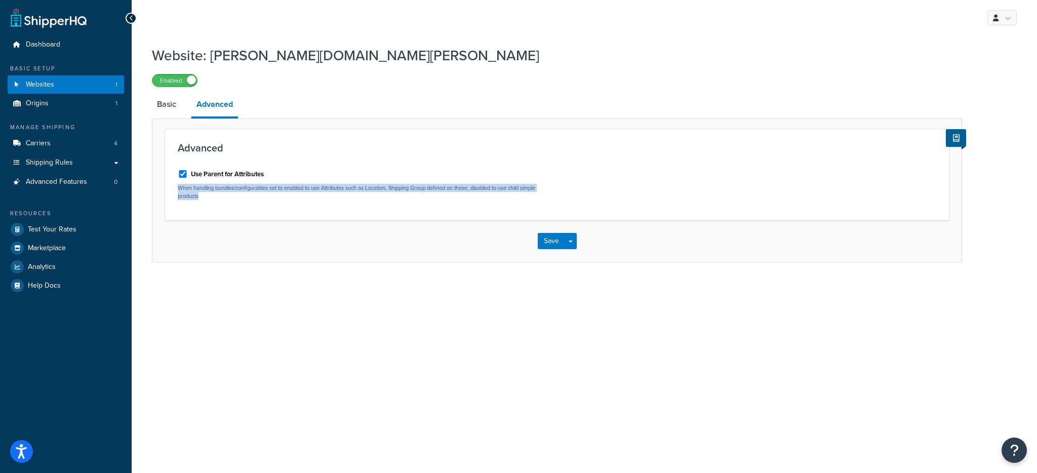
drag, startPoint x: 176, startPoint y: 190, endPoint x: 327, endPoint y: 193, distance: 150.4
click at [327, 193] on div "Use Parent for Attributes When handling bundles/configurables set to enabled to…" at bounding box center [363, 185] width 387 height 46
click at [408, 189] on p "When handling bundles/configurables set to enabled to use Attributes such as Lo…" at bounding box center [364, 192] width 372 height 16
drag, startPoint x: 472, startPoint y: 188, endPoint x: 510, endPoint y: 200, distance: 39.7
click at [510, 200] on p "When handling bundles/configurables set to enabled to use Attributes such as Lo…" at bounding box center [364, 192] width 372 height 16
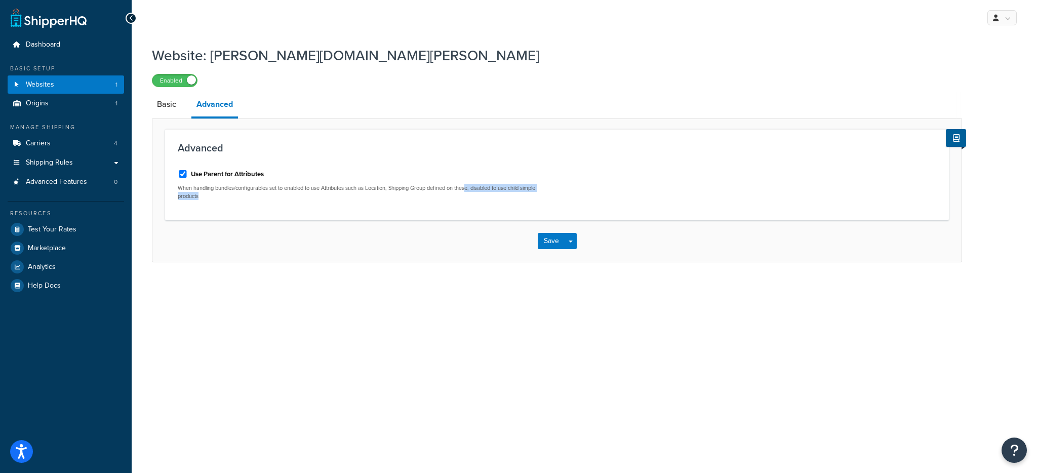
click at [496, 196] on p "When handling bundles/configurables set to enabled to use Attributes such as Lo…" at bounding box center [364, 192] width 372 height 16
drag, startPoint x: 476, startPoint y: 187, endPoint x: 485, endPoint y: 196, distance: 12.9
click at [485, 196] on p "When handling bundles/configurables set to enabled to use Attributes such as Lo…" at bounding box center [364, 192] width 372 height 16
drag, startPoint x: 476, startPoint y: 187, endPoint x: 483, endPoint y: 195, distance: 10.7
click at [483, 195] on p "When handling bundles/configurables set to enabled to use Attributes such as Lo…" at bounding box center [364, 192] width 372 height 16
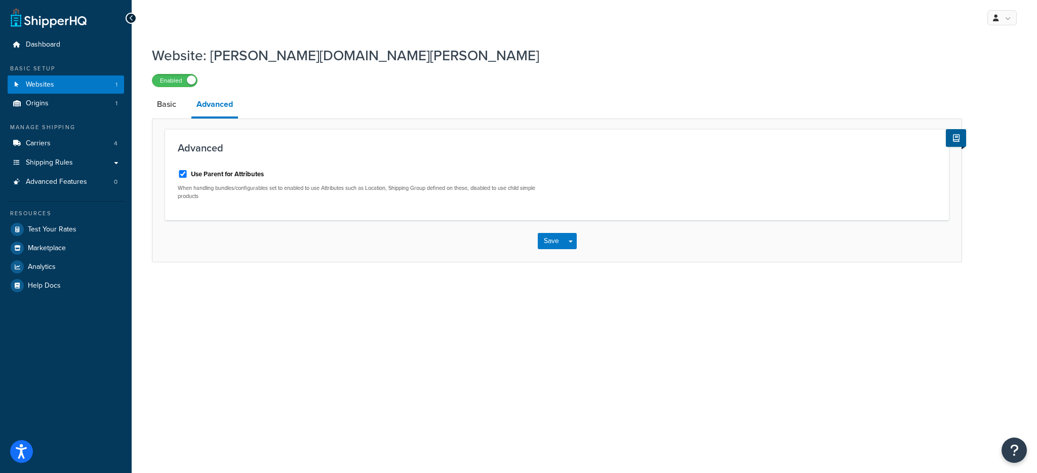
click at [458, 190] on p "When handling bundles/configurables set to enabled to use Attributes such as Lo…" at bounding box center [364, 192] width 372 height 16
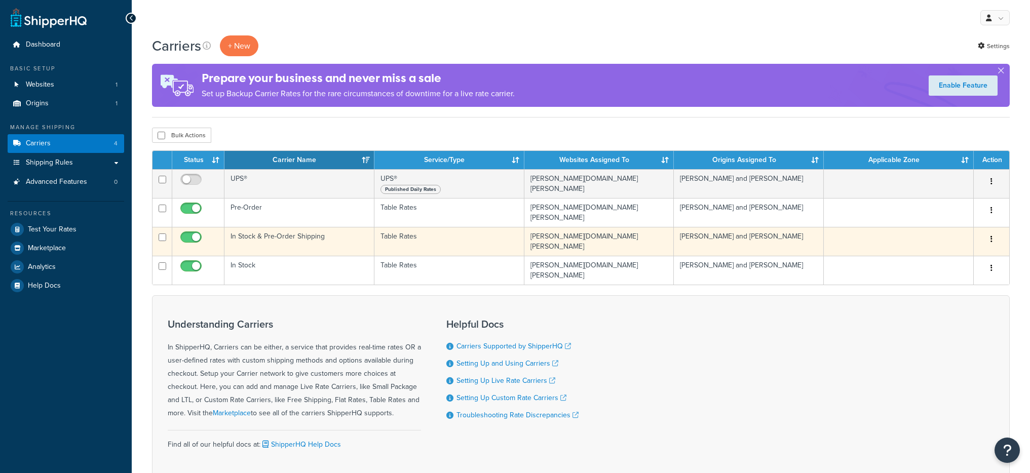
click at [305, 233] on td "In Stock & Pre-Order Shipping" at bounding box center [299, 241] width 150 height 29
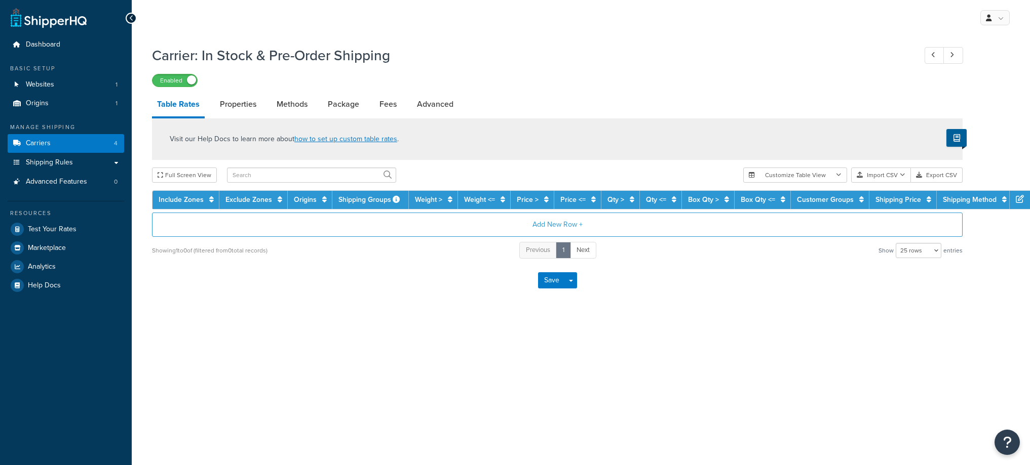
select select "25"
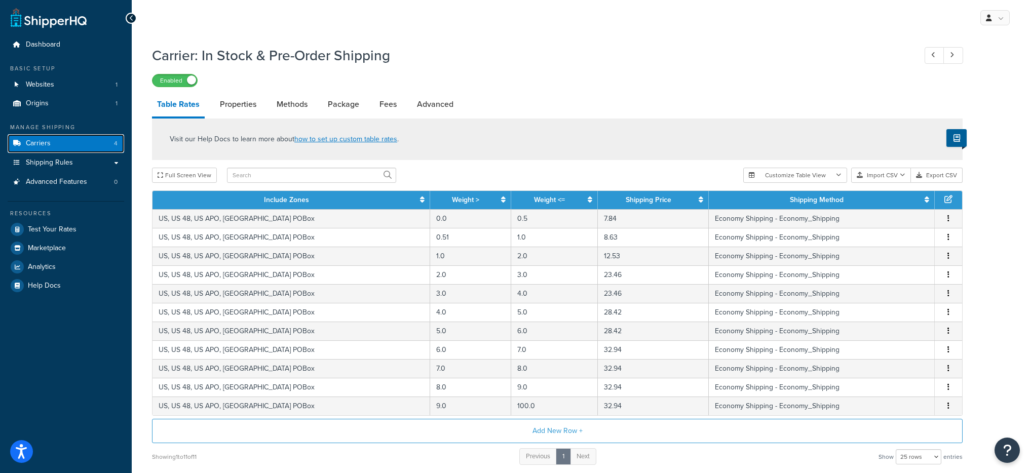
click at [55, 144] on link "Carriers 4" at bounding box center [66, 143] width 116 height 19
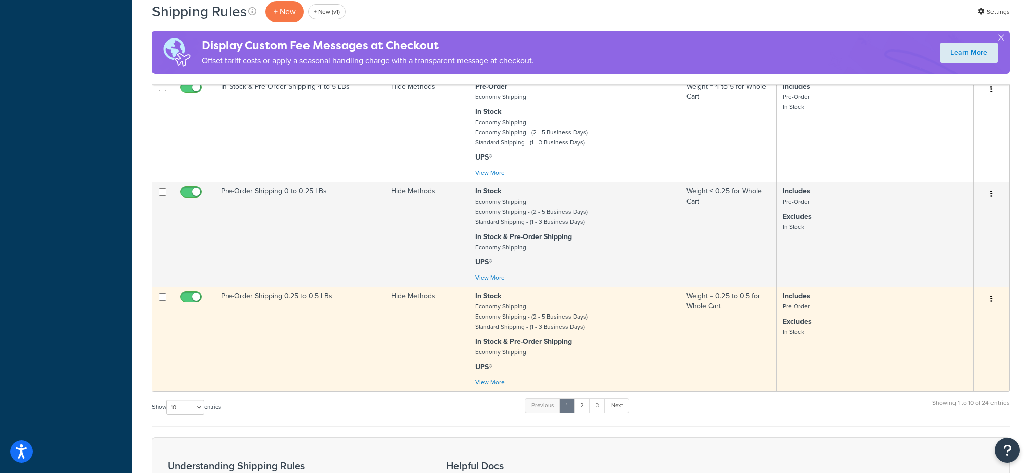
scroll to position [847, 0]
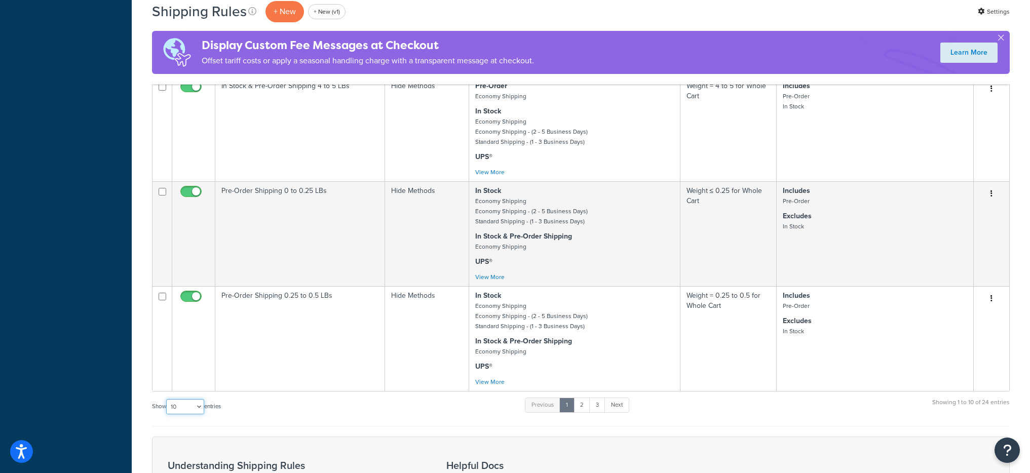
click at [198, 406] on select "10 15 25 50 100 1000" at bounding box center [185, 406] width 38 height 15
select select "1000"
click at [167, 399] on select "10 15 25 50 100 1000" at bounding box center [185, 406] width 38 height 15
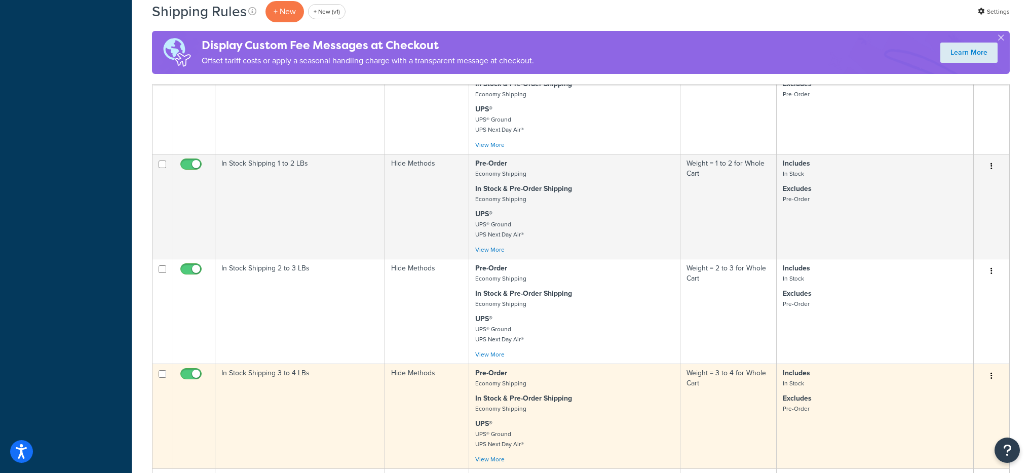
scroll to position [2130, 0]
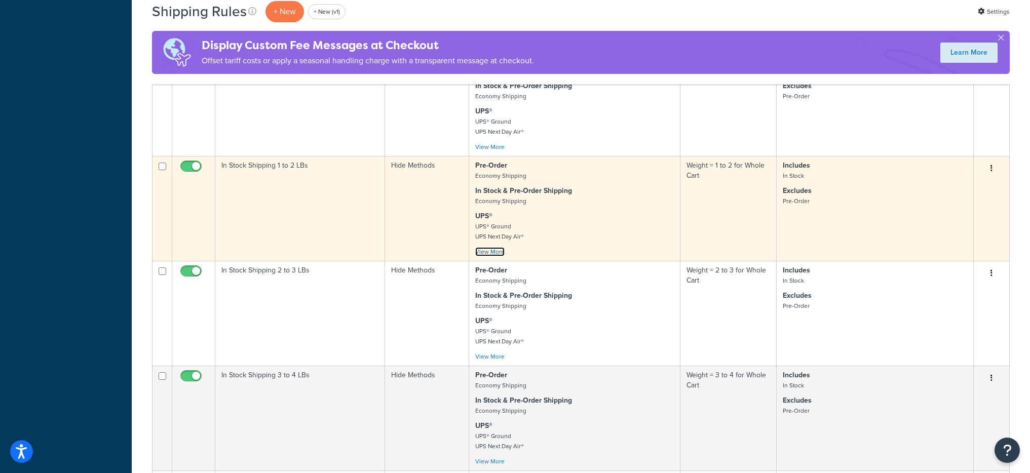
click at [492, 252] on link "View More" at bounding box center [489, 251] width 29 height 9
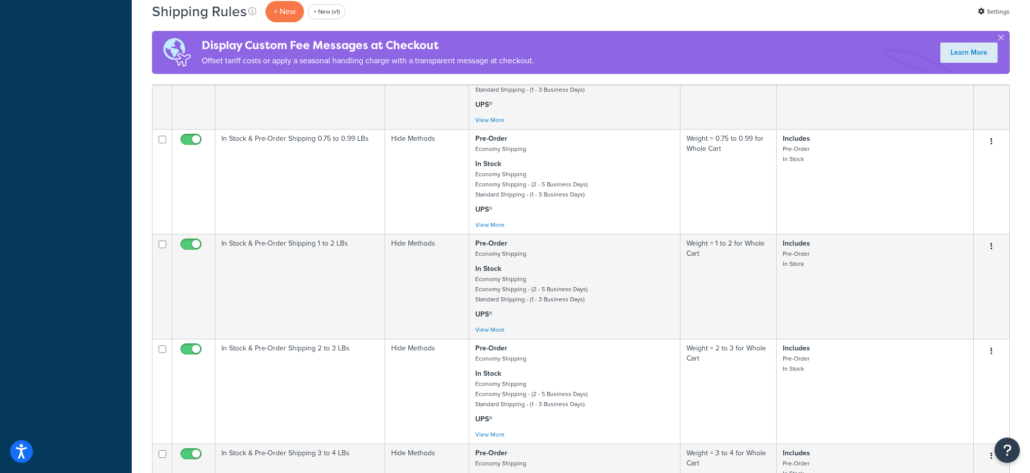
scroll to position [377, 0]
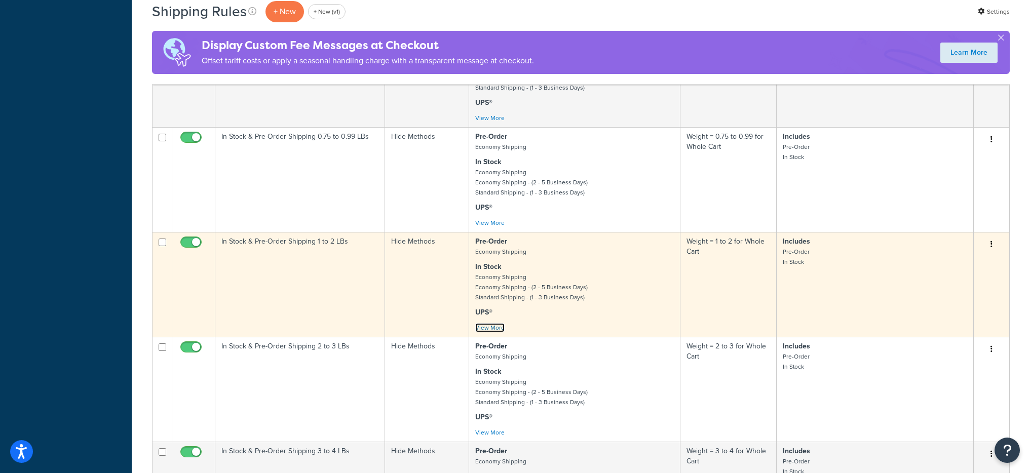
click at [495, 326] on link "View More" at bounding box center [489, 327] width 29 height 9
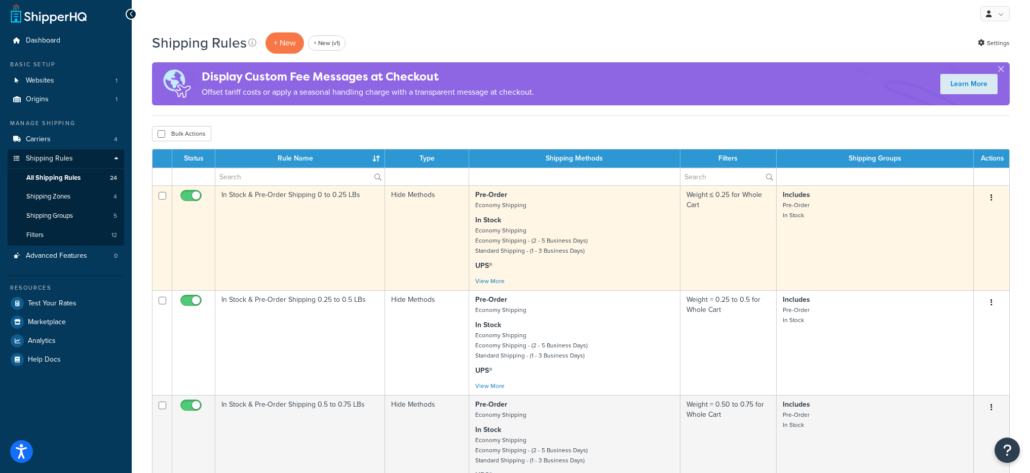
scroll to position [5, 0]
click at [500, 280] on link "View More" at bounding box center [489, 280] width 29 height 9
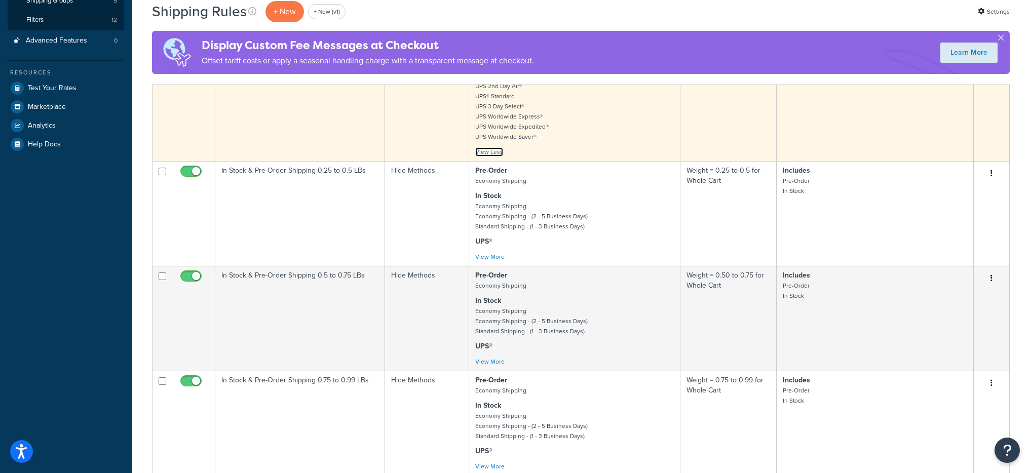
scroll to position [336, 0]
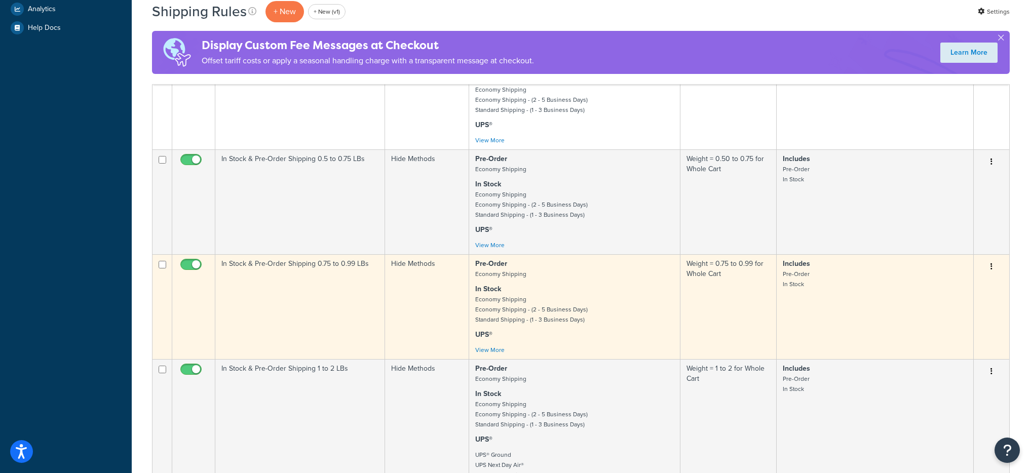
click at [355, 278] on td "In Stock & Pre-Order Shipping 0.75 to 0.99 LBs" at bounding box center [300, 306] width 170 height 105
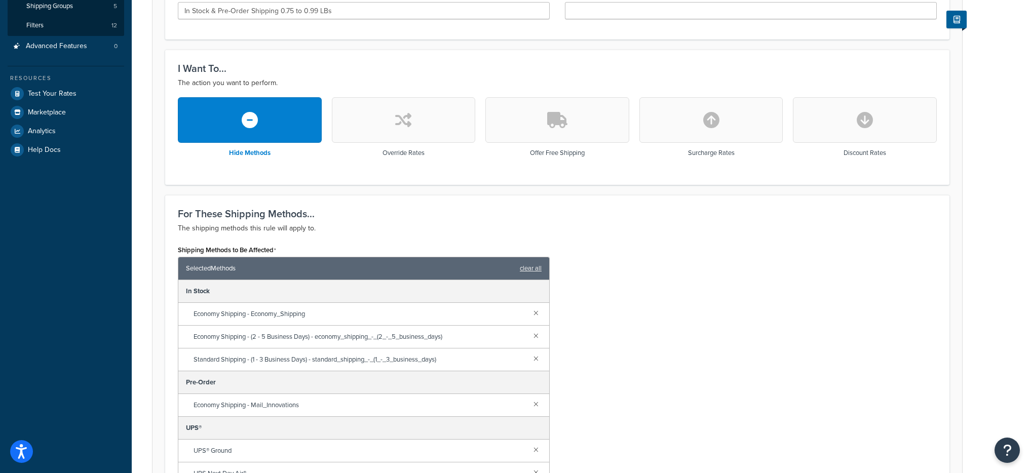
scroll to position [213, 0]
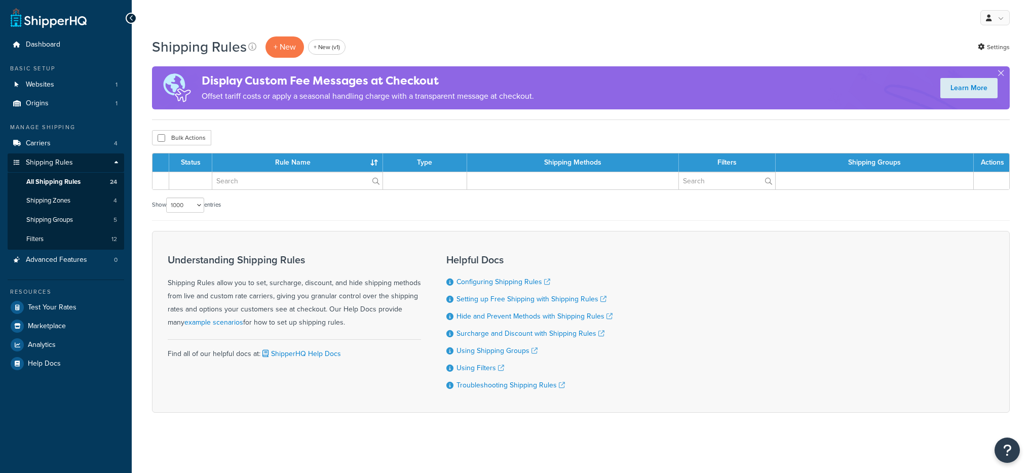
select select "1000"
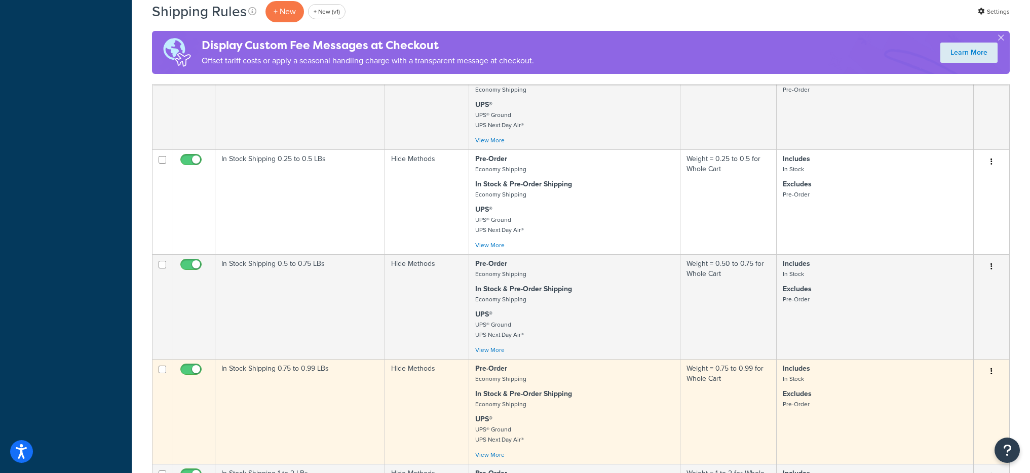
scroll to position [1836, 0]
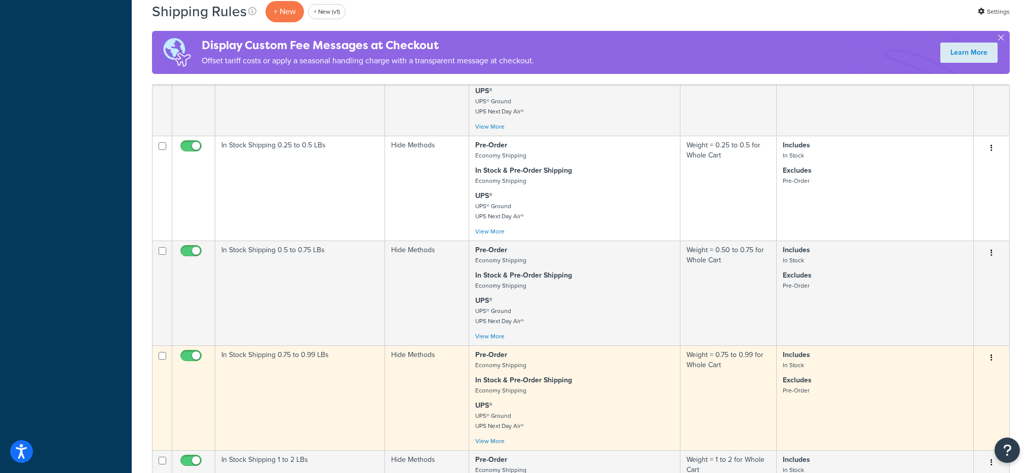
click at [349, 365] on td "In Stock Shipping 0.75 to 0.99 LBs" at bounding box center [300, 397] width 170 height 105
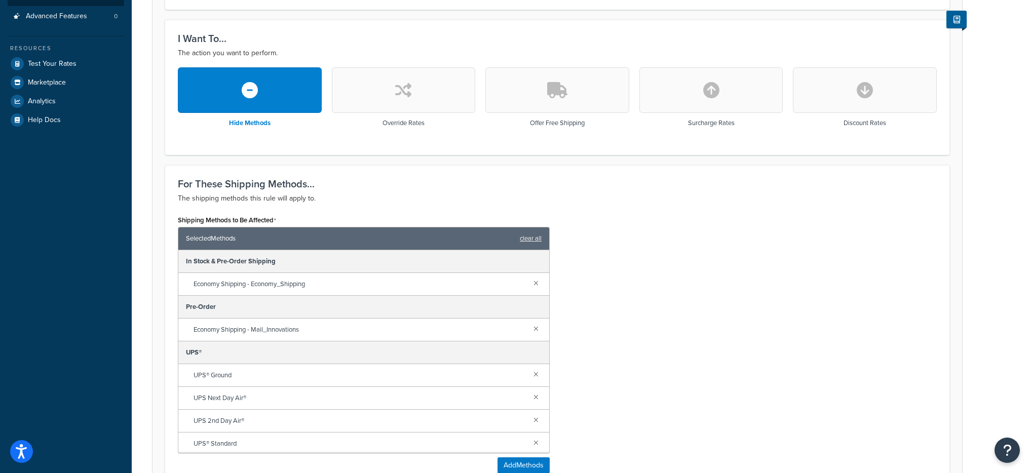
scroll to position [30, 0]
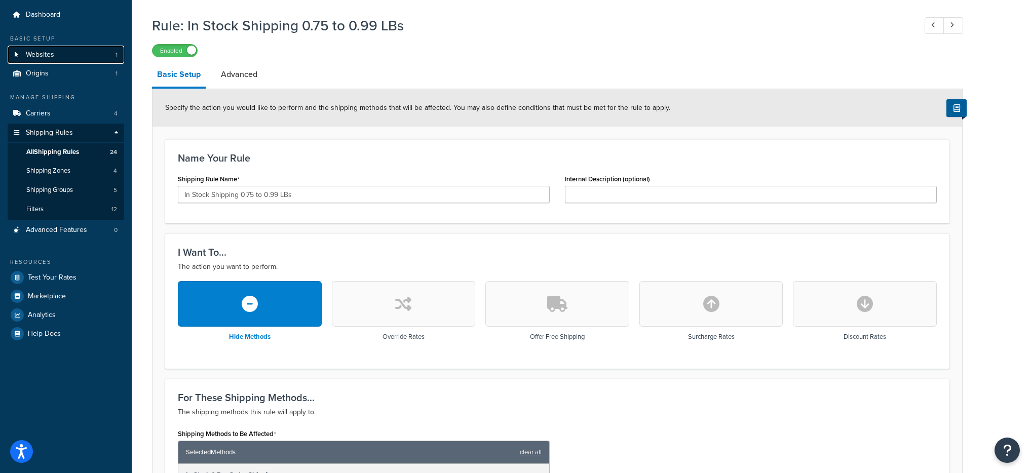
click at [52, 56] on span "Websites" at bounding box center [40, 55] width 28 height 9
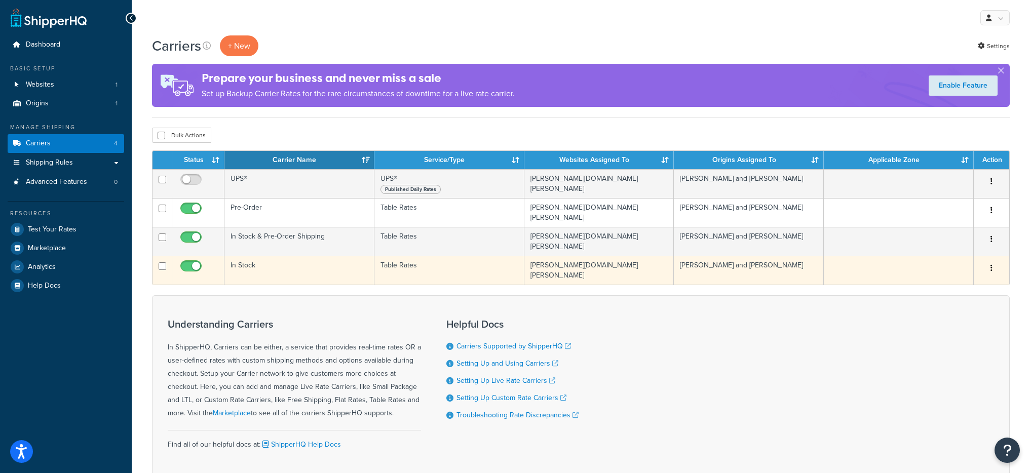
click at [276, 265] on td "In Stock" at bounding box center [299, 270] width 150 height 29
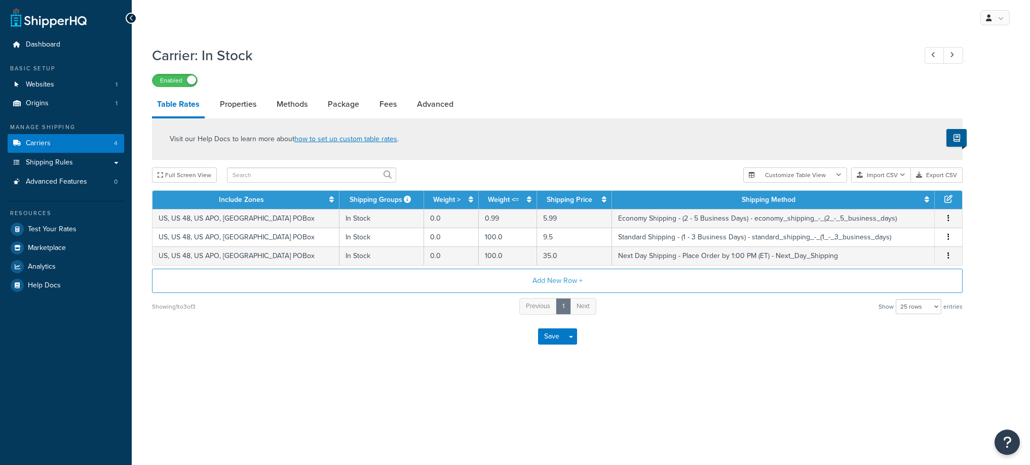
select select "25"
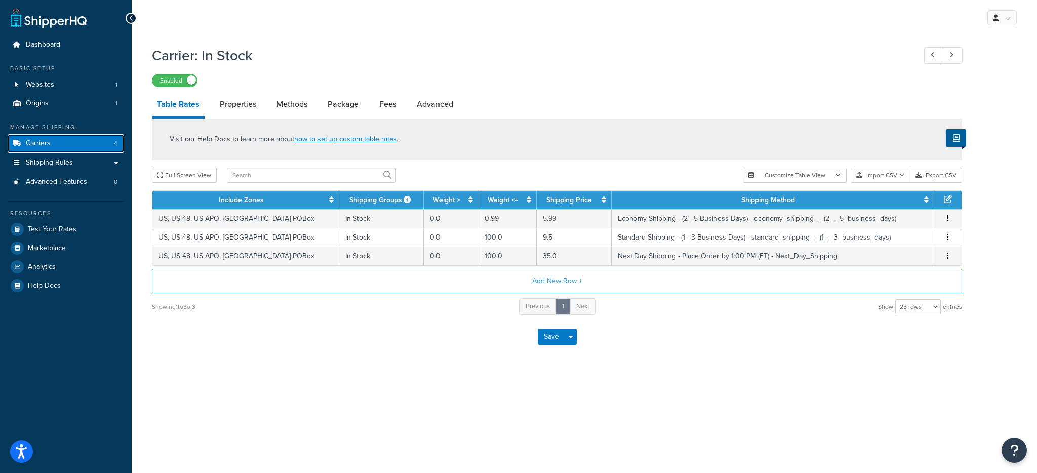
click at [38, 148] on link "Carriers 4" at bounding box center [66, 143] width 116 height 19
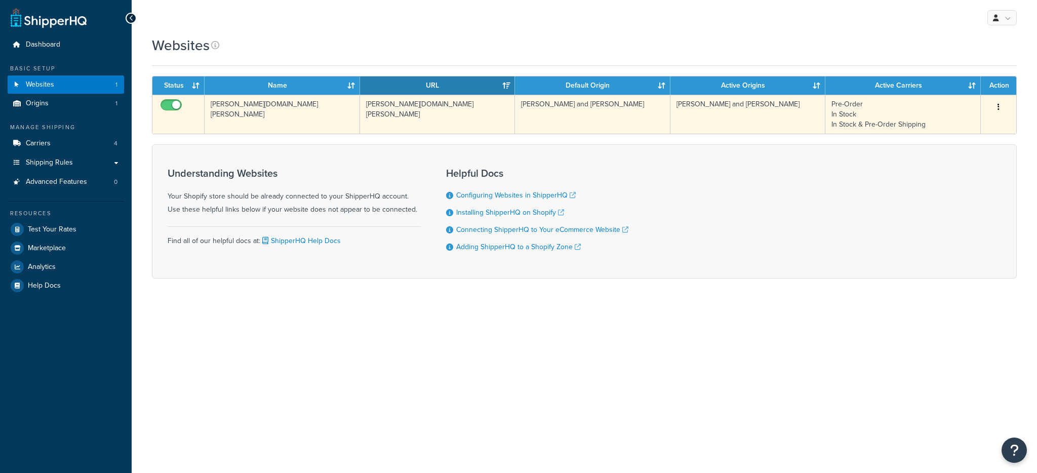
click at [257, 104] on td "[PERSON_NAME][DOMAIN_NAME][PERSON_NAME]" at bounding box center [282, 114] width 155 height 39
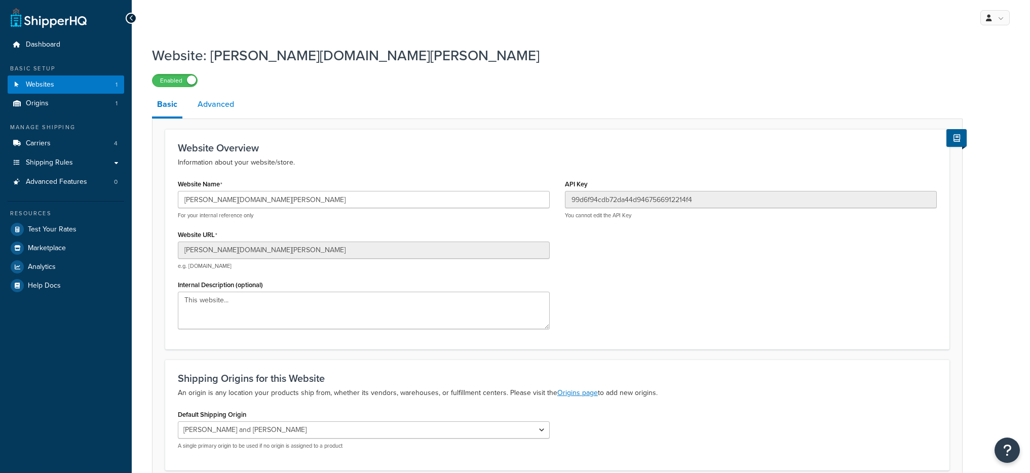
click at [235, 100] on link "Advanced" at bounding box center [215, 104] width 47 height 24
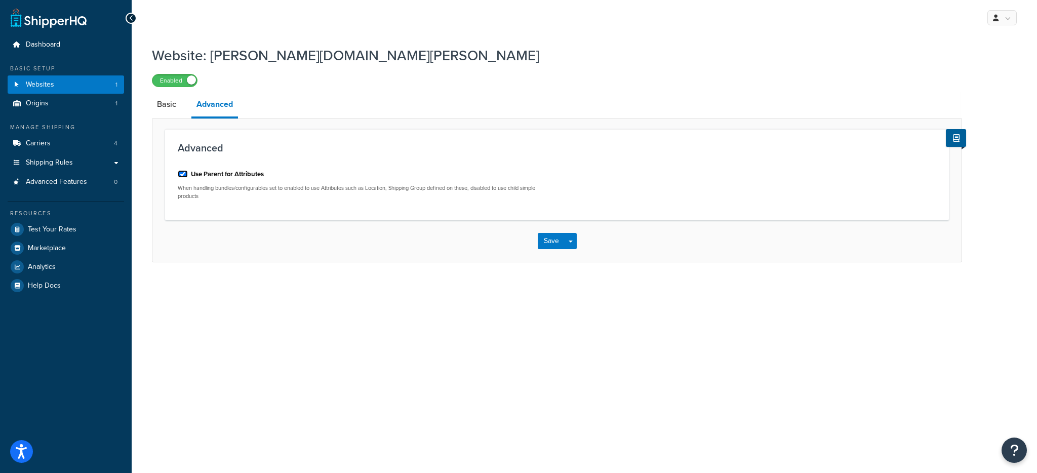
click at [180, 175] on input "Use Parent for Attributes" at bounding box center [183, 174] width 10 height 8
checkbox input "false"
click at [577, 241] on div "Save Save Dropdown Save and Edit" at bounding box center [556, 241] width 809 height 42
click at [574, 240] on button "Save Dropdown" at bounding box center [571, 241] width 12 height 16
click at [576, 263] on button "Save and Edit" at bounding box center [575, 259] width 74 height 21
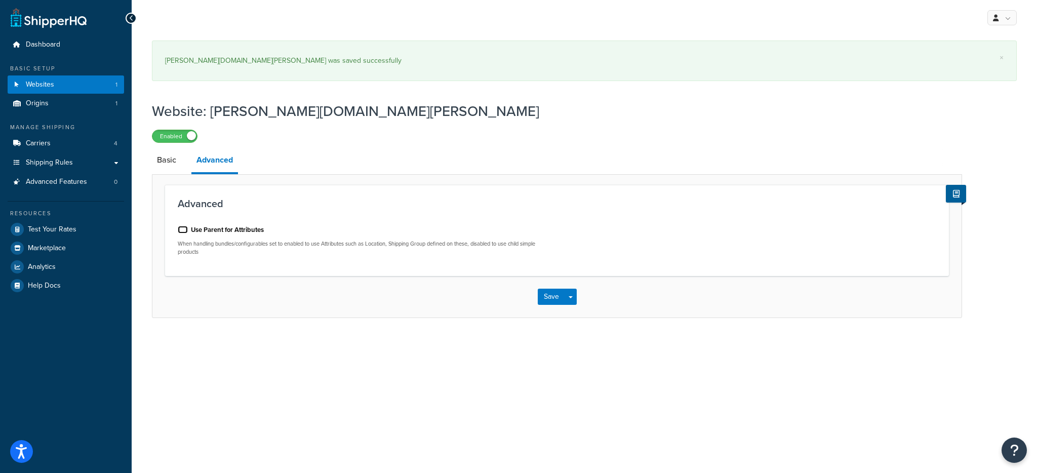
click at [185, 230] on input "Use Parent for Attributes" at bounding box center [183, 230] width 10 height 8
checkbox input "true"
click at [573, 292] on button "Save Dropdown" at bounding box center [571, 297] width 12 height 16
click at [575, 320] on button "Save and Edit" at bounding box center [575, 315] width 74 height 21
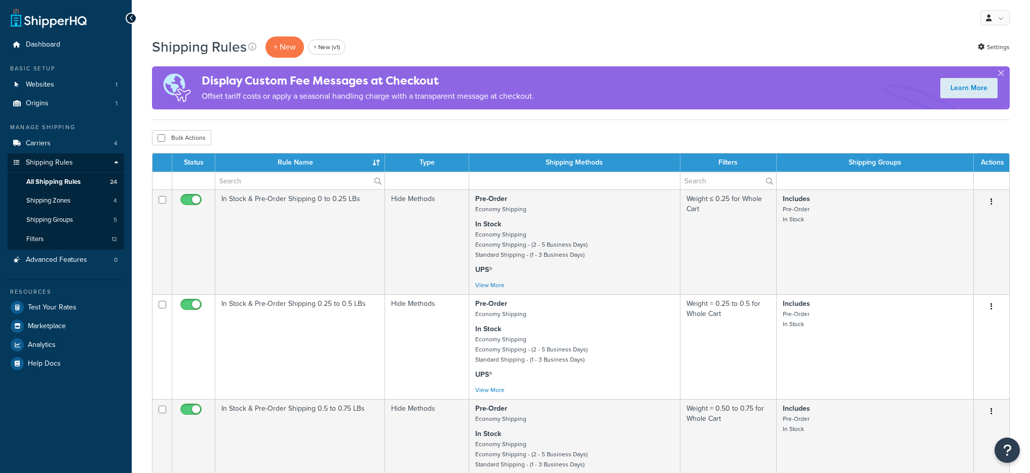
select select "1000"
click at [71, 226] on link "Shipping Groups 5" at bounding box center [66, 220] width 116 height 19
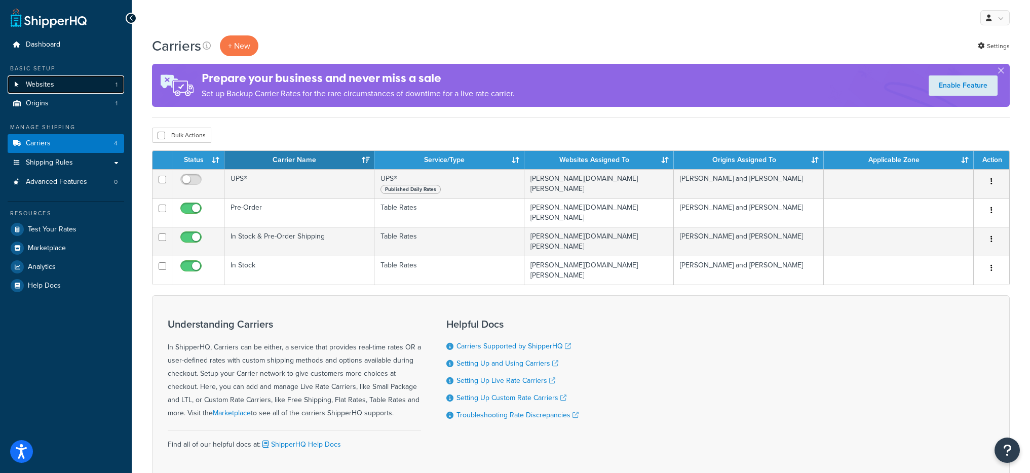
click at [41, 81] on span "Websites" at bounding box center [40, 85] width 28 height 9
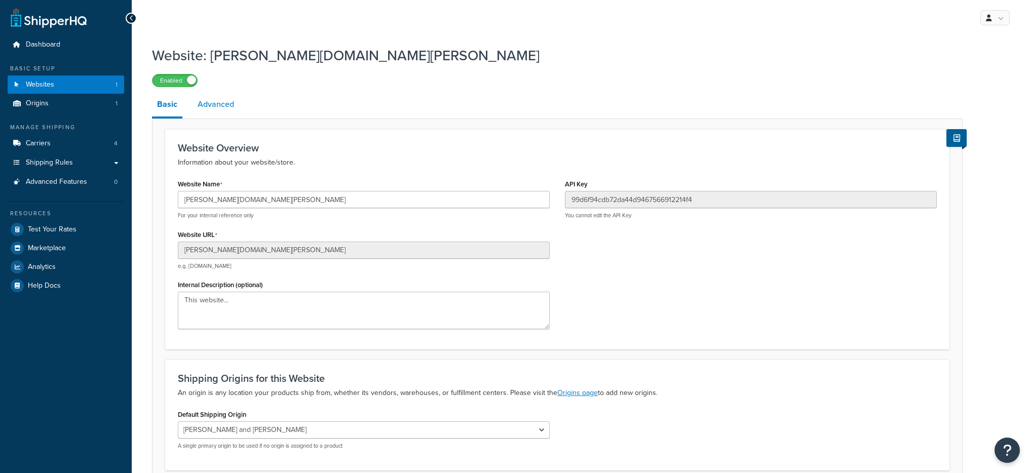
click at [216, 96] on link "Advanced" at bounding box center [215, 104] width 47 height 24
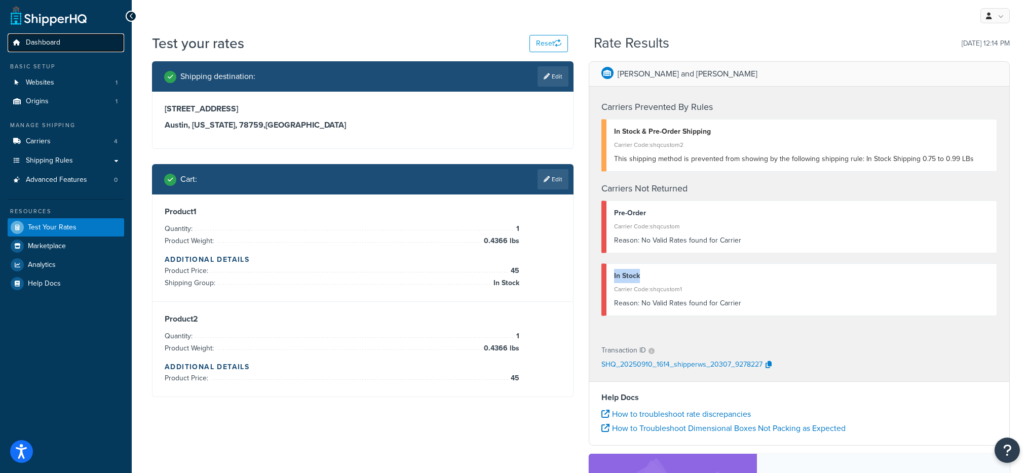
click at [64, 41] on link "Dashboard" at bounding box center [66, 42] width 116 height 19
